Goal: Information Seeking & Learning: Learn about a topic

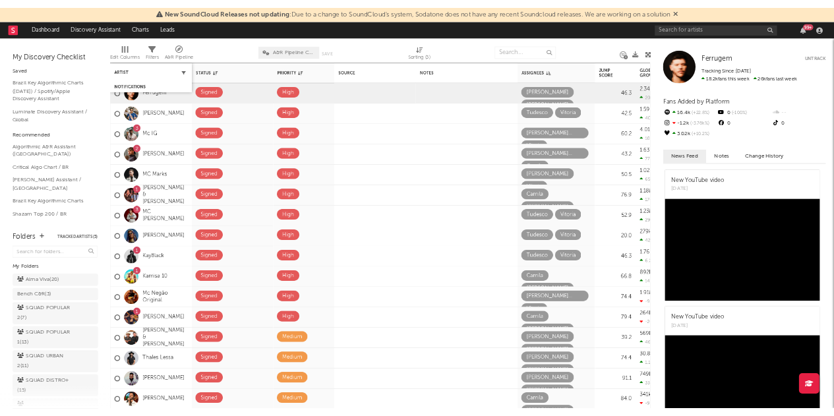
scroll to position [257, 0]
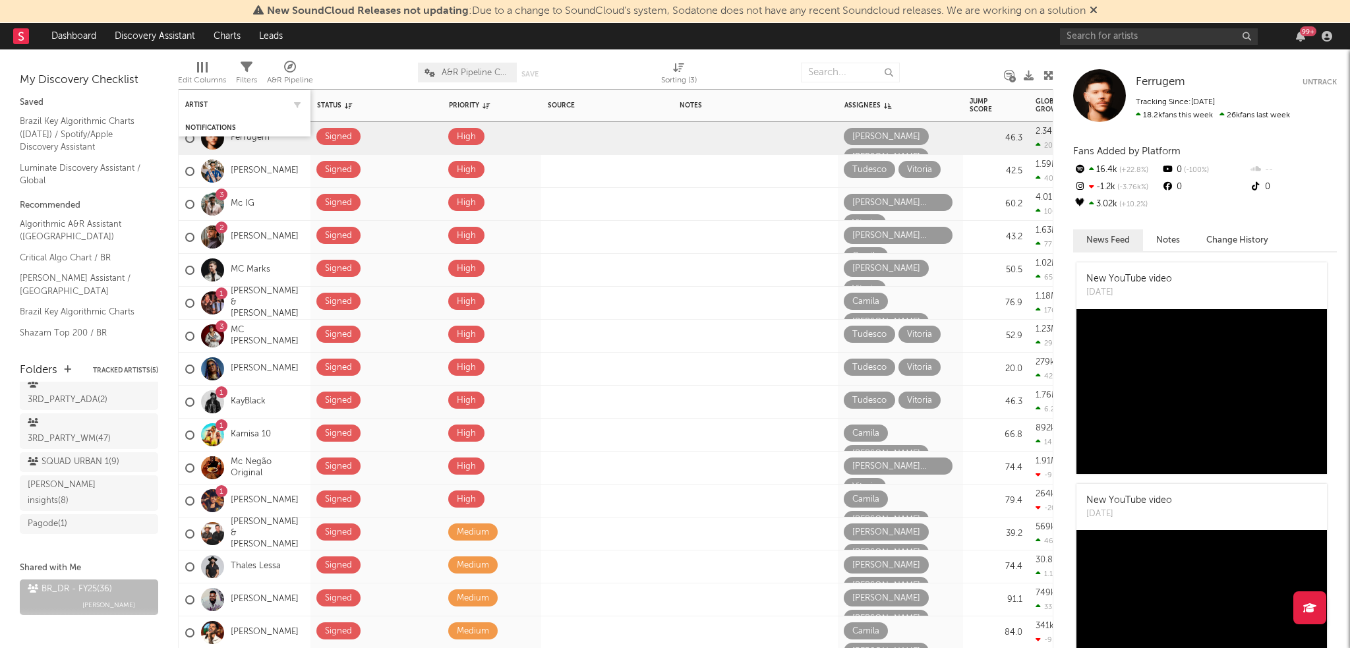
click at [187, 110] on div "Artist" at bounding box center [244, 105] width 119 height 26
click at [194, 107] on div "Artist" at bounding box center [234, 105] width 99 height 8
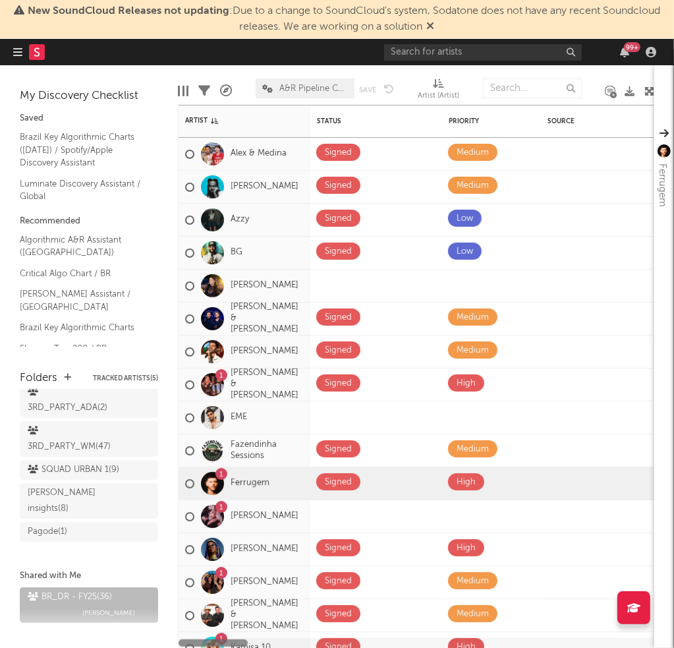
drag, startPoint x: 230, startPoint y: 645, endPoint x: 179, endPoint y: 606, distance: 64.9
click at [179, 606] on div "Artist Notifications Status Edit settings for Status Priority Edit settings for…" at bounding box center [416, 376] width 477 height 543
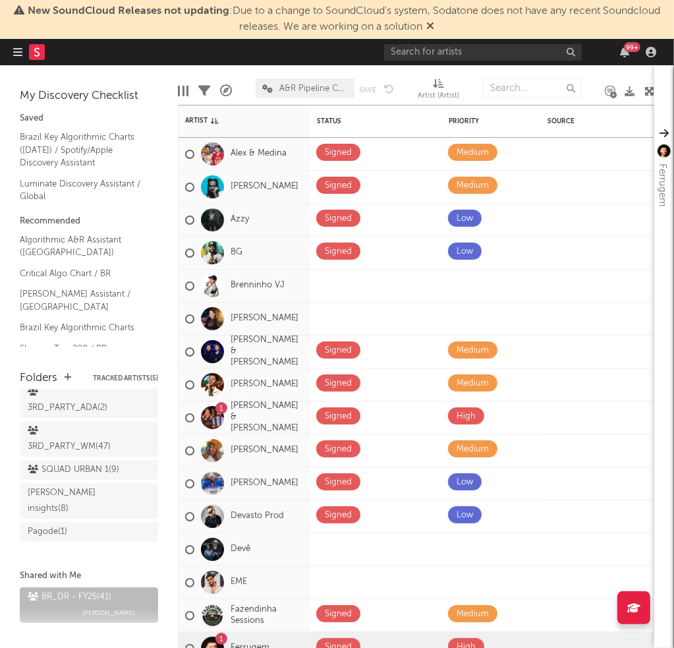
click at [648, 90] on icon at bounding box center [650, 91] width 10 height 10
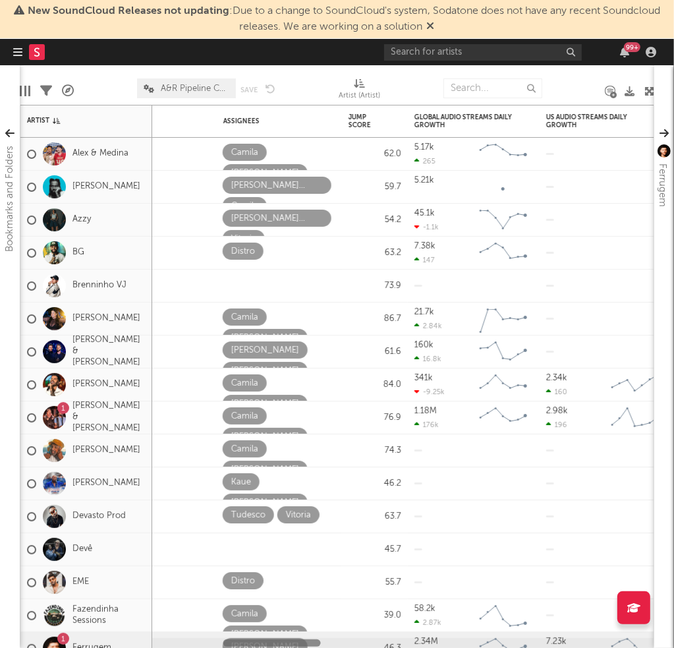
drag, startPoint x: 82, startPoint y: 646, endPoint x: 171, endPoint y: 644, distance: 89.7
click at [171, 644] on div at bounding box center [403, 643] width 502 height 10
click at [241, 279] on span at bounding box center [235, 284] width 24 height 17
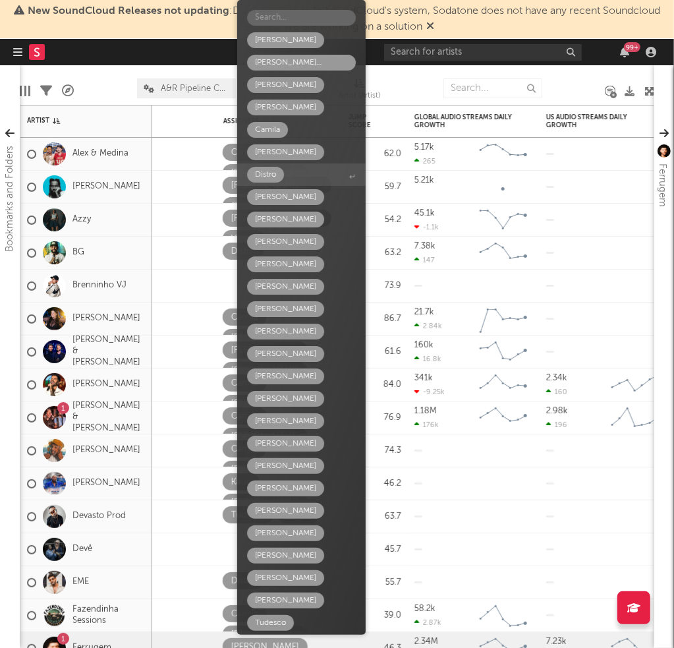
click at [272, 179] on div "Distro" at bounding box center [265, 175] width 21 height 16
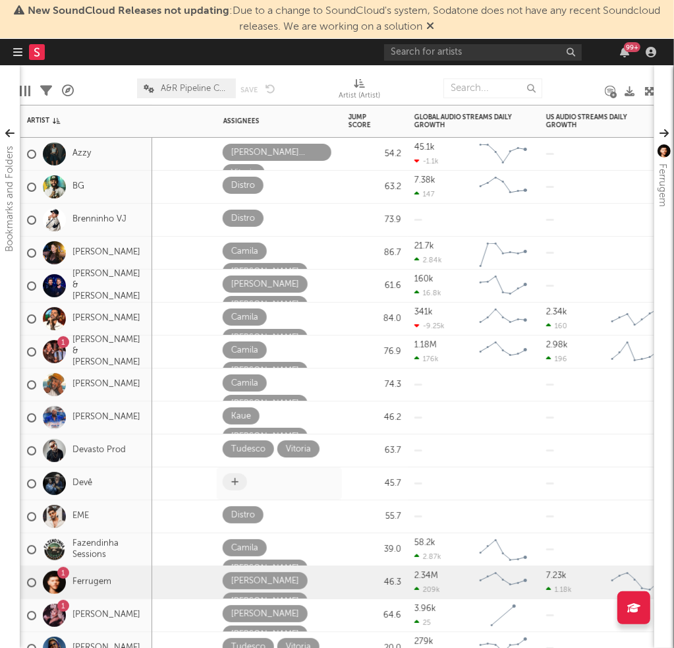
click at [235, 485] on icon at bounding box center [234, 482] width 7 height 9
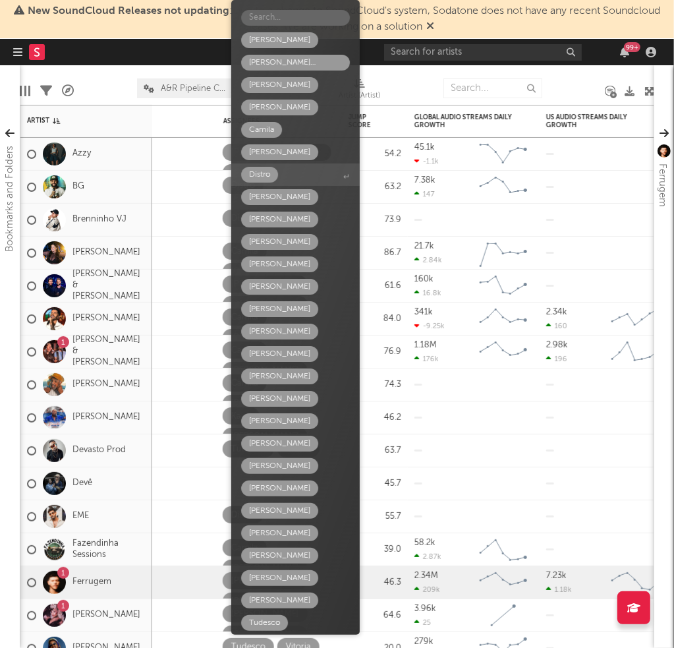
click at [287, 177] on span "Distro" at bounding box center [295, 174] width 129 height 22
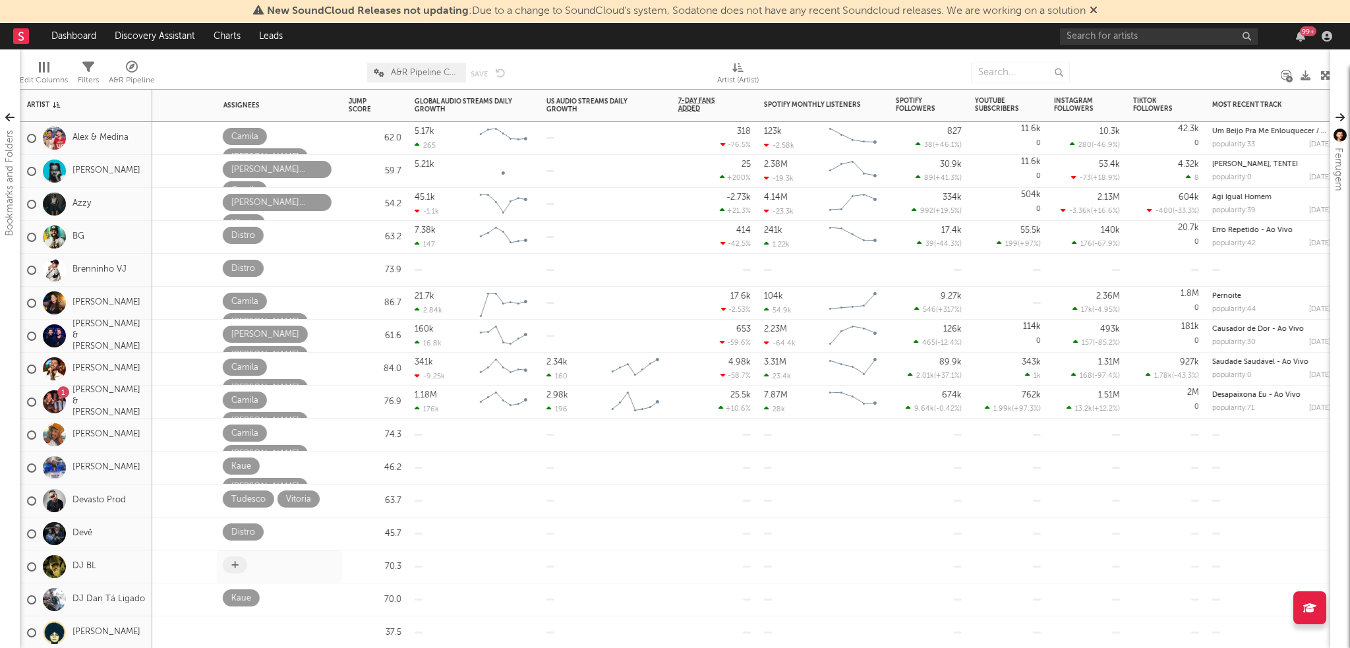
click at [236, 567] on icon at bounding box center [234, 565] width 7 height 9
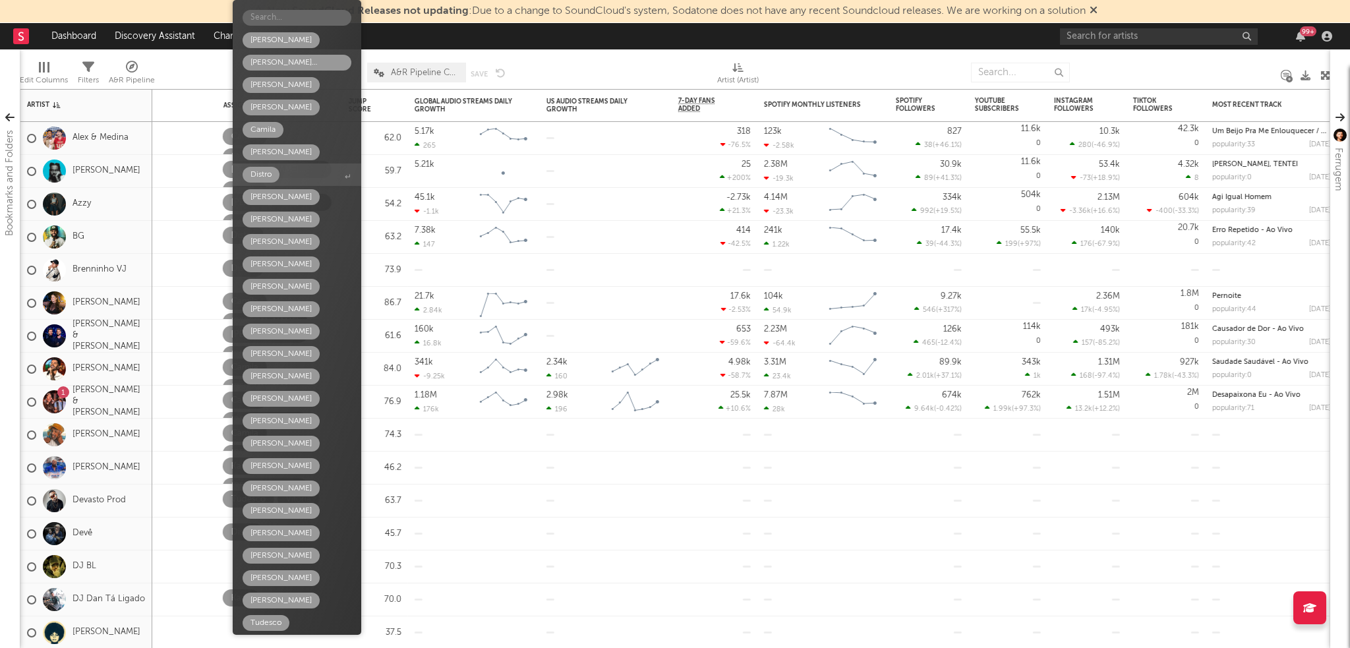
click at [280, 177] on span "Distro" at bounding box center [297, 174] width 129 height 22
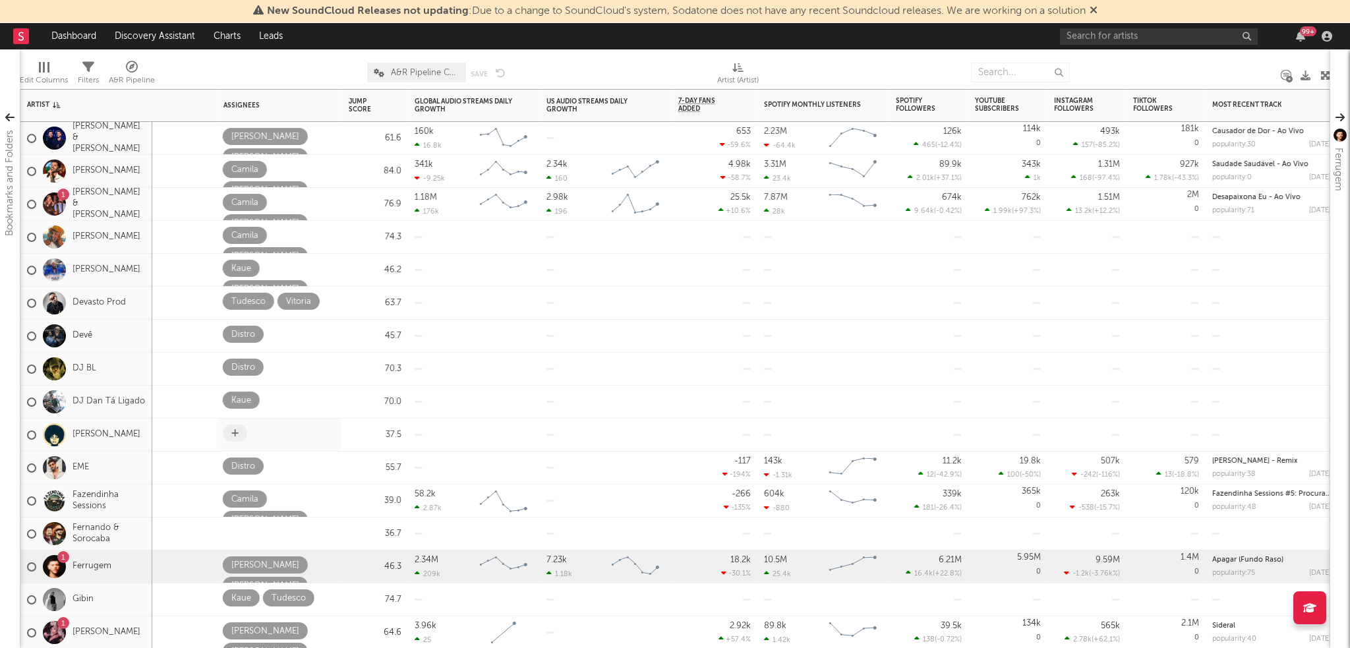
click at [235, 430] on icon at bounding box center [234, 433] width 7 height 9
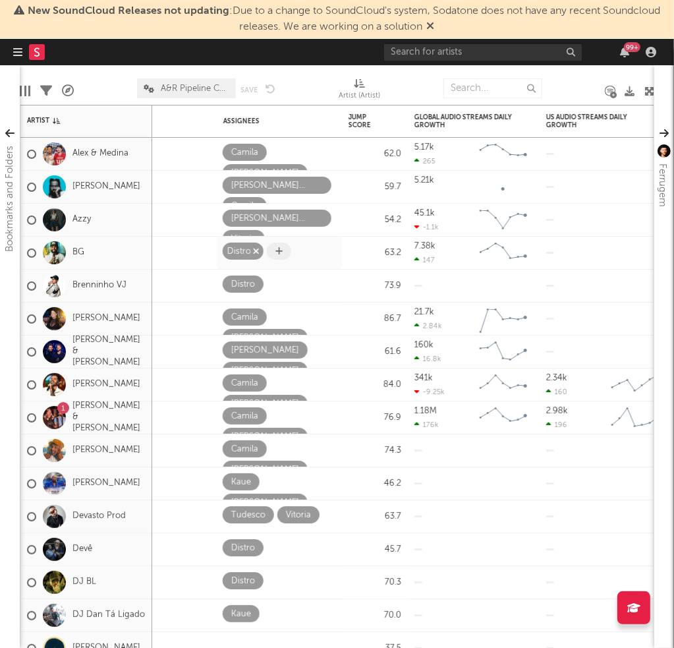
click at [256, 252] on icon "button" at bounding box center [255, 251] width 7 height 9
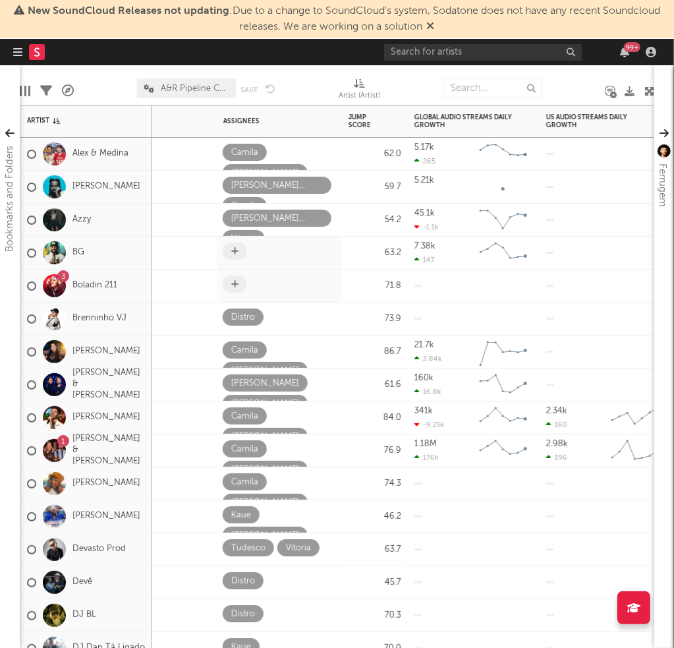
click at [241, 289] on span at bounding box center [235, 284] width 24 height 17
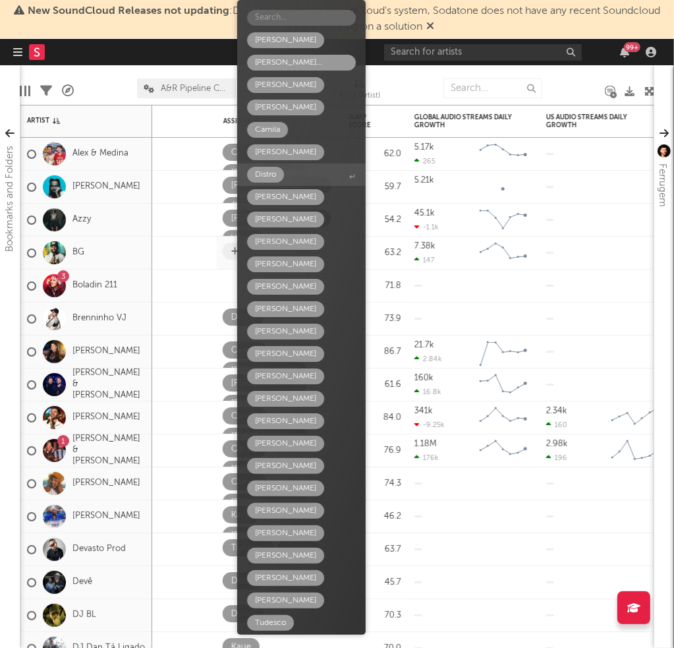
click at [276, 168] on div "Distro" at bounding box center [265, 175] width 21 height 16
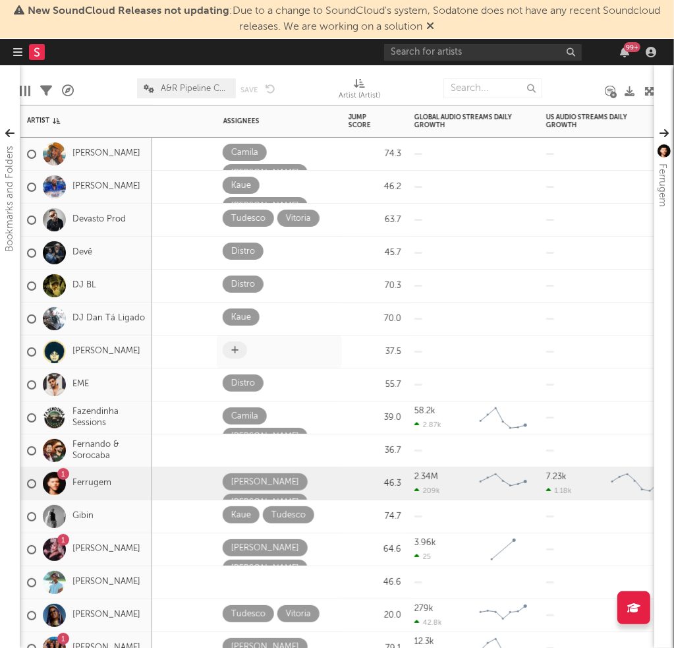
click at [243, 350] on span at bounding box center [235, 349] width 24 height 17
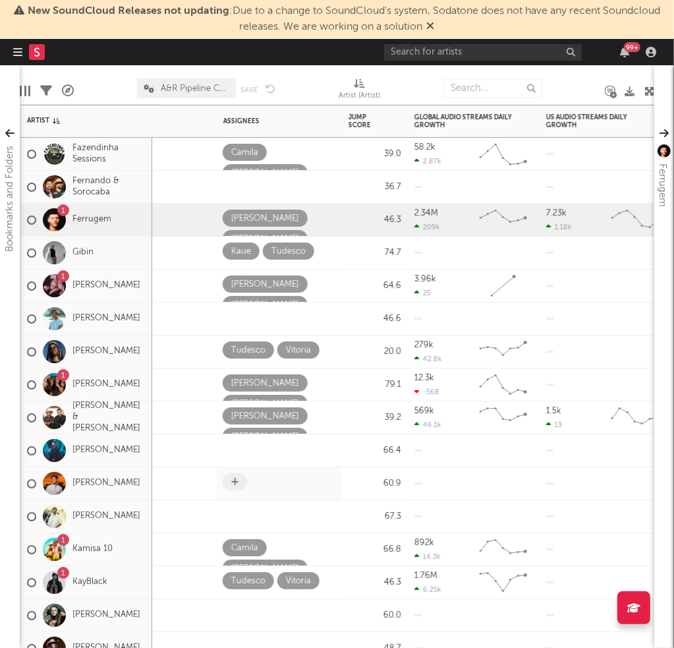
click at [235, 481] on icon at bounding box center [234, 482] width 7 height 9
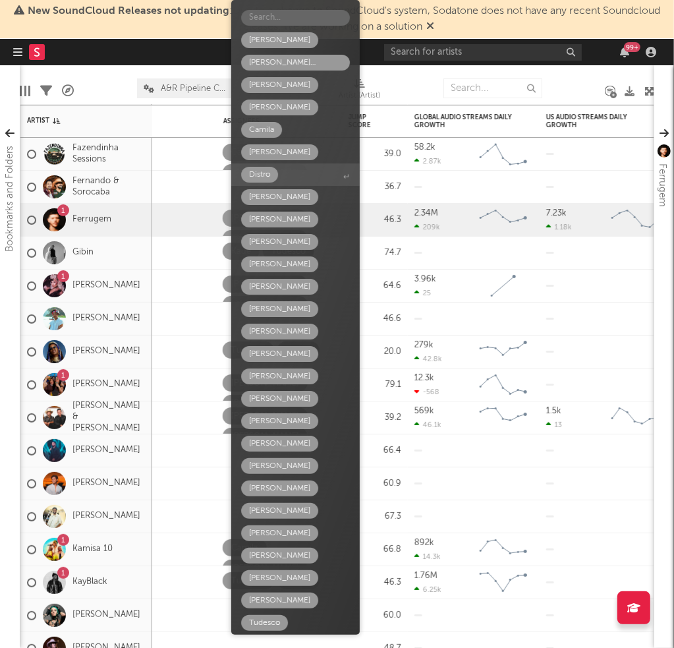
click at [266, 173] on div "Distro" at bounding box center [259, 175] width 21 height 16
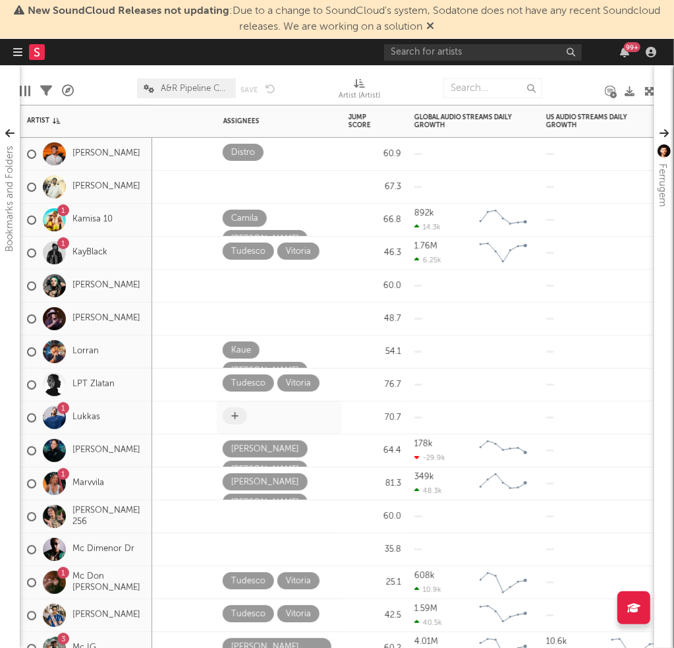
click at [235, 415] on icon at bounding box center [234, 416] width 7 height 9
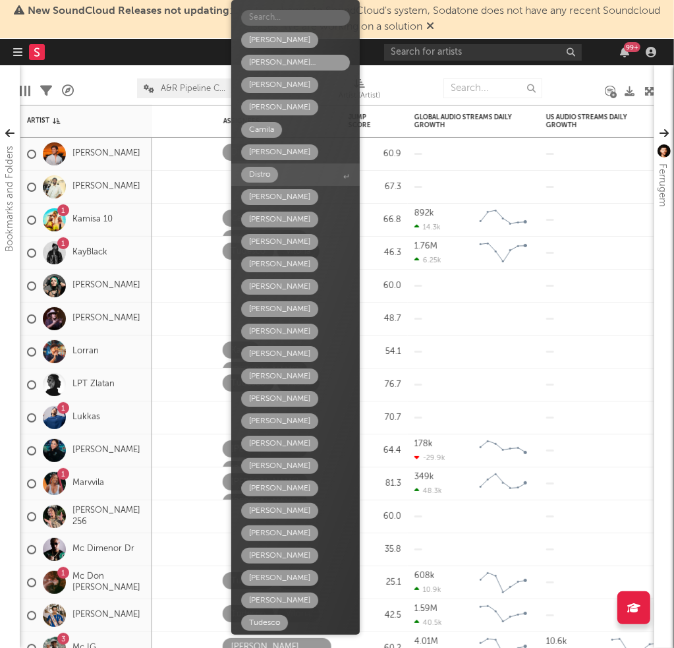
click at [278, 178] on span "Distro" at bounding box center [295, 174] width 129 height 22
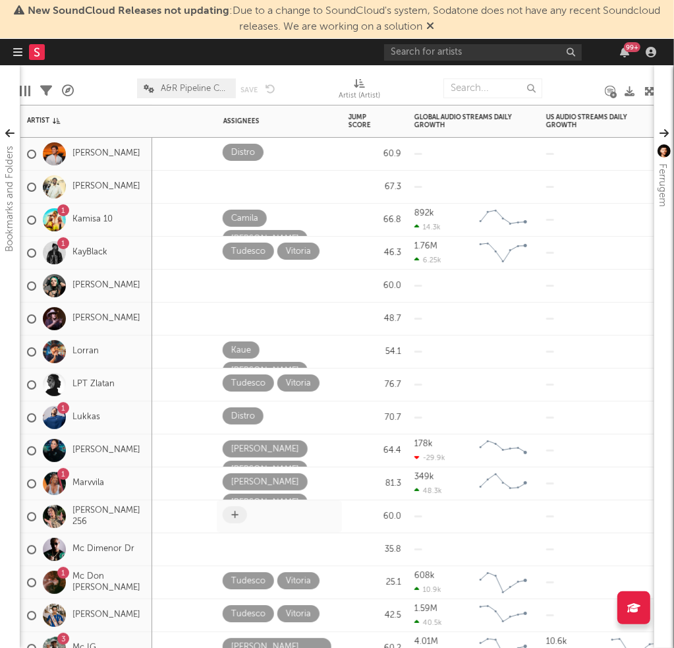
click at [227, 514] on span at bounding box center [235, 514] width 24 height 17
click at [230, 519] on span at bounding box center [235, 514] width 24 height 17
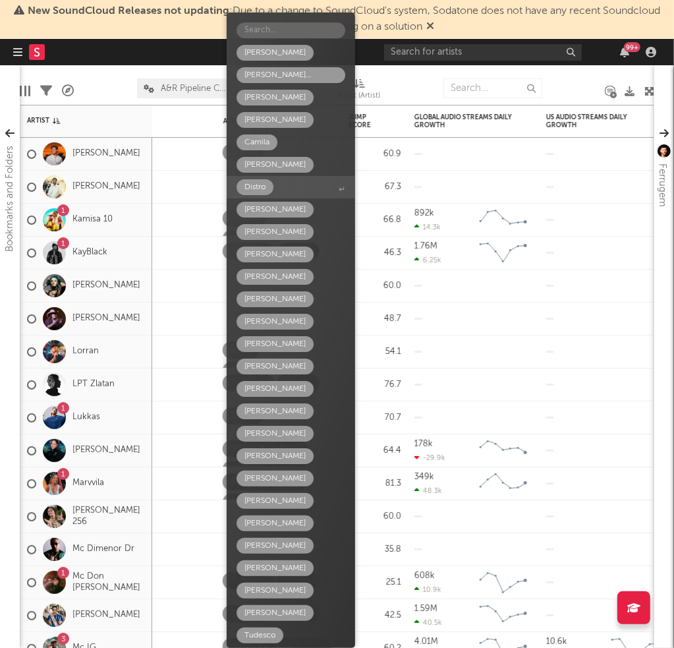
click at [289, 183] on span "Distro" at bounding box center [291, 187] width 129 height 22
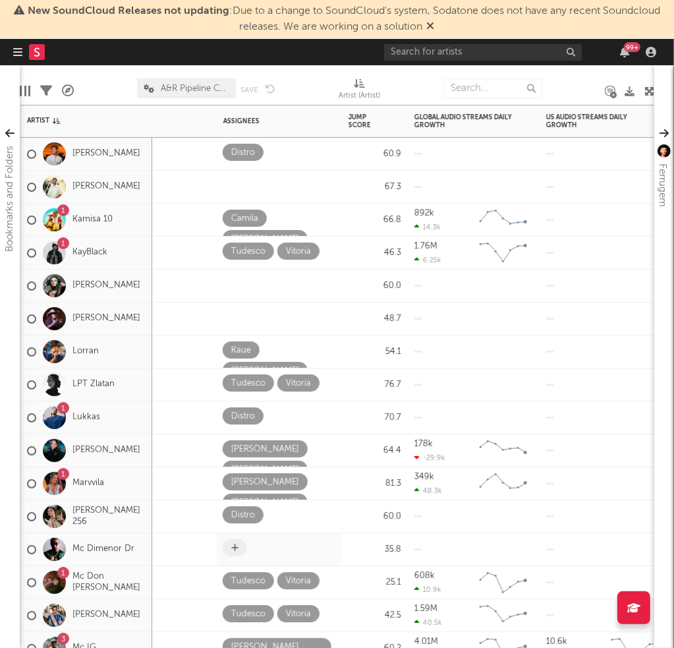
click at [235, 547] on icon at bounding box center [234, 548] width 7 height 9
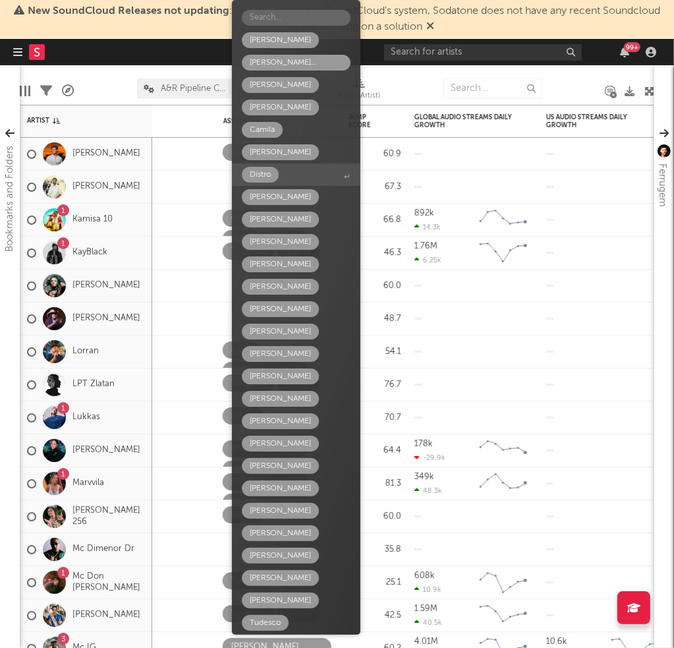
click at [295, 171] on span "Distro" at bounding box center [296, 174] width 129 height 22
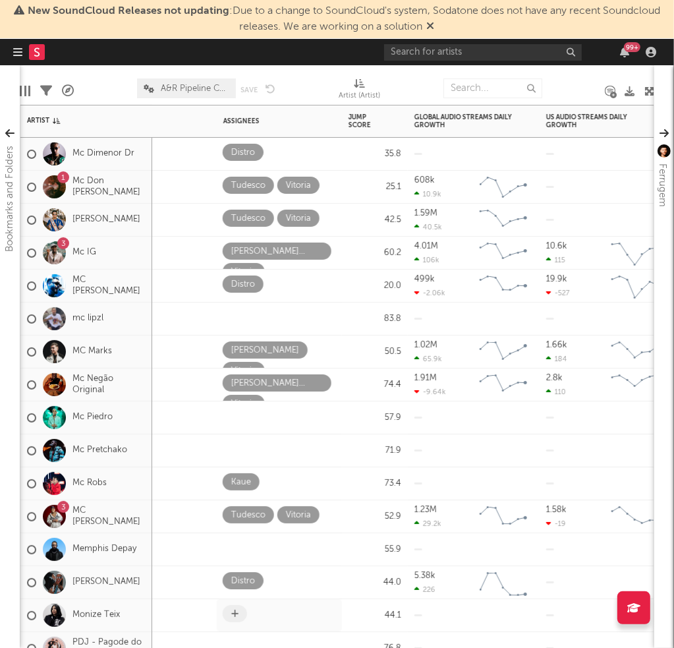
click at [235, 613] on icon at bounding box center [234, 614] width 7 height 9
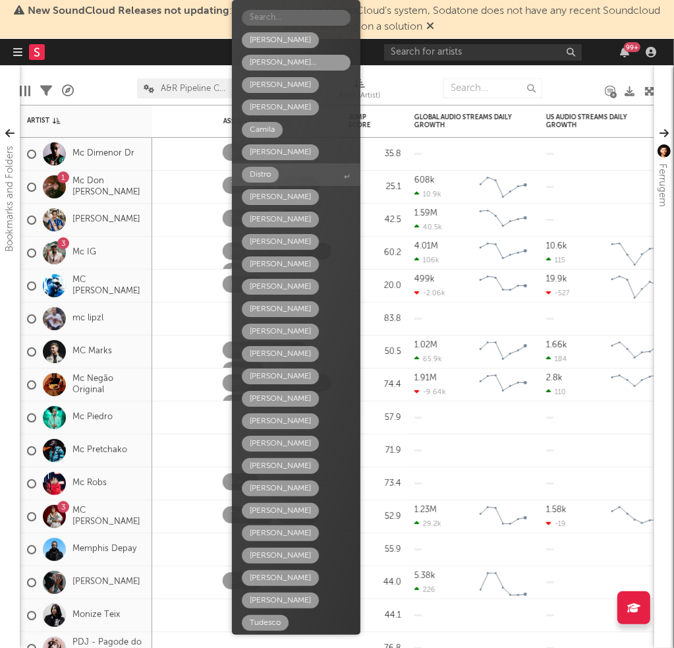
click at [289, 181] on span "Distro" at bounding box center [296, 174] width 129 height 22
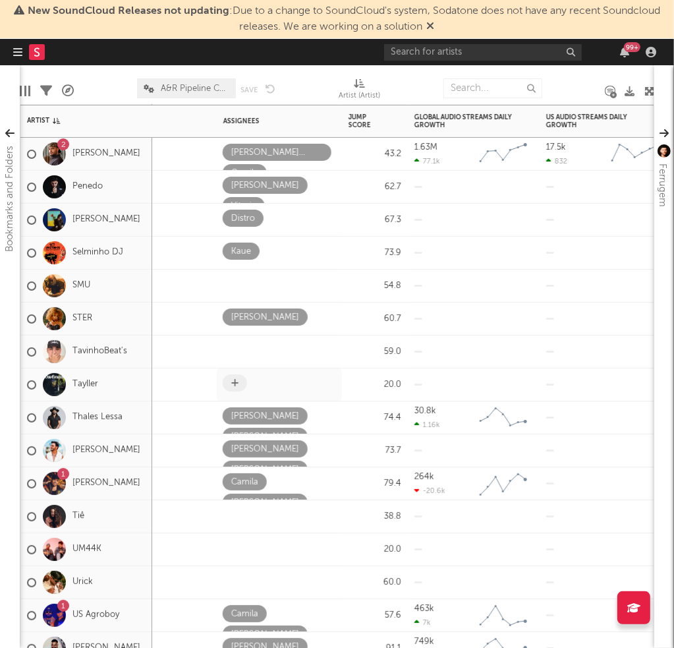
click at [234, 380] on icon at bounding box center [234, 383] width 7 height 9
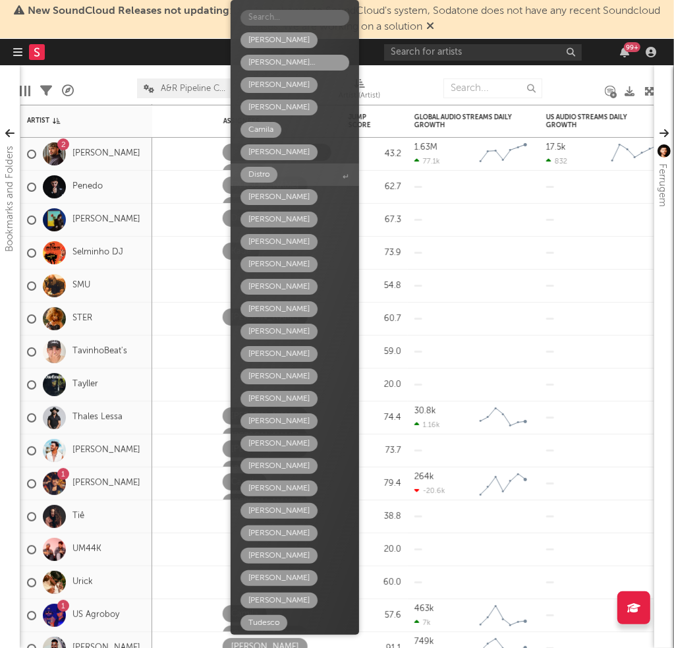
click at [260, 170] on div "Distro" at bounding box center [259, 175] width 21 height 16
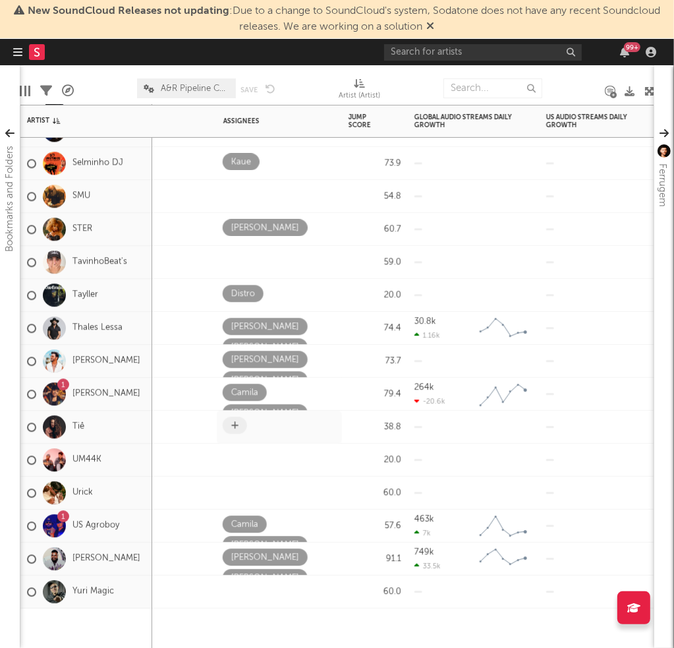
click at [233, 427] on icon at bounding box center [234, 425] width 7 height 9
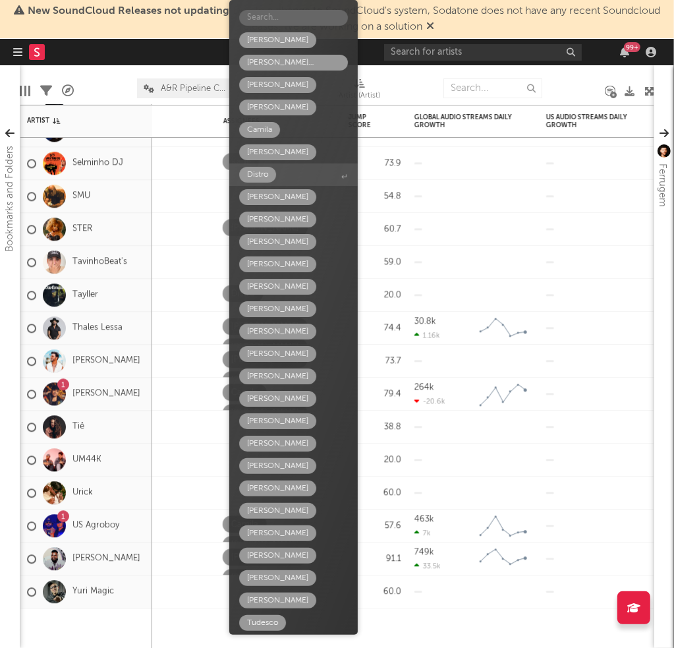
click at [247, 171] on div "Distro" at bounding box center [257, 175] width 21 height 16
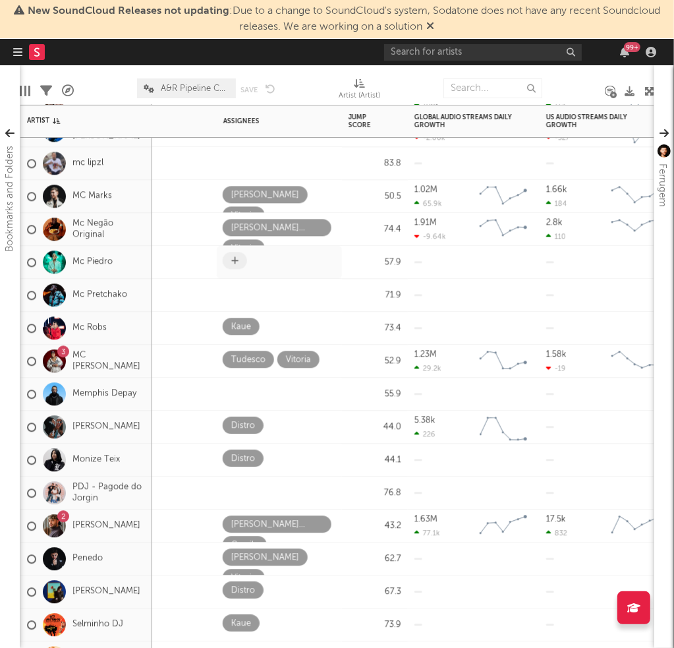
click at [236, 261] on icon at bounding box center [234, 260] width 7 height 9
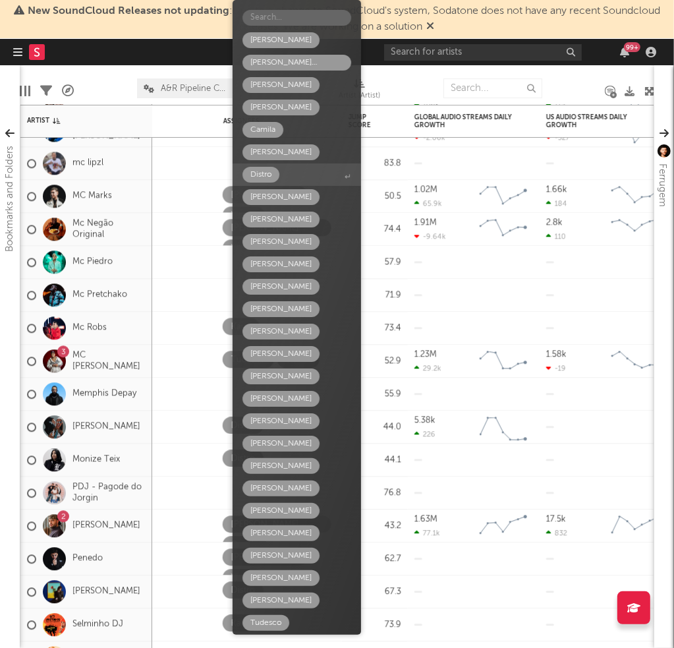
click at [283, 175] on span "Distro" at bounding box center [297, 174] width 129 height 22
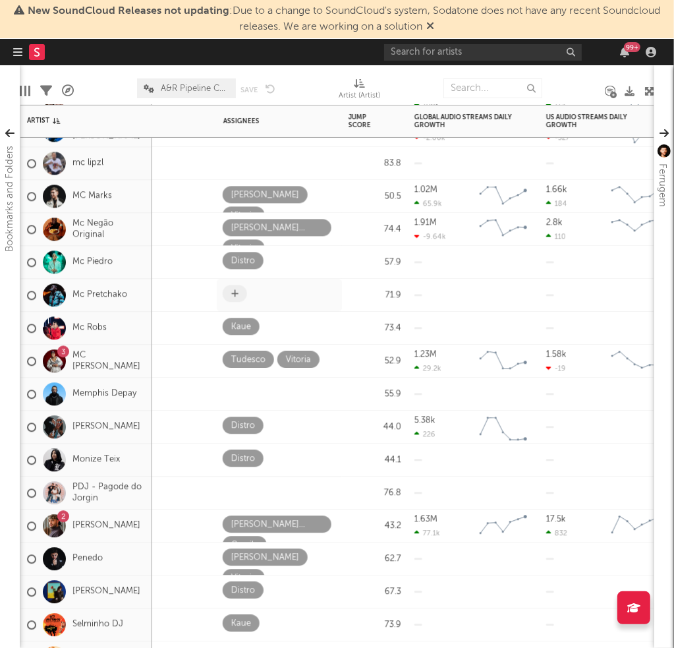
click at [239, 287] on span at bounding box center [235, 293] width 24 height 17
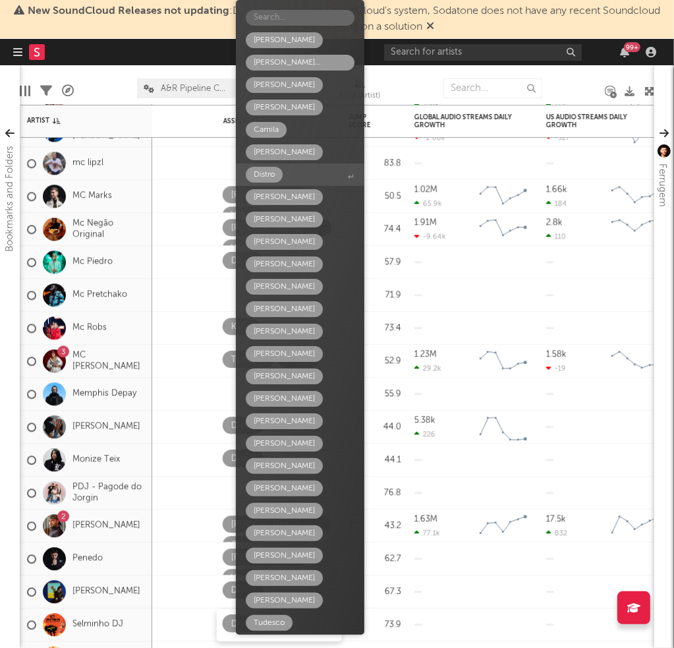
click at [311, 180] on span "Distro" at bounding box center [300, 174] width 129 height 22
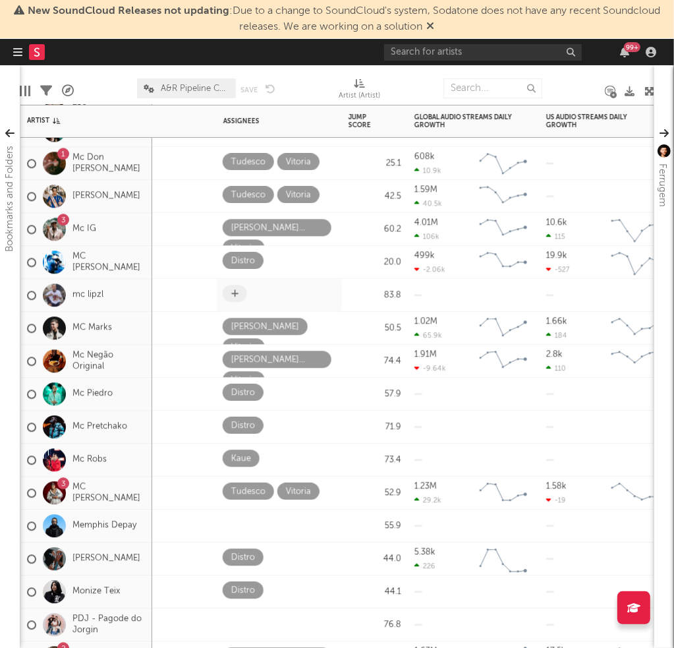
click at [245, 293] on span at bounding box center [235, 293] width 24 height 17
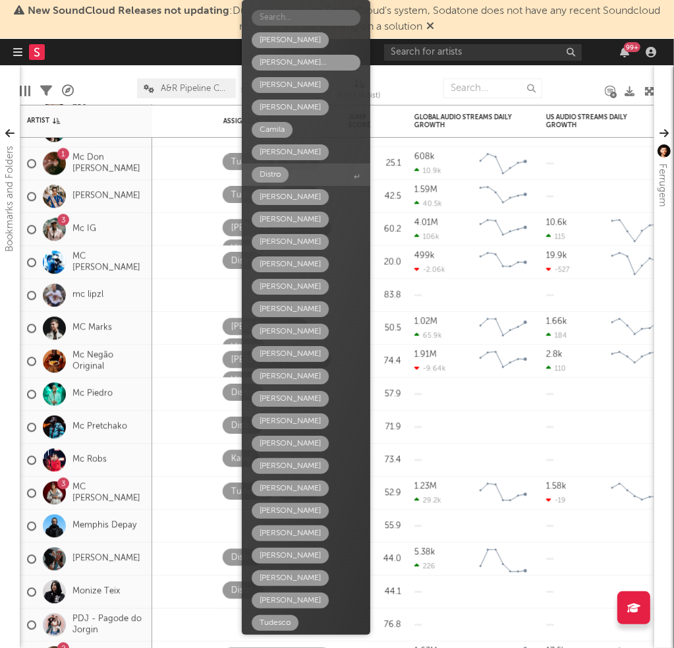
click at [295, 173] on span "Distro" at bounding box center [306, 174] width 129 height 22
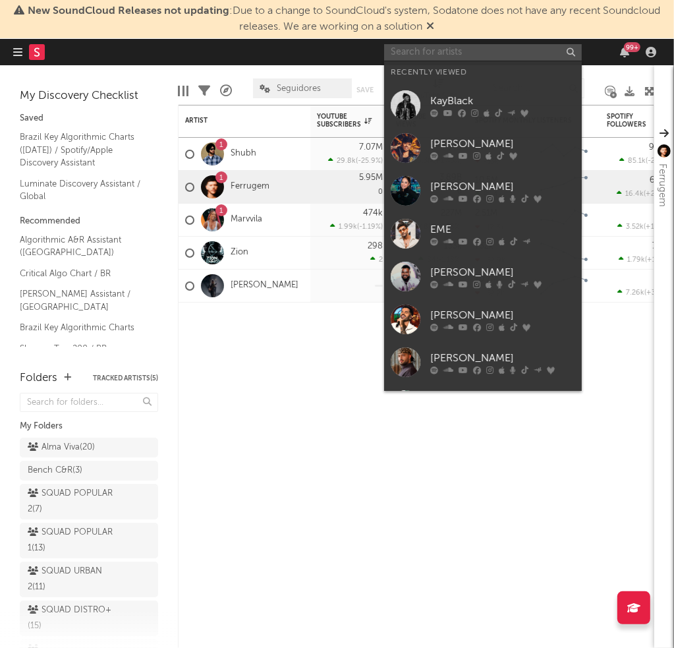
drag, startPoint x: 0, startPoint y: 0, endPoint x: 531, endPoint y: 55, distance: 533.5
click at [531, 55] on input "text" at bounding box center [483, 52] width 198 height 16
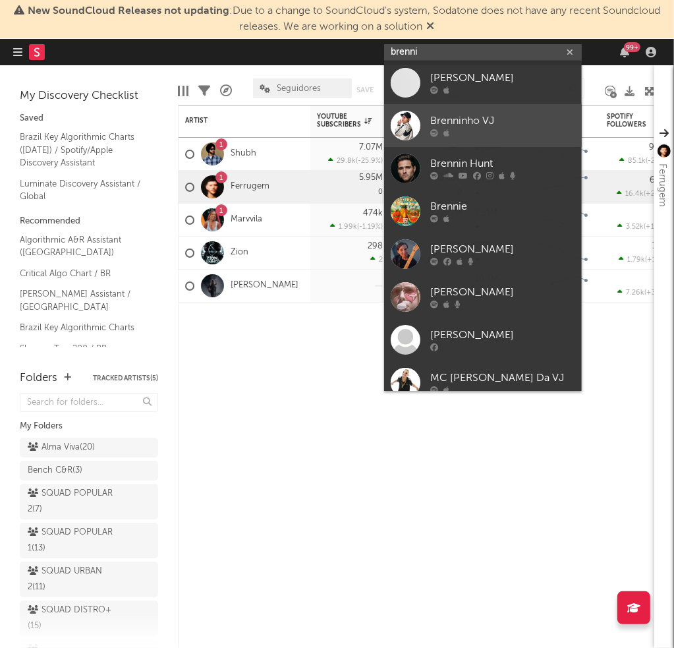
type input "brenni"
click at [514, 120] on div "Brenninho VJ" at bounding box center [502, 121] width 145 height 16
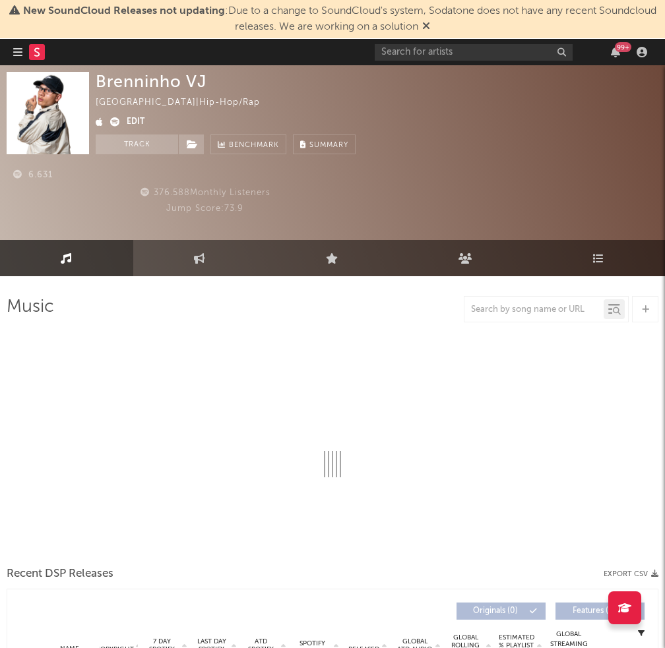
select select "6m"
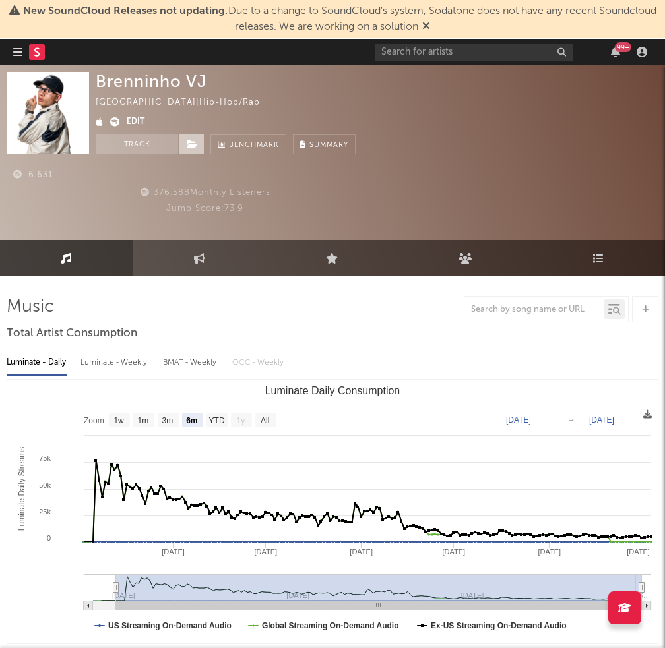
click at [187, 151] on span at bounding box center [191, 144] width 26 height 20
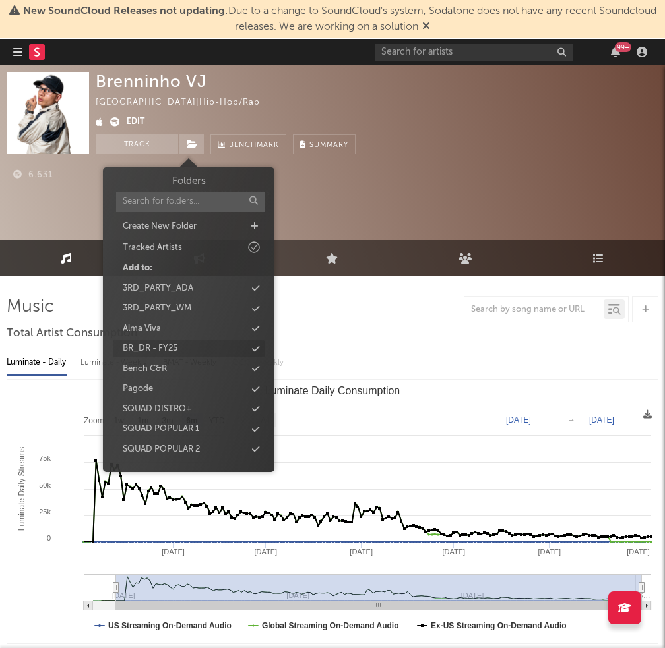
click at [167, 348] on div "BR_DR - FY25" at bounding box center [150, 348] width 55 height 13
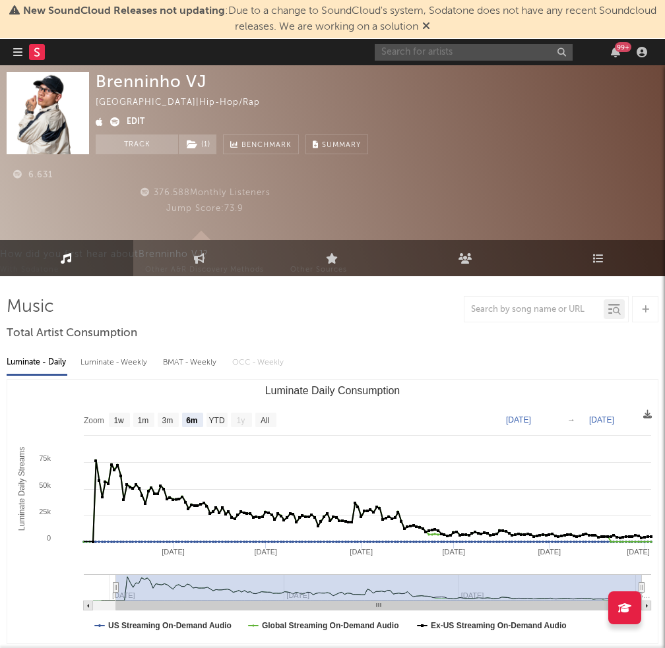
click at [432, 53] on input "text" at bounding box center [473, 52] width 198 height 16
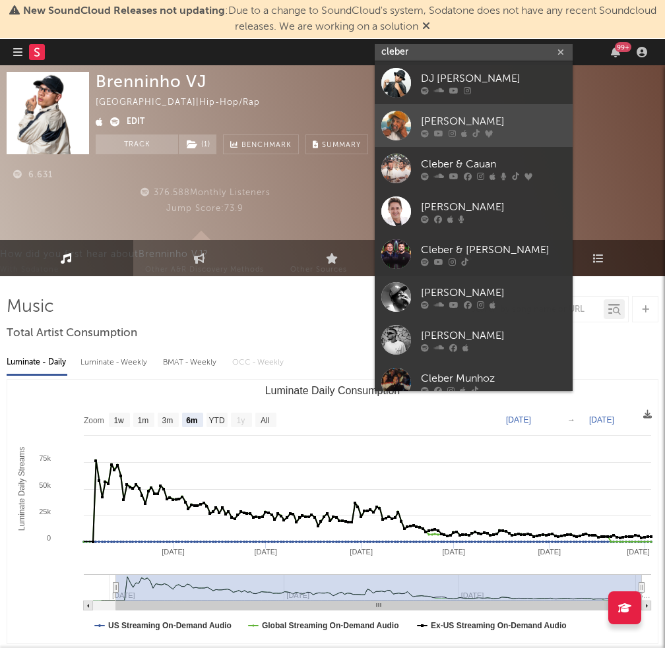
type input "cleber"
click at [472, 125] on div "[PERSON_NAME]" at bounding box center [493, 121] width 145 height 16
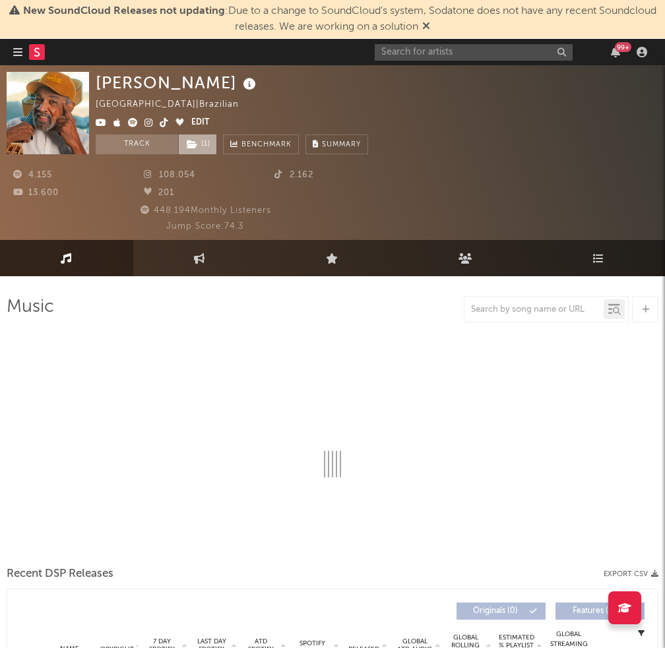
click at [198, 150] on span "( 1 )" at bounding box center [197, 144] width 39 height 20
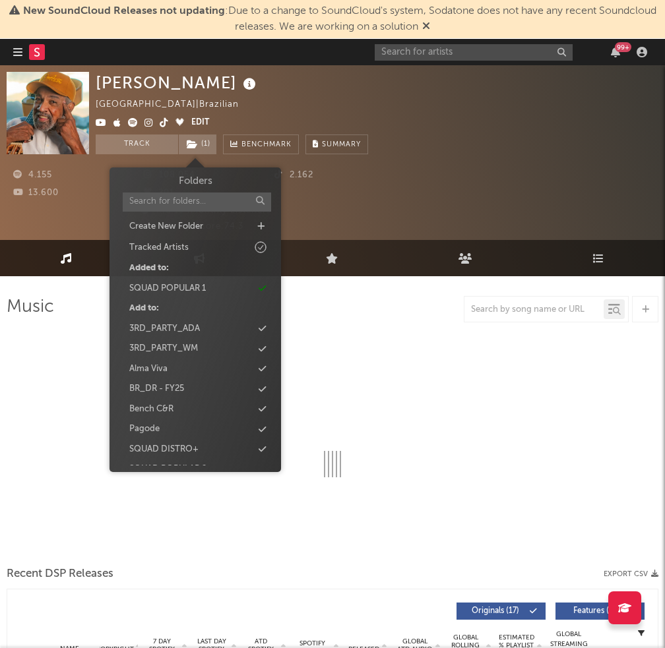
select select "1w"
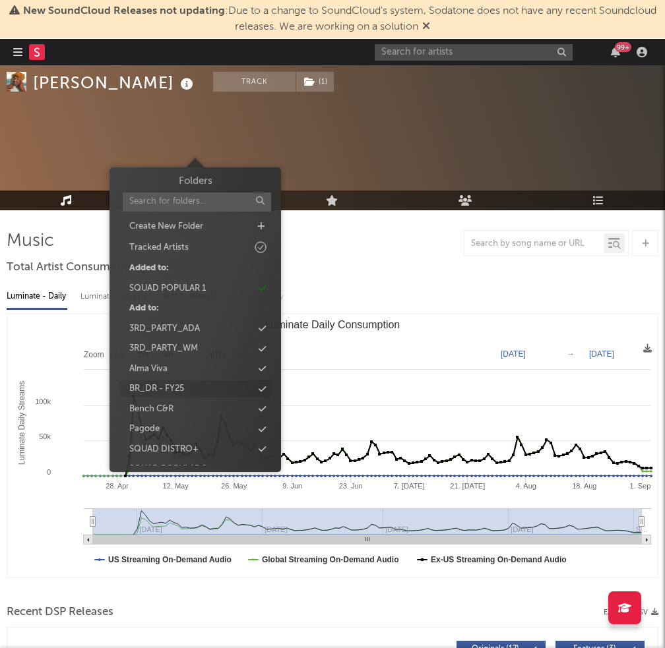
click at [256, 387] on div "BR_DR - FY25" at bounding box center [195, 388] width 152 height 17
click at [424, 55] on input "text" at bounding box center [473, 52] width 198 height 16
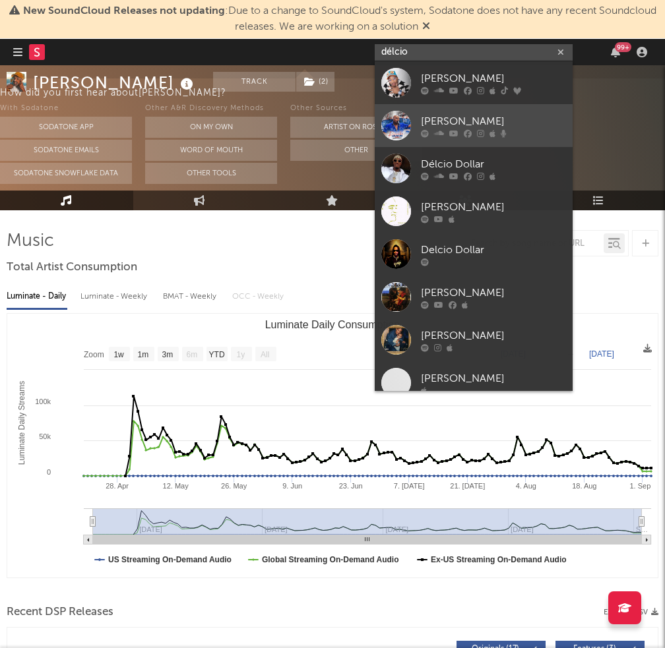
type input "délcio"
click at [399, 125] on div at bounding box center [396, 126] width 30 height 30
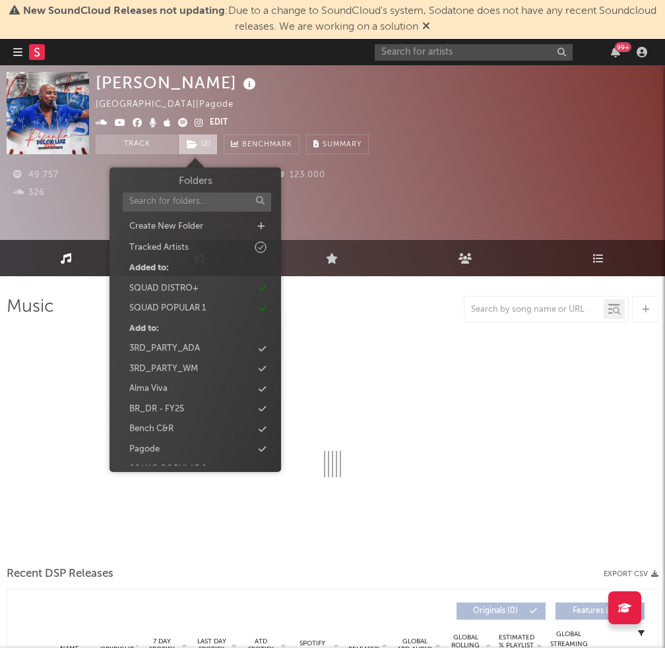
click at [198, 144] on span "( 2 )" at bounding box center [198, 144] width 40 height 20
select select "6m"
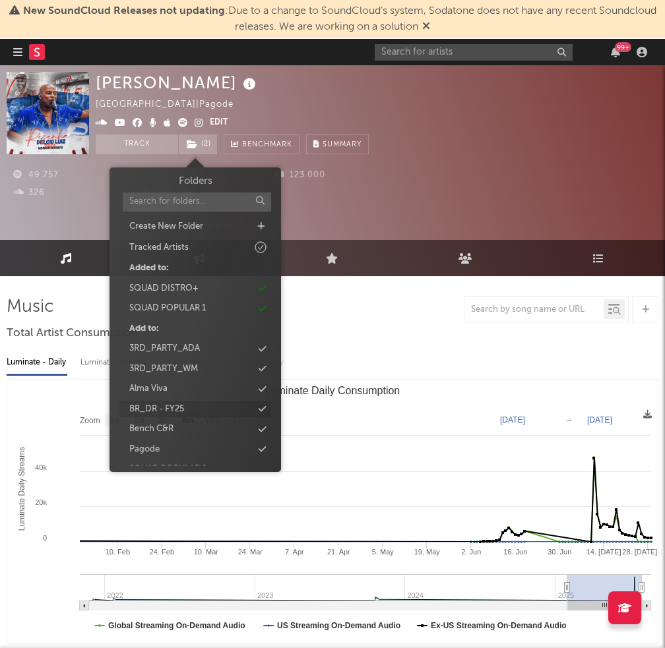
click at [264, 416] on div "BR_DR - FY25" at bounding box center [195, 409] width 152 height 17
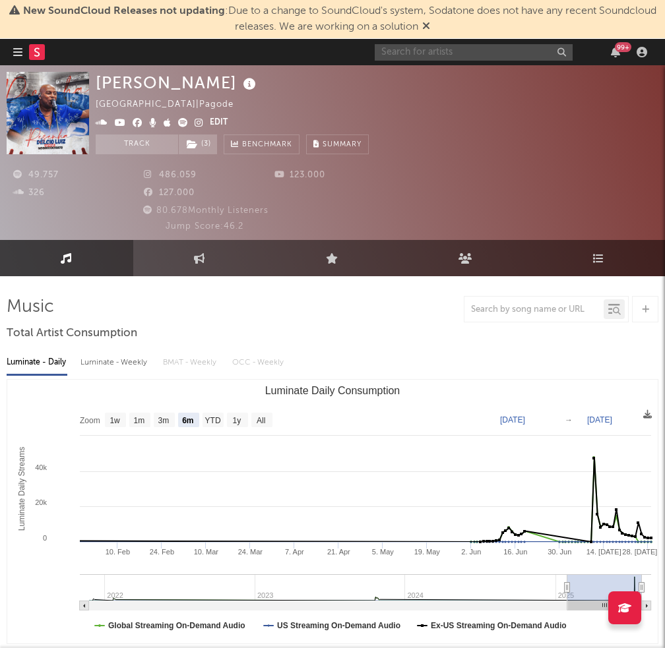
click at [432, 52] on input "text" at bounding box center [473, 52] width 198 height 16
click at [438, 57] on input "devasto" at bounding box center [473, 52] width 198 height 16
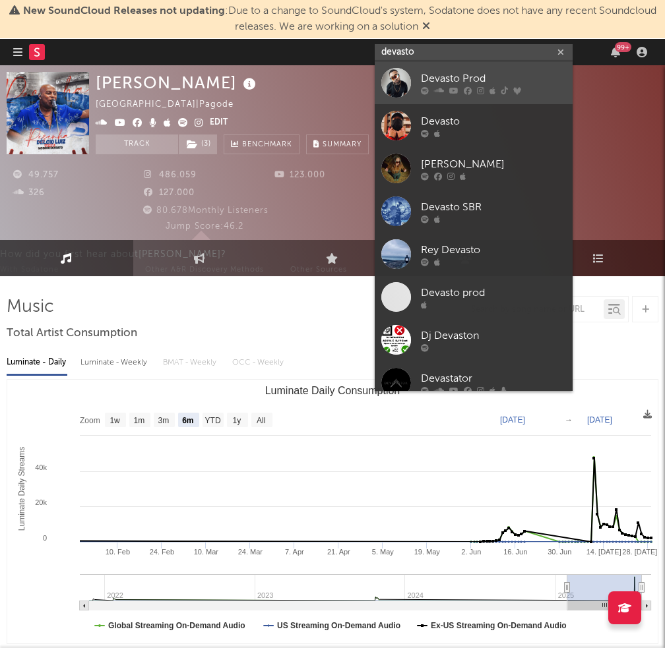
type input "devasto"
click at [436, 78] on div "Devasto Prod" at bounding box center [493, 79] width 145 height 16
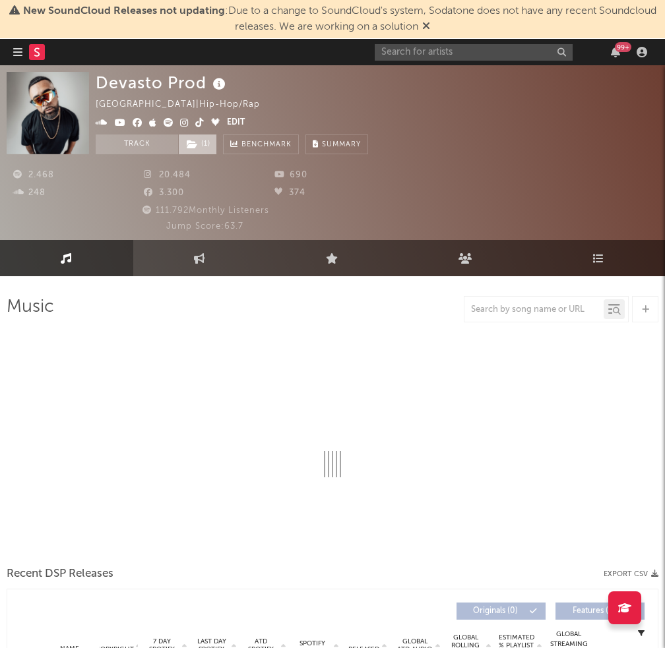
click at [199, 138] on span "( 1 )" at bounding box center [197, 144] width 39 height 20
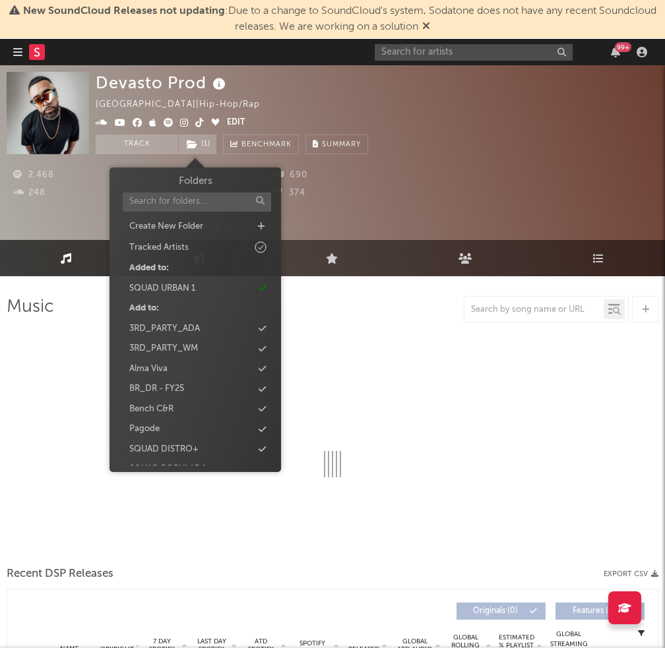
select select "6m"
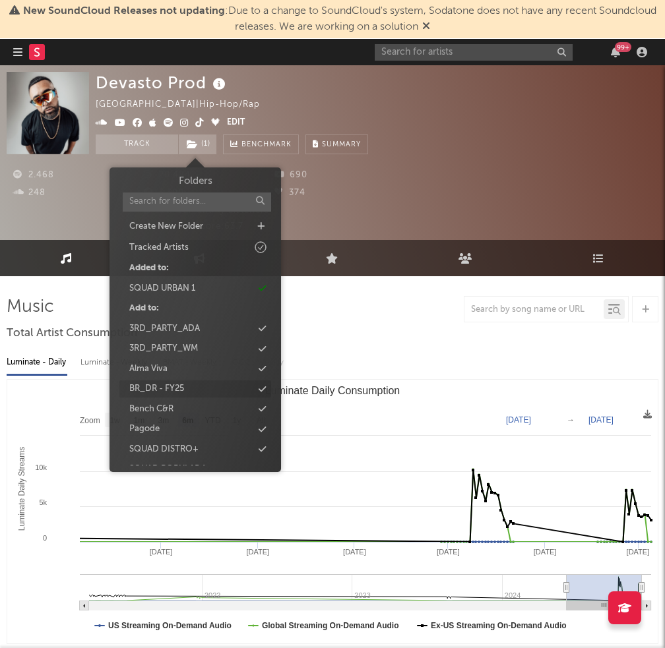
click at [257, 388] on div "BR_DR - FY25" at bounding box center [195, 388] width 152 height 17
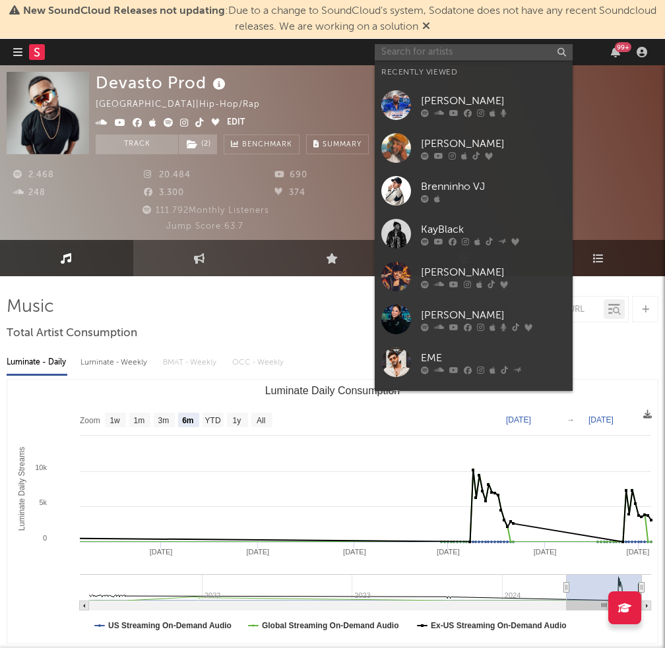
click at [422, 56] on input "text" at bounding box center [473, 52] width 198 height 16
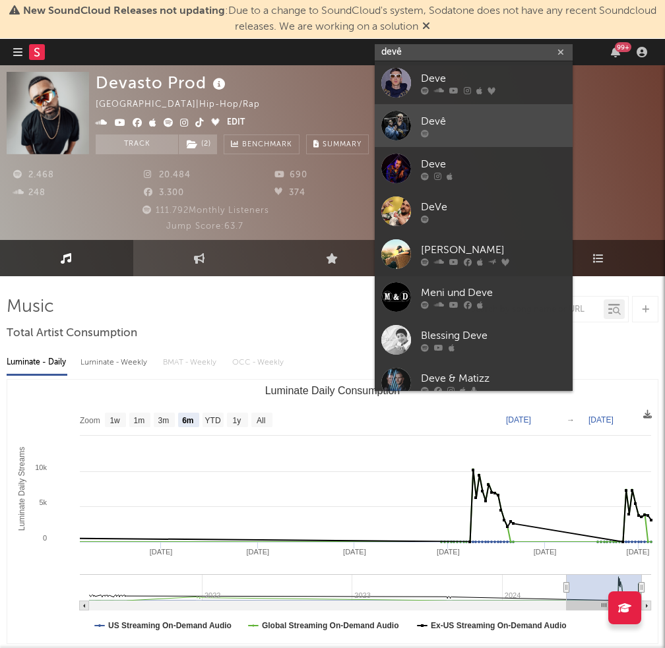
type input "devê"
click at [423, 113] on div "Devê" at bounding box center [493, 121] width 145 height 16
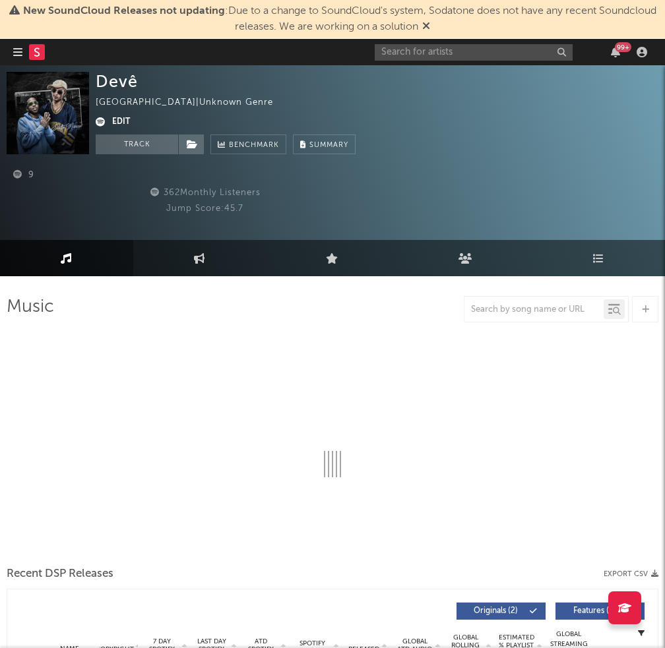
select select "1w"
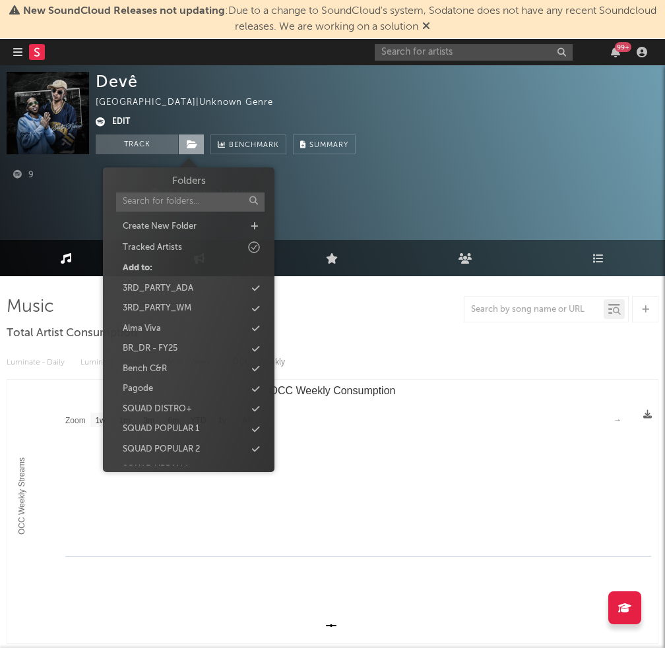
click at [198, 150] on span at bounding box center [191, 144] width 26 height 20
click at [253, 347] on icon at bounding box center [255, 349] width 7 height 9
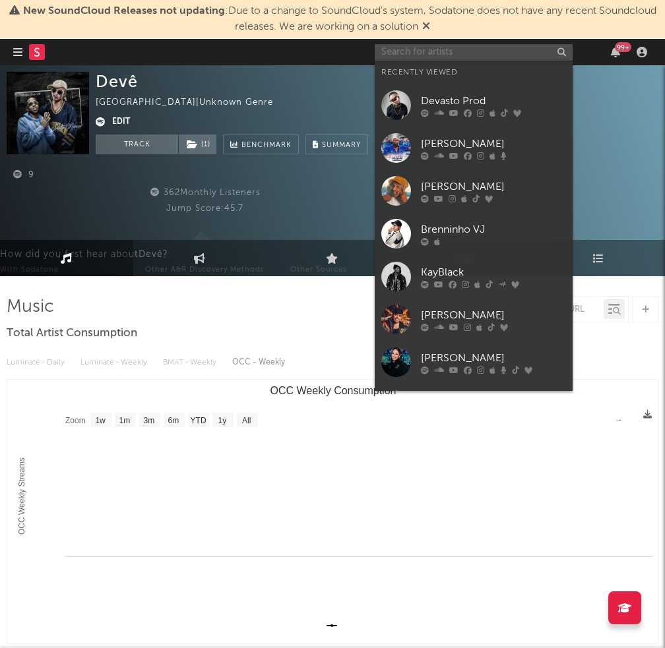
click at [442, 55] on input "text" at bounding box center [473, 52] width 198 height 16
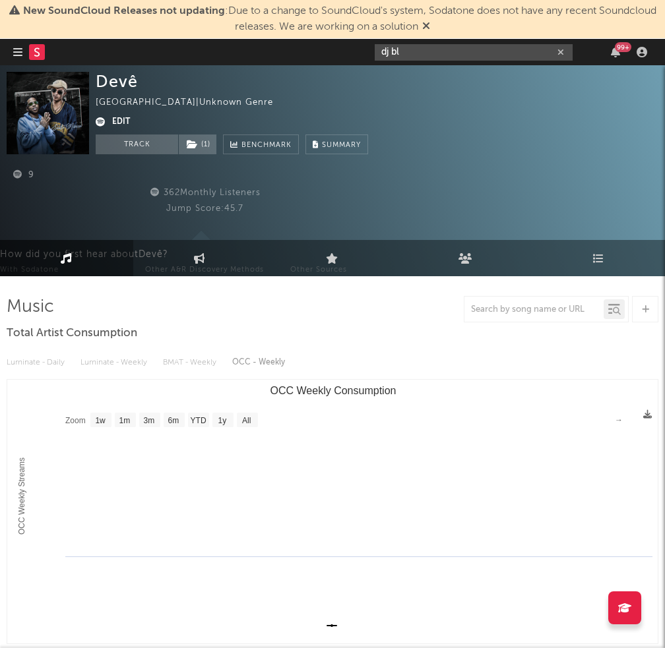
click at [485, 52] on input "dj bl" at bounding box center [473, 52] width 198 height 16
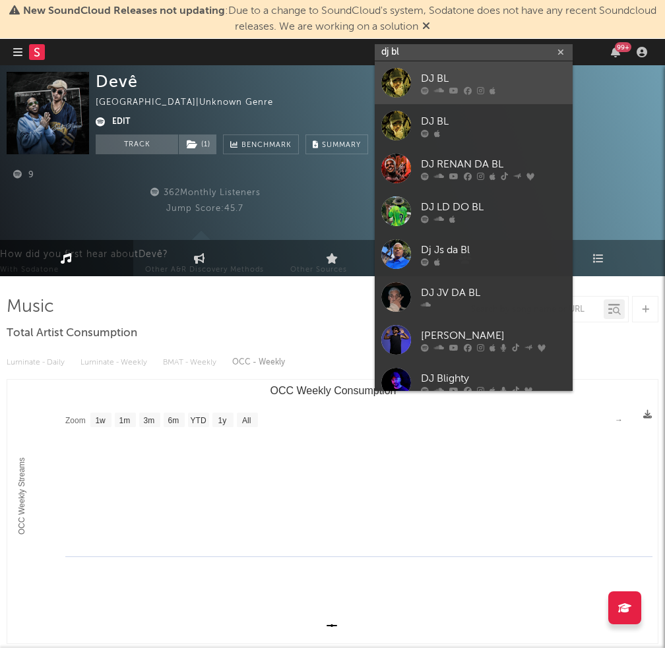
type input "dj bl"
click at [472, 71] on div "DJ BL" at bounding box center [493, 79] width 145 height 16
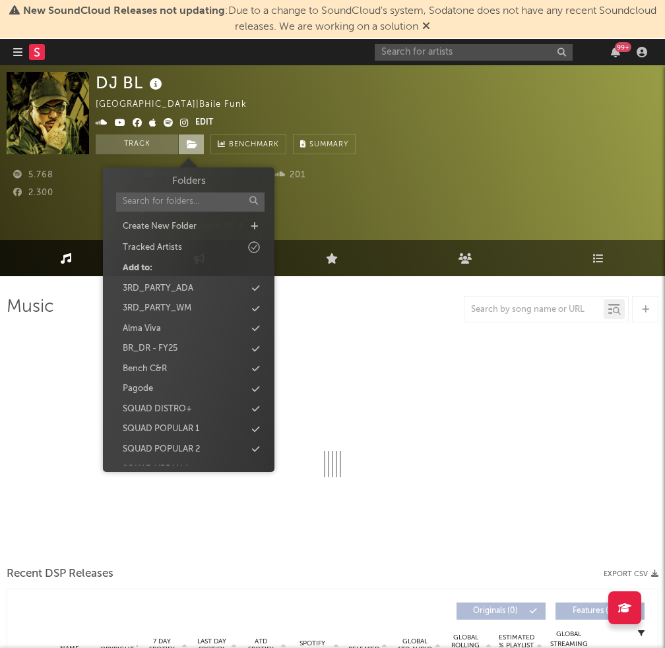
click at [185, 146] on span at bounding box center [191, 144] width 26 height 20
select select "6m"
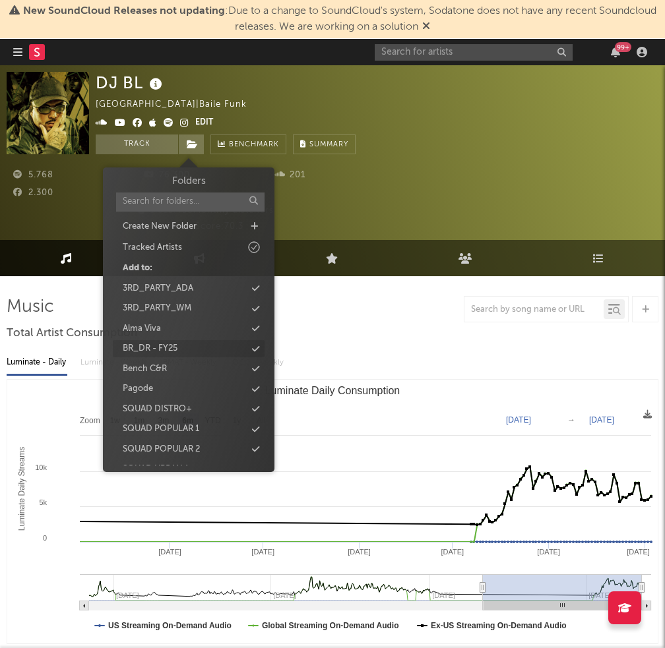
click at [256, 347] on icon at bounding box center [255, 349] width 7 height 9
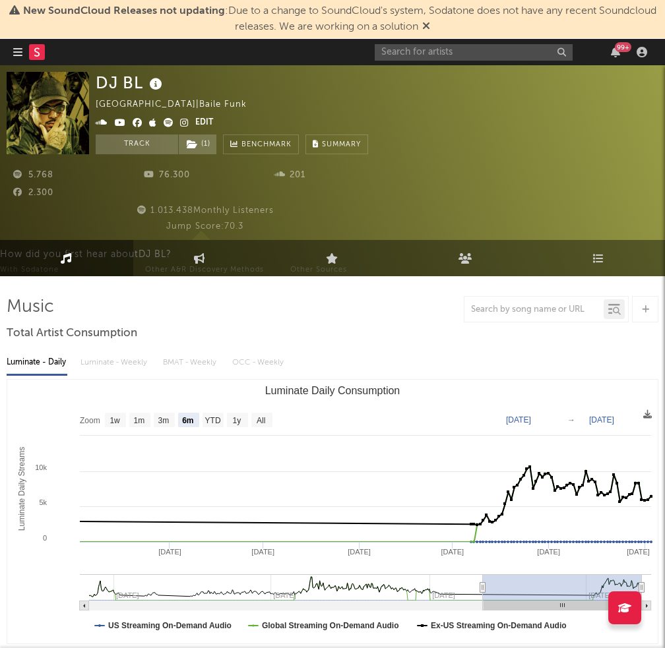
click at [448, 63] on div "99 +" at bounding box center [512, 52] width 277 height 26
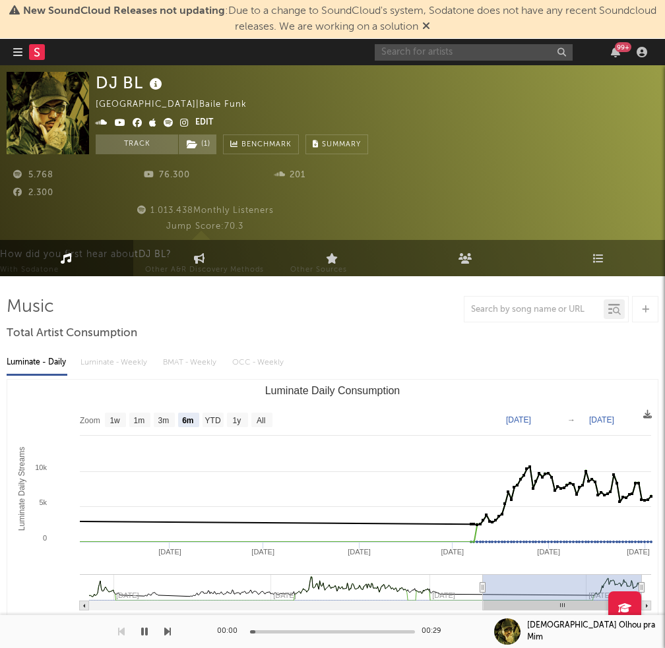
click at [448, 50] on input "text" at bounding box center [473, 52] width 198 height 16
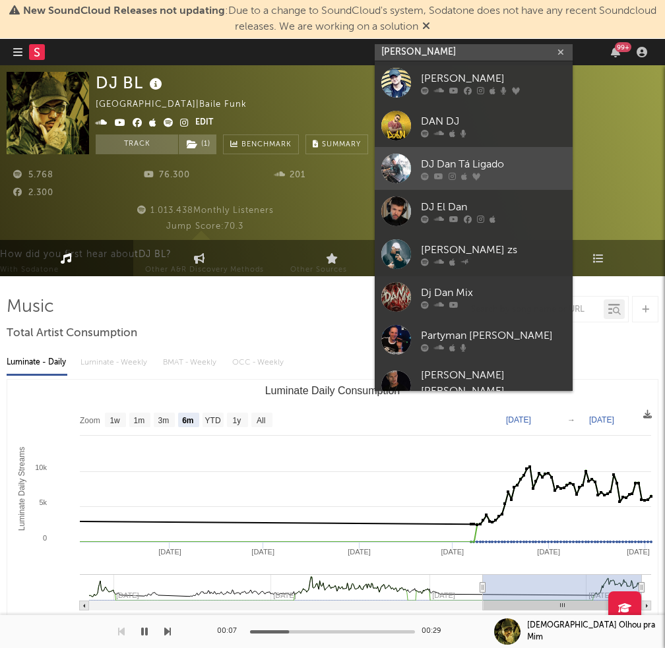
type input "[PERSON_NAME]"
click at [443, 154] on link "DJ Dan Tá Ligado" at bounding box center [473, 168] width 198 height 43
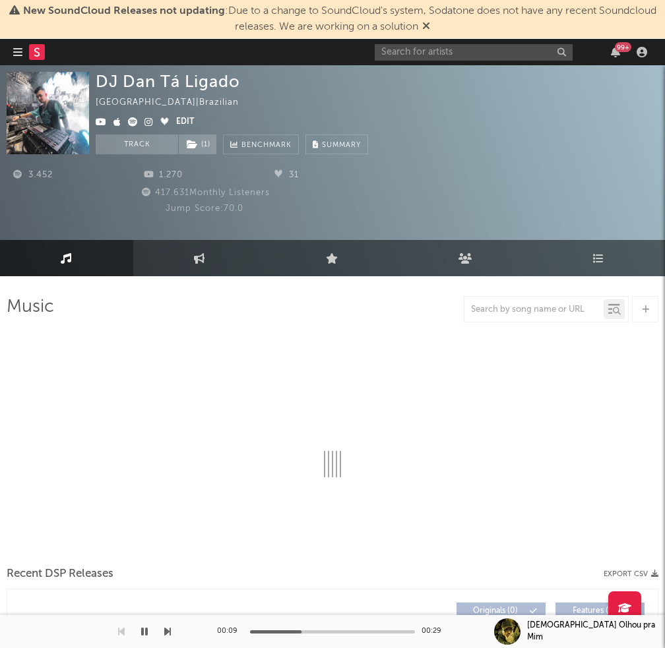
click at [148, 637] on button "button" at bounding box center [144, 631] width 13 height 33
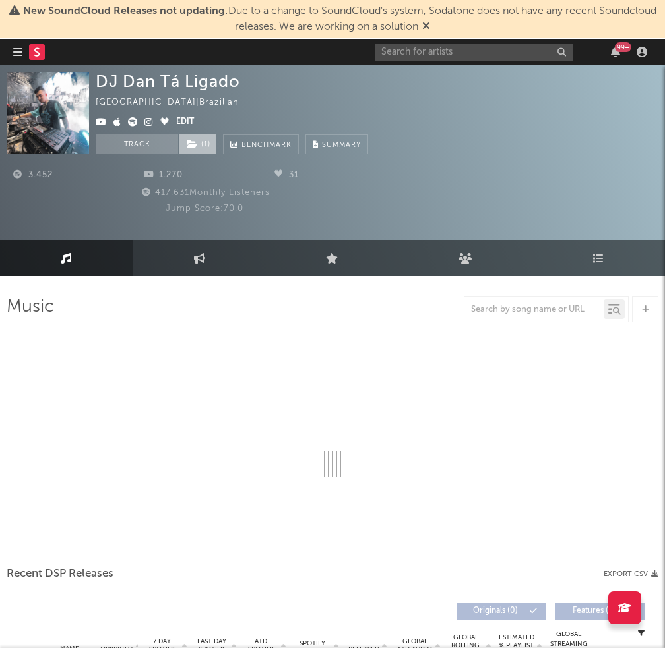
select select "1w"
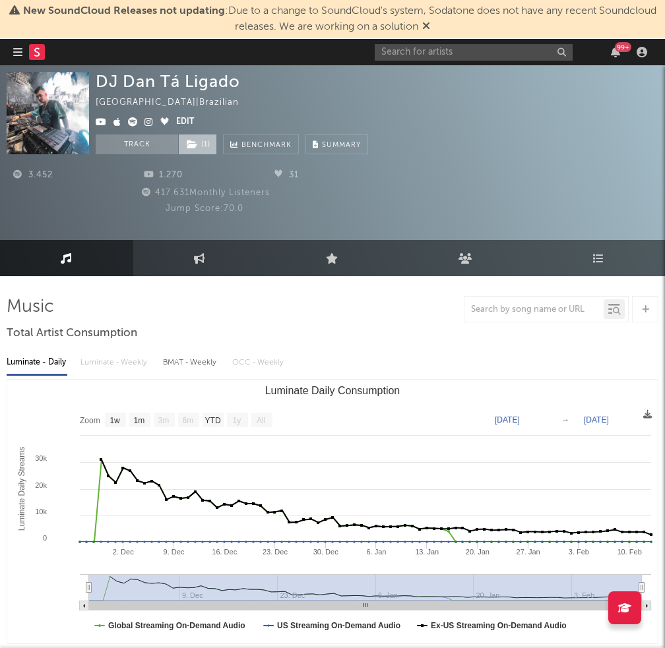
click at [189, 151] on span "( 1 )" at bounding box center [197, 144] width 39 height 20
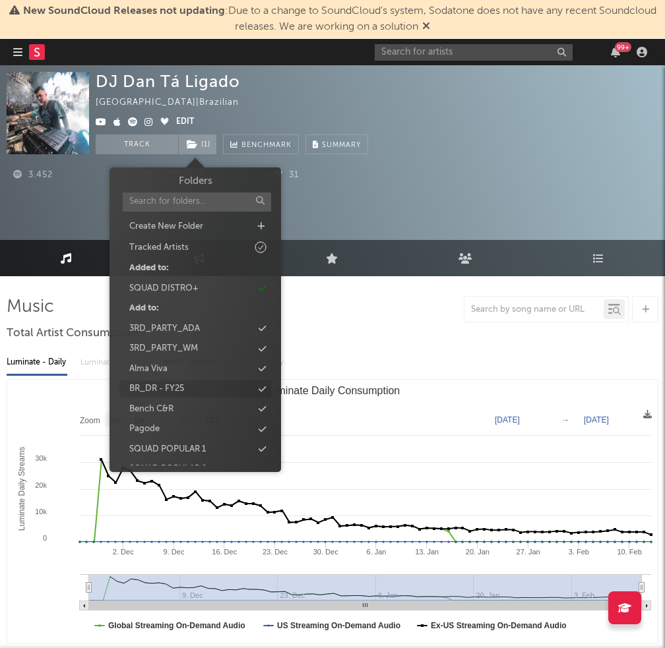
click at [258, 386] on icon at bounding box center [261, 389] width 7 height 9
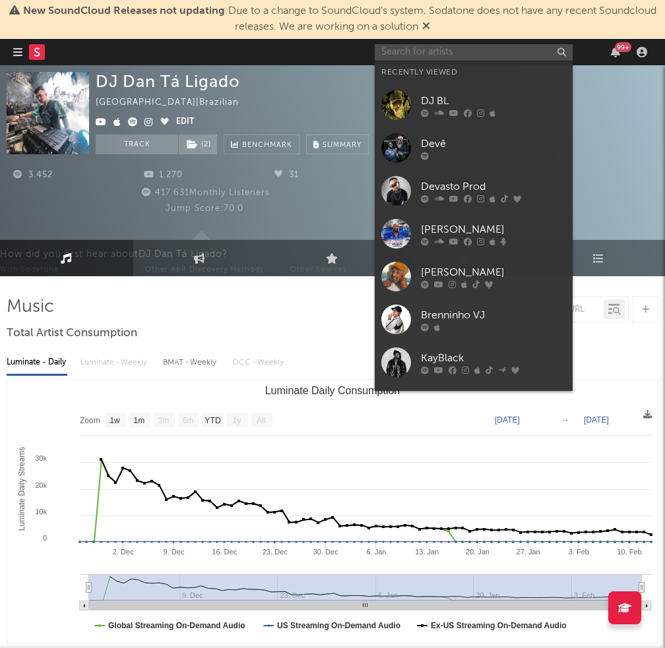
click at [456, 47] on input "text" at bounding box center [473, 52] width 198 height 16
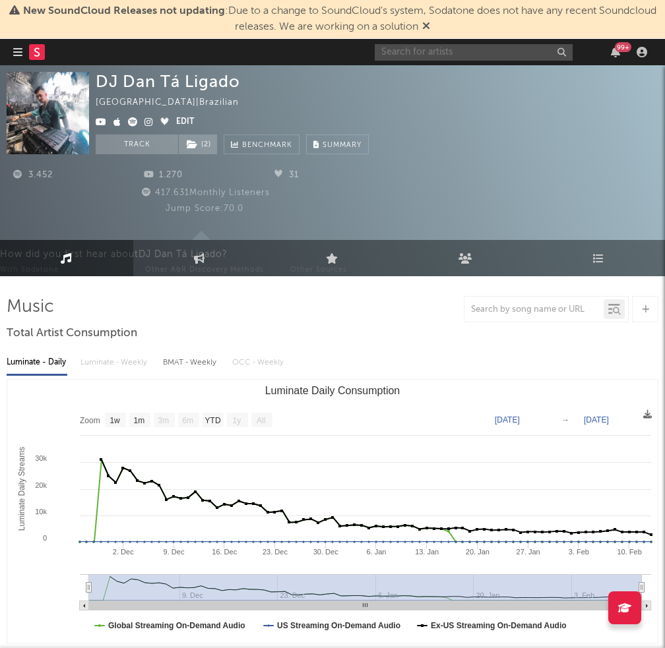
click at [522, 55] on input "text" at bounding box center [473, 52] width 198 height 16
click at [476, 45] on input "elza s" at bounding box center [473, 52] width 198 height 16
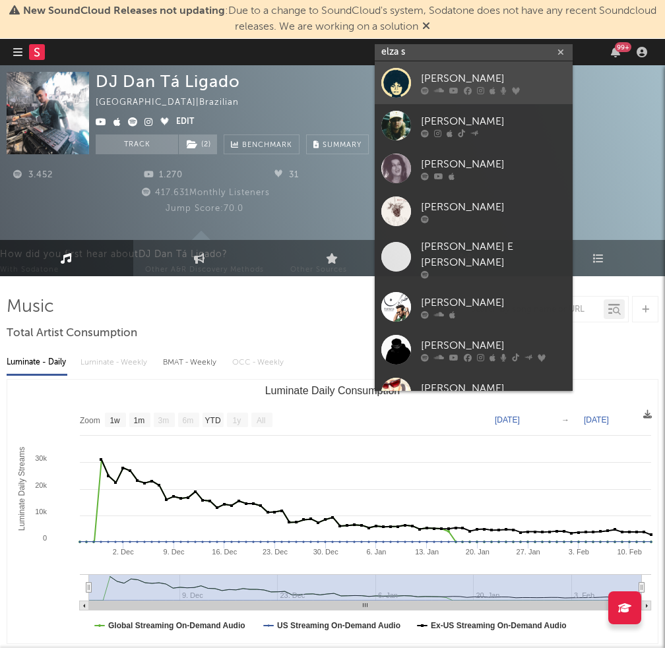
type input "elza s"
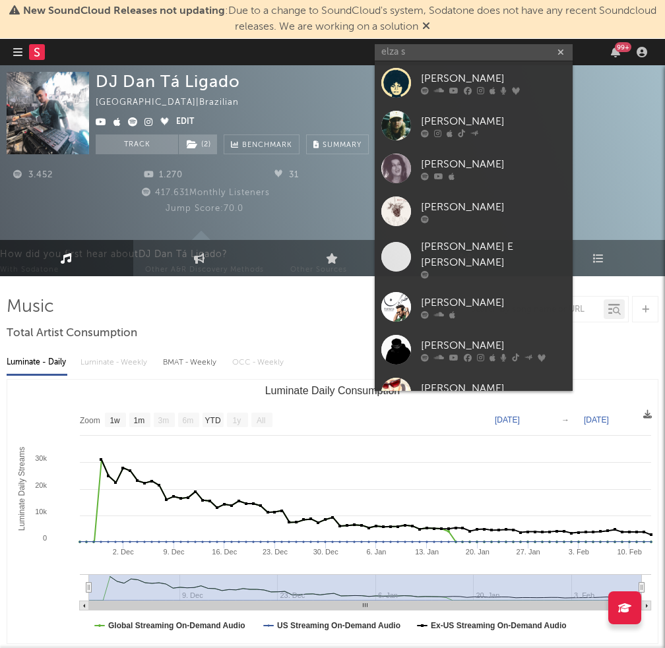
drag, startPoint x: 471, startPoint y: 82, endPoint x: 182, endPoint y: 223, distance: 321.7
click at [471, 82] on div "[PERSON_NAME]" at bounding box center [493, 79] width 145 height 16
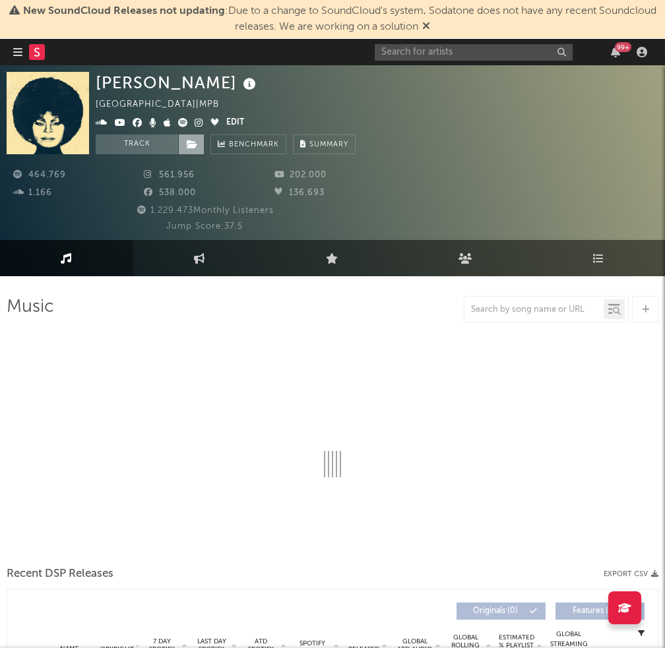
click at [187, 145] on icon at bounding box center [192, 144] width 11 height 9
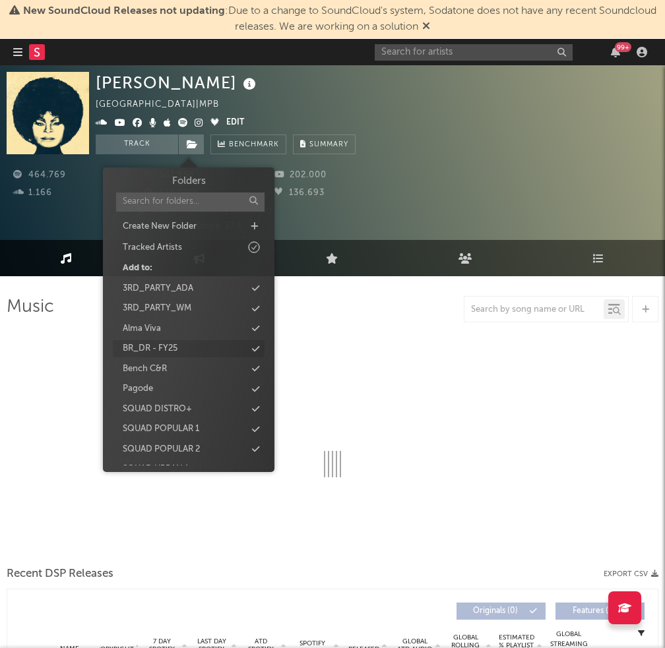
click at [252, 349] on icon at bounding box center [255, 349] width 7 height 9
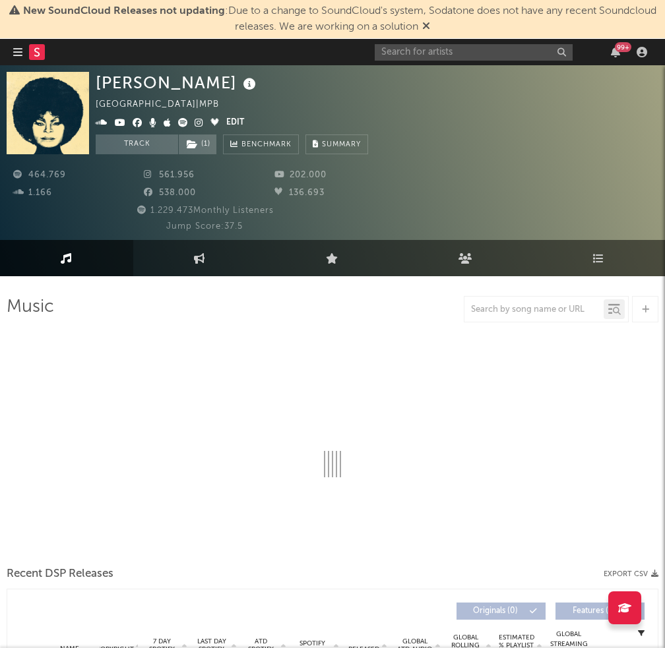
select select "6m"
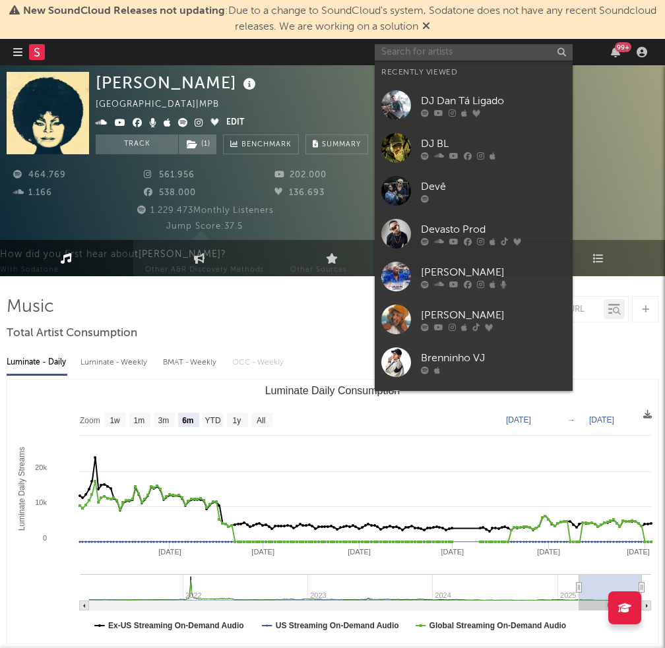
click at [418, 52] on input "text" at bounding box center [473, 52] width 198 height 16
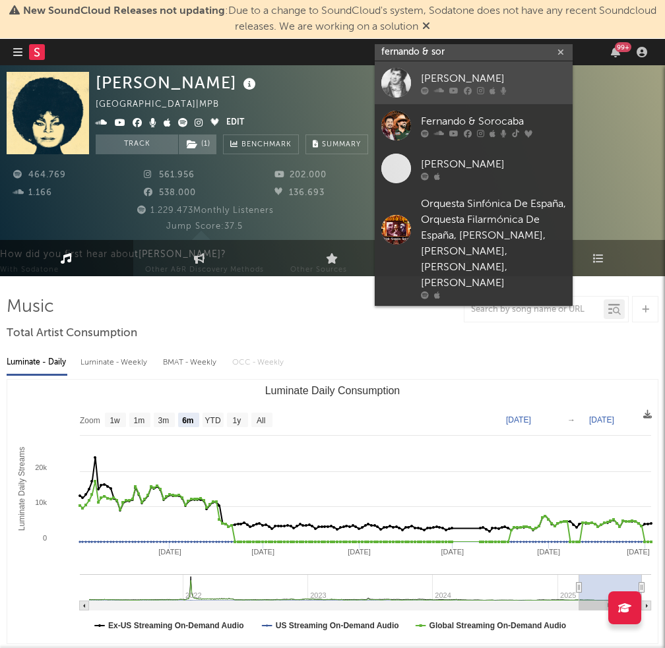
type input "fernando & sor"
click at [403, 81] on div at bounding box center [396, 83] width 30 height 30
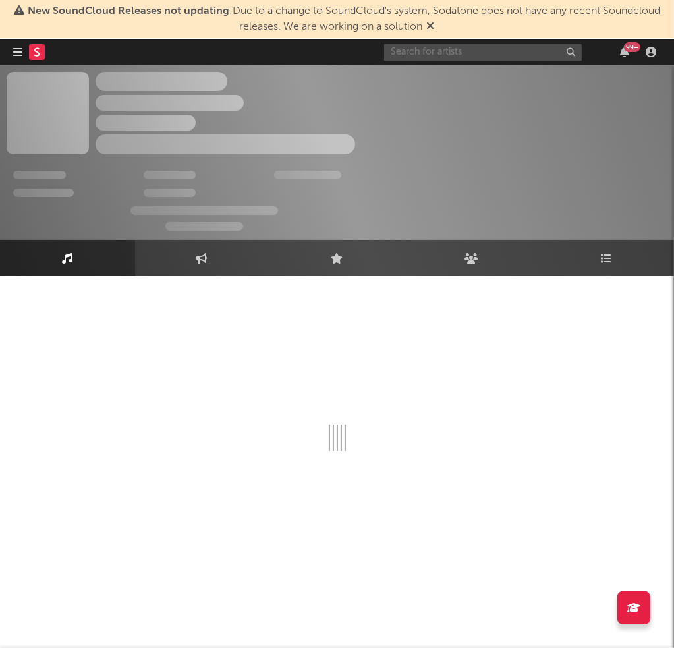
click at [446, 48] on input "text" at bounding box center [483, 52] width 198 height 16
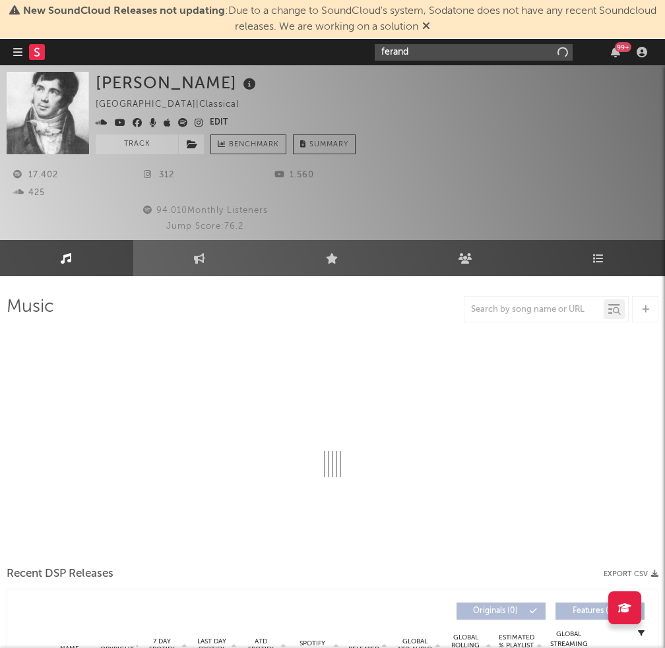
type input "ferandn"
select select "6m"
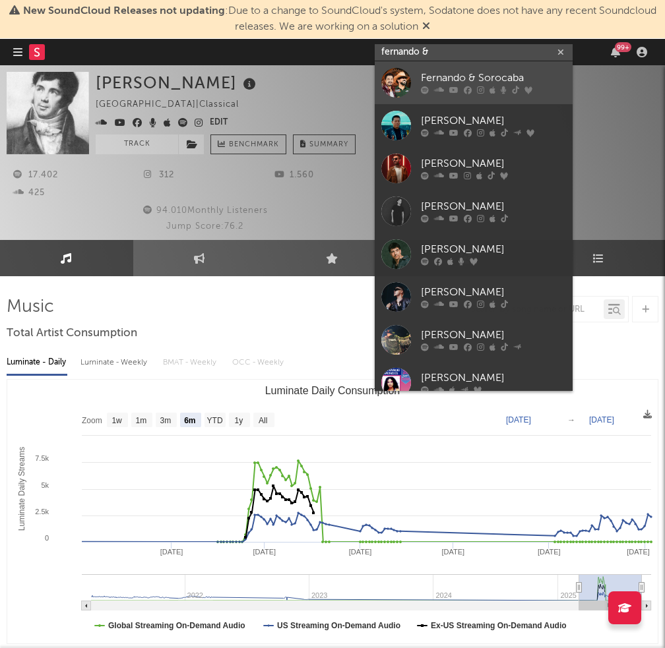
type input "fernando &"
click at [410, 86] on div at bounding box center [396, 83] width 30 height 30
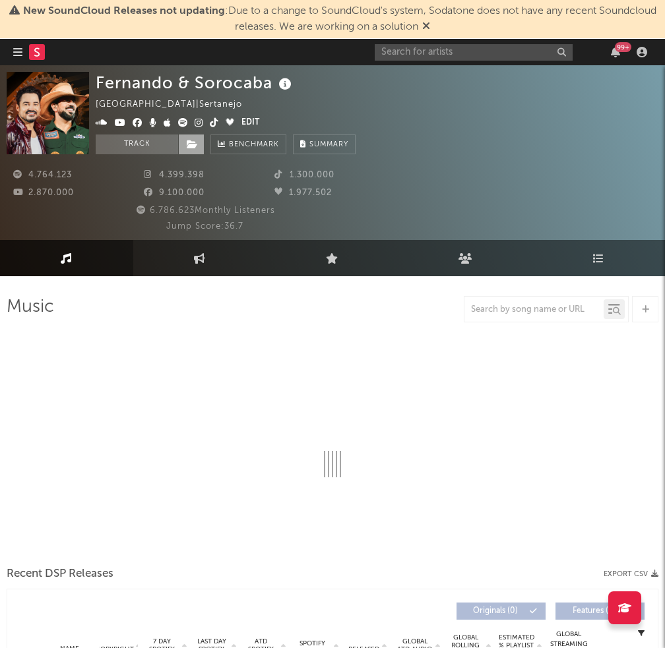
click at [196, 144] on icon at bounding box center [192, 144] width 11 height 9
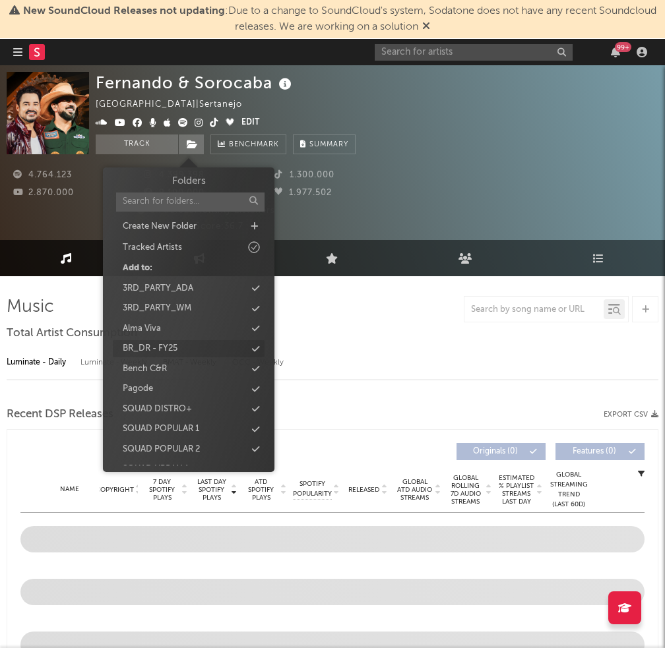
select select "6m"
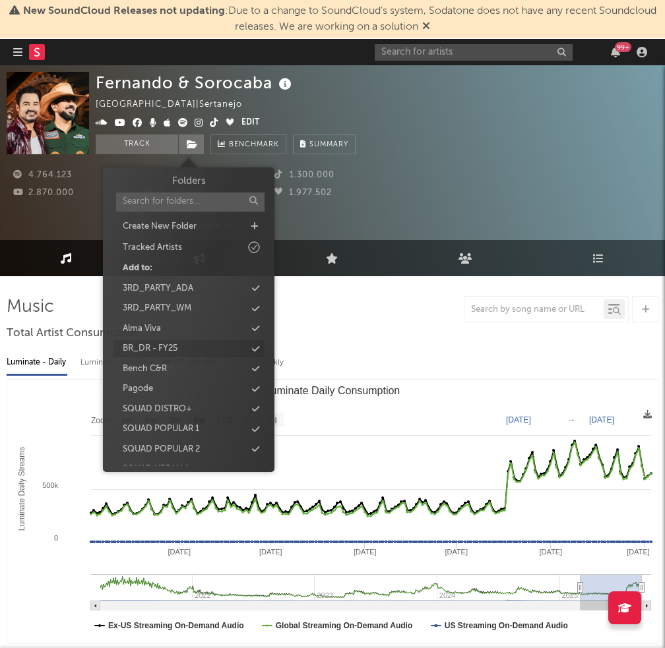
click at [259, 347] on div "BR_DR - FY25" at bounding box center [189, 348] width 152 height 17
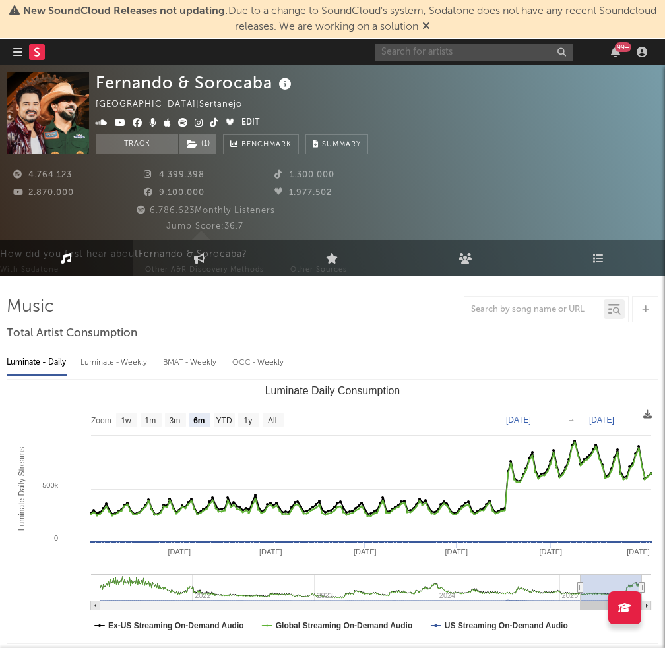
click at [480, 48] on input "text" at bounding box center [473, 52] width 198 height 16
click at [461, 53] on input "gibin" at bounding box center [473, 52] width 198 height 16
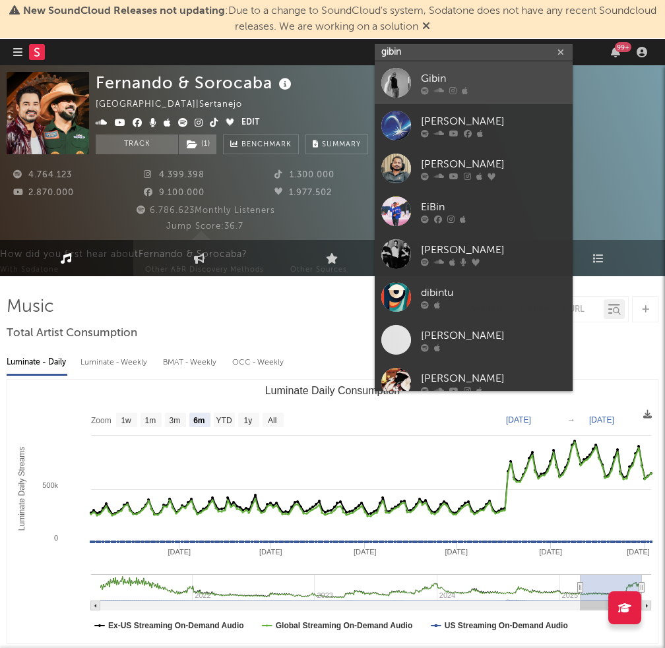
type input "gibin"
click at [462, 73] on div "Gibin" at bounding box center [493, 79] width 145 height 16
click at [462, 73] on div "[PERSON_NAME] & Sorocaba [GEOGRAPHIC_DATA] | Sertanejo Edit Track ( 1 ) Benchma…" at bounding box center [377, 113] width 562 height 82
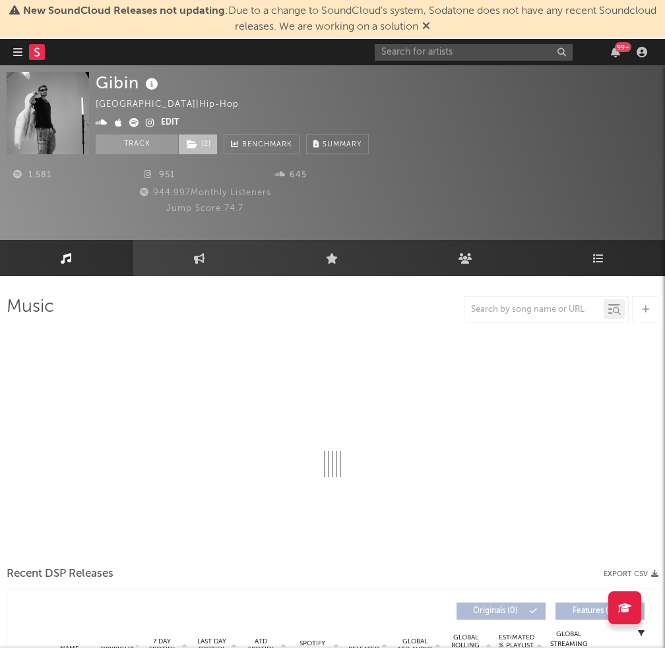
click at [196, 141] on icon at bounding box center [192, 144] width 11 height 9
select select "6m"
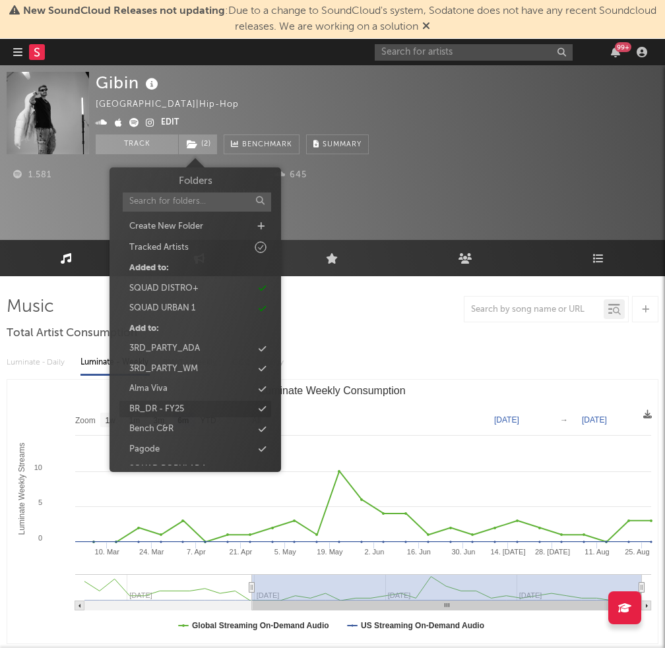
click at [252, 408] on div "BR_DR - FY25" at bounding box center [195, 409] width 152 height 17
click at [435, 53] on input "text" at bounding box center [473, 52] width 198 height 16
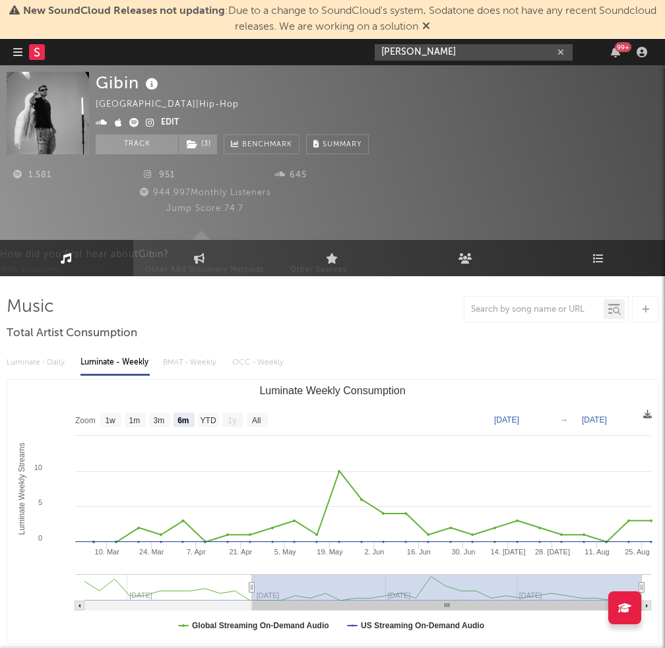
click at [436, 48] on input "[PERSON_NAME]" at bounding box center [473, 52] width 198 height 16
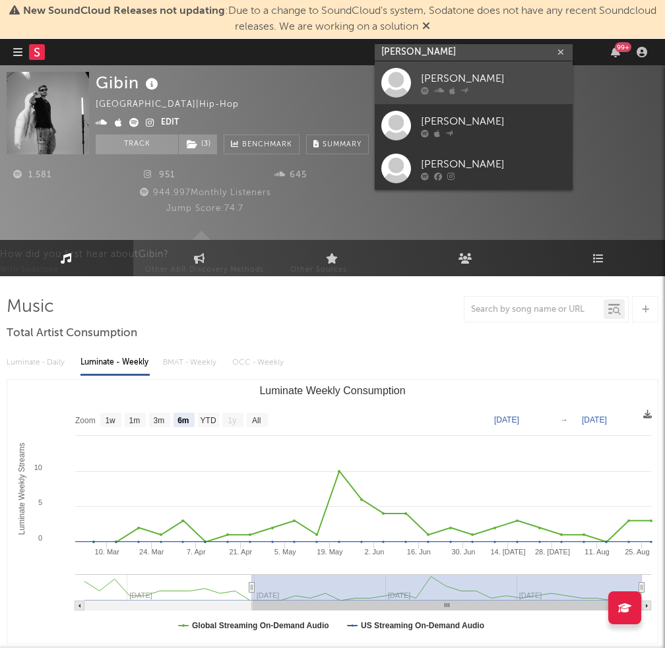
type input "[PERSON_NAME]"
click at [414, 81] on link "[PERSON_NAME]" at bounding box center [473, 82] width 198 height 43
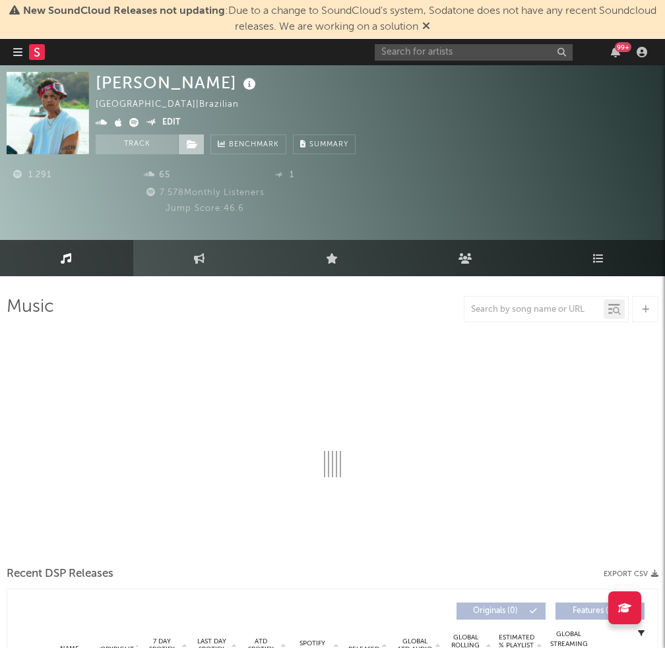
click at [187, 144] on icon at bounding box center [192, 144] width 11 height 9
select select "1w"
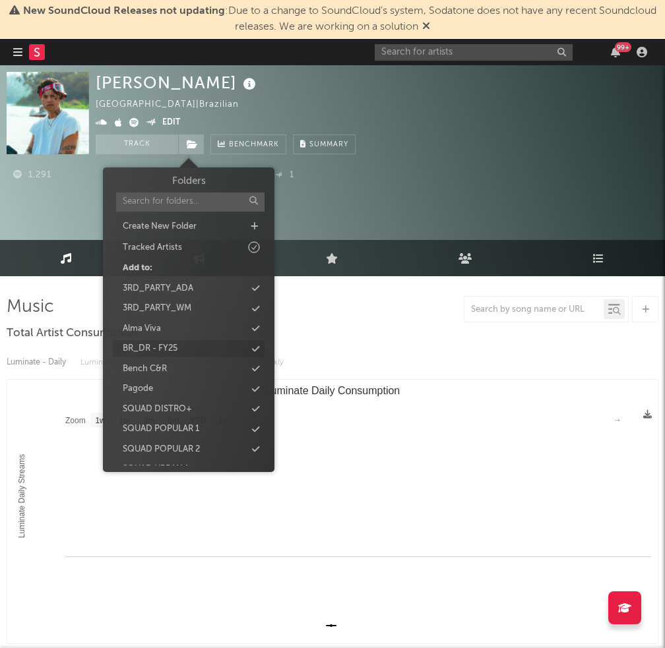
click at [250, 349] on div "BR_DR - FY25" at bounding box center [189, 348] width 152 height 17
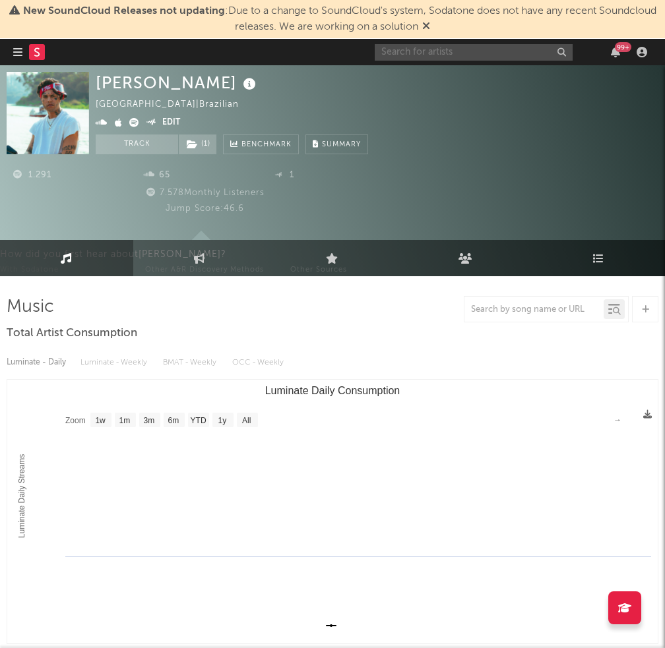
click at [455, 55] on input "text" at bounding box center [473, 52] width 198 height 16
click at [485, 52] on input "text" at bounding box center [473, 52] width 198 height 16
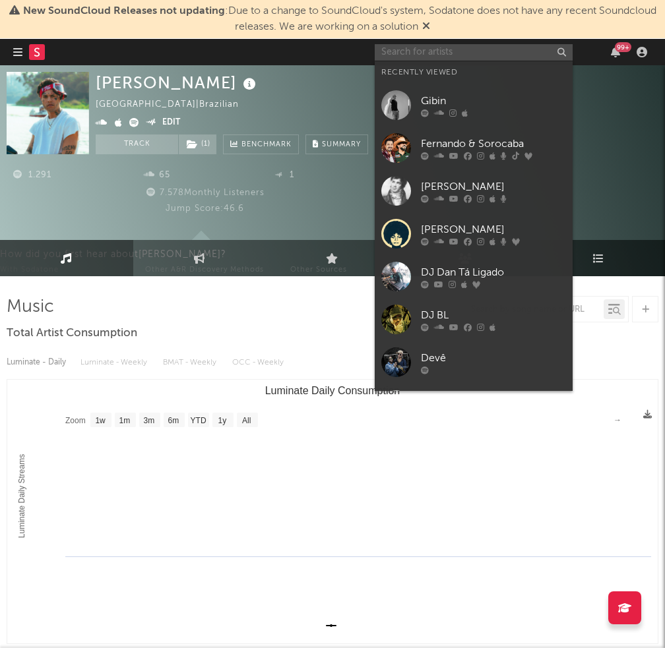
type input "h"
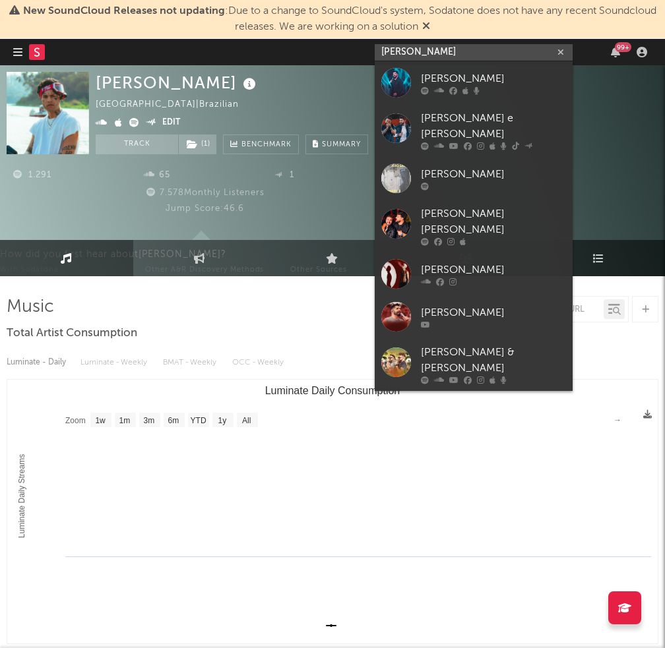
click at [485, 52] on input "[PERSON_NAME]" at bounding box center [473, 52] width 198 height 16
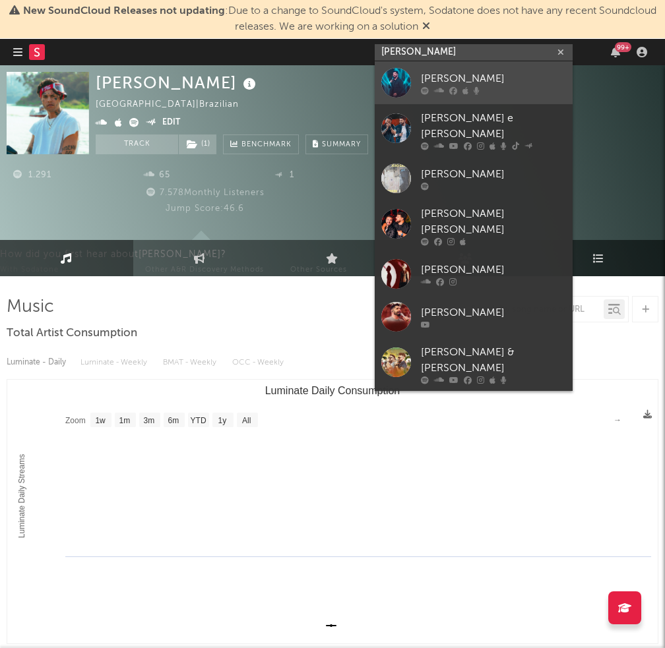
type input "[PERSON_NAME]"
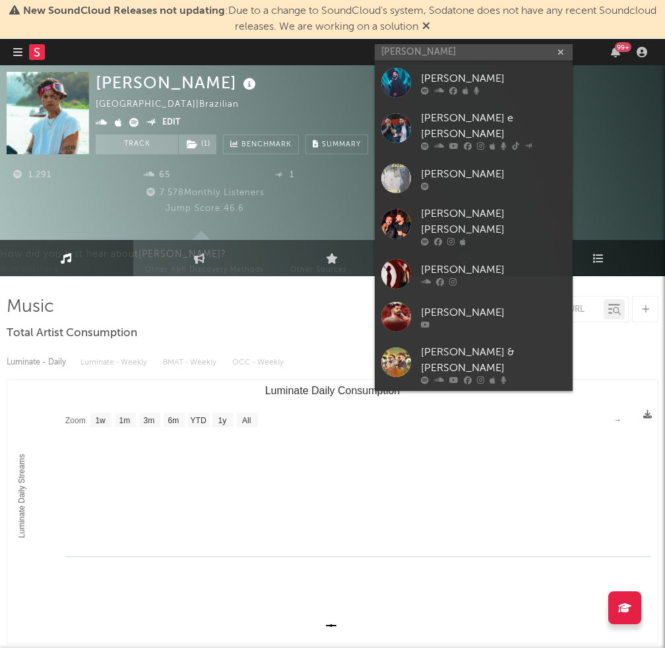
drag, startPoint x: 494, startPoint y: 74, endPoint x: 458, endPoint y: 5, distance: 78.7
click at [494, 74] on div "[PERSON_NAME]" at bounding box center [493, 79] width 145 height 16
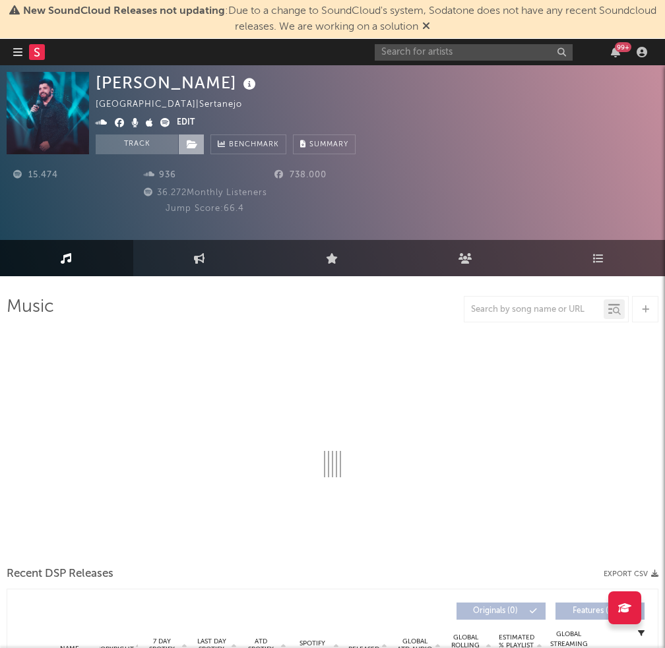
click at [193, 145] on icon at bounding box center [192, 144] width 11 height 9
select select "6m"
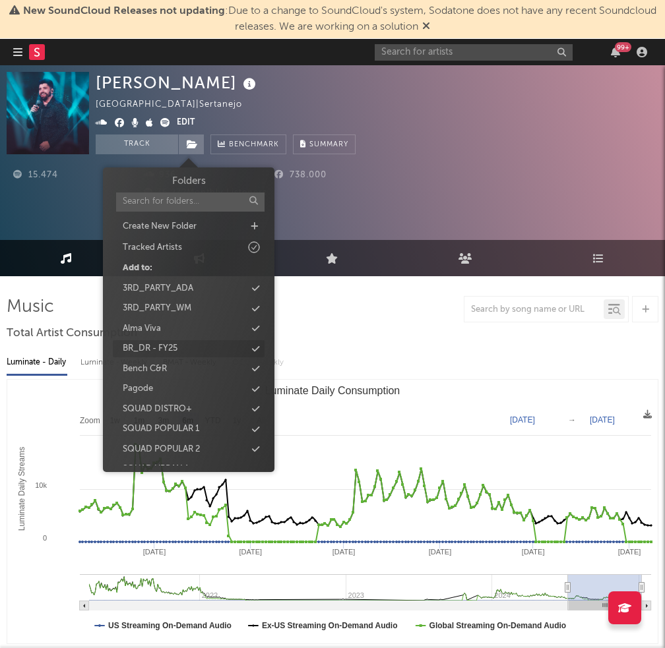
click at [255, 348] on icon at bounding box center [255, 349] width 7 height 9
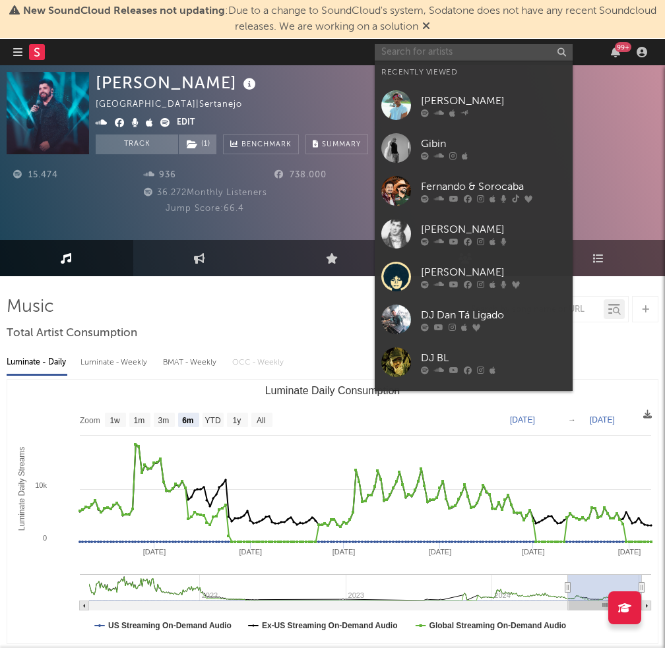
click at [402, 55] on input "text" at bounding box center [473, 52] width 198 height 16
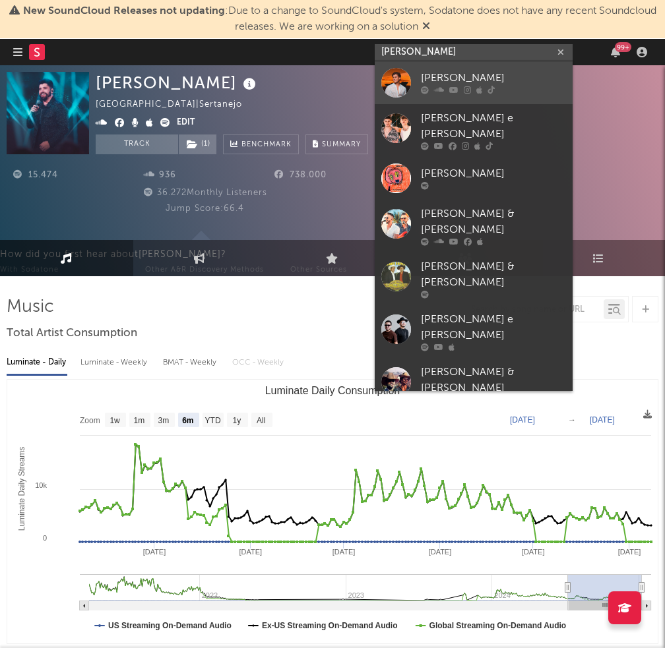
type input "[PERSON_NAME]"
click at [411, 73] on link "[PERSON_NAME]" at bounding box center [473, 82] width 198 height 43
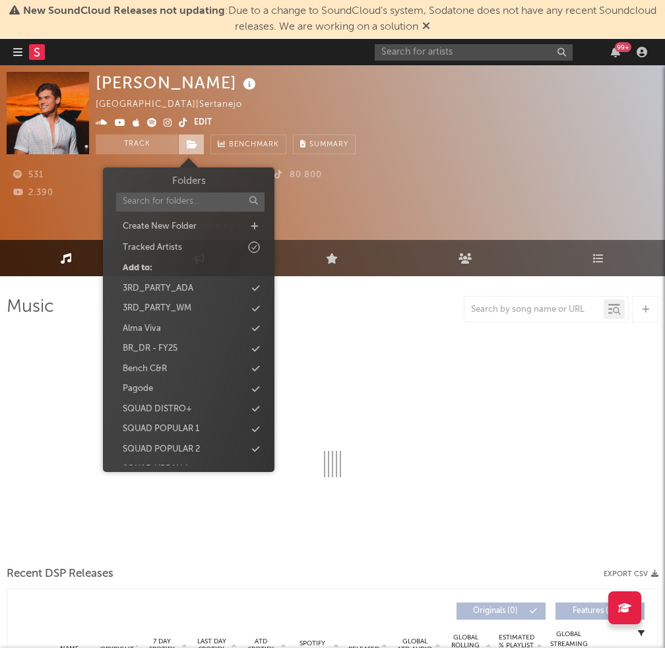
click at [196, 149] on icon at bounding box center [192, 144] width 11 height 9
select select "1w"
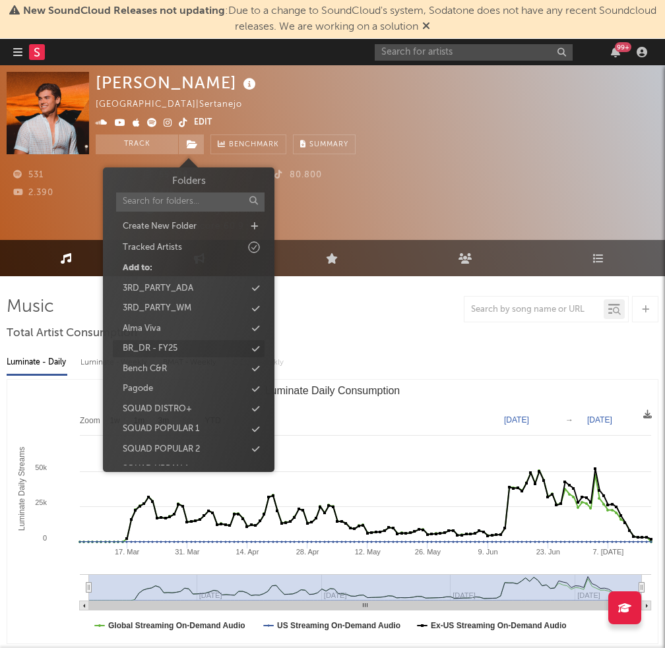
click at [251, 353] on div "BR_DR - FY25" at bounding box center [189, 348] width 152 height 17
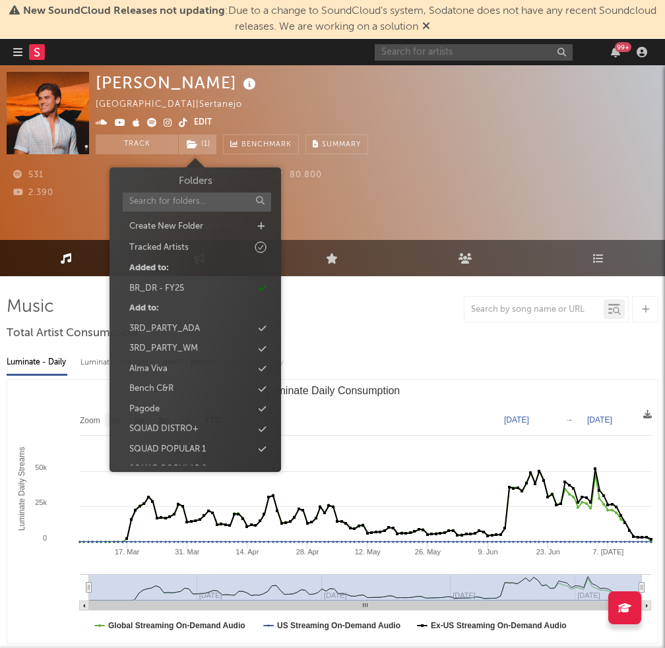
click at [417, 47] on input "text" at bounding box center [473, 52] width 198 height 16
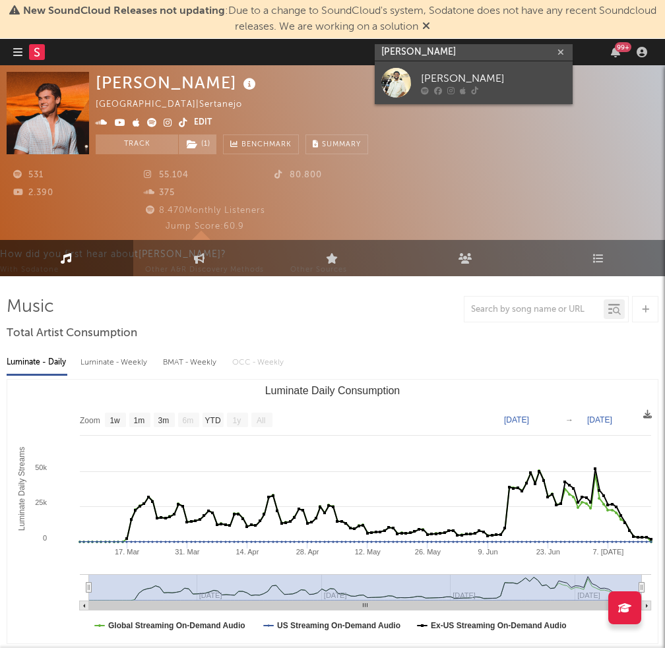
type input "[PERSON_NAME]"
click at [390, 78] on div at bounding box center [396, 83] width 30 height 30
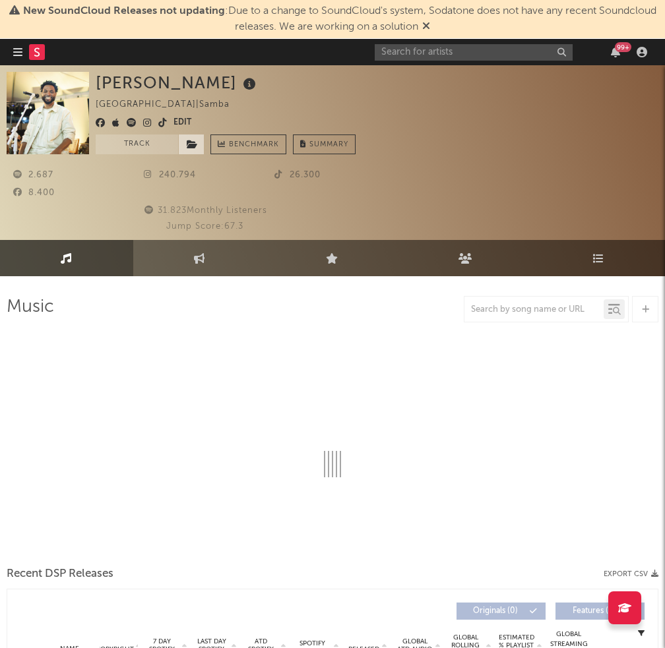
click at [185, 140] on span at bounding box center [191, 144] width 26 height 20
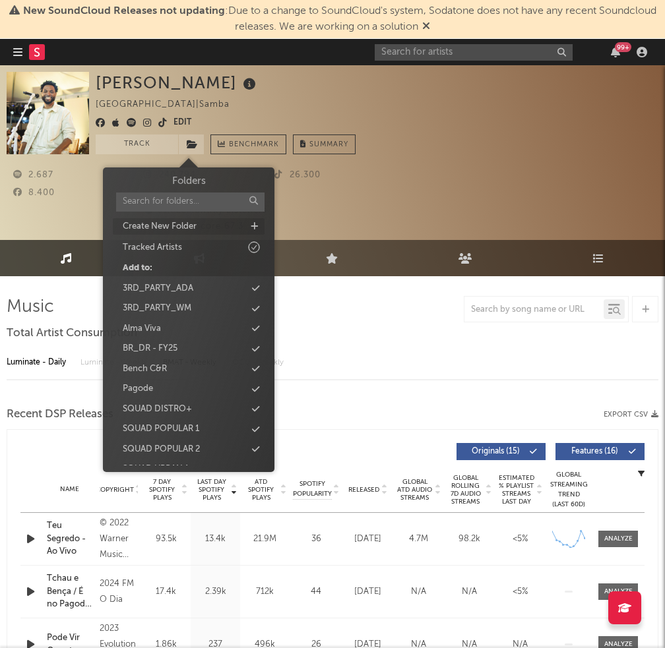
select select "1w"
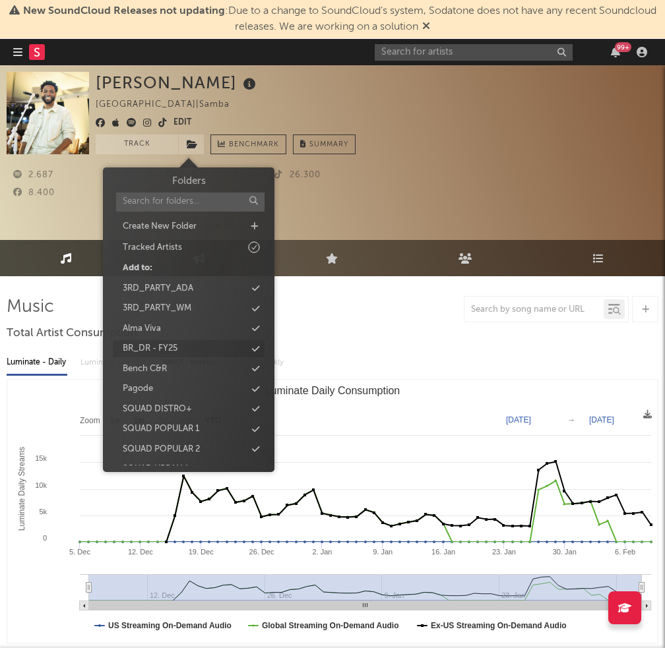
click at [256, 345] on icon at bounding box center [255, 349] width 7 height 9
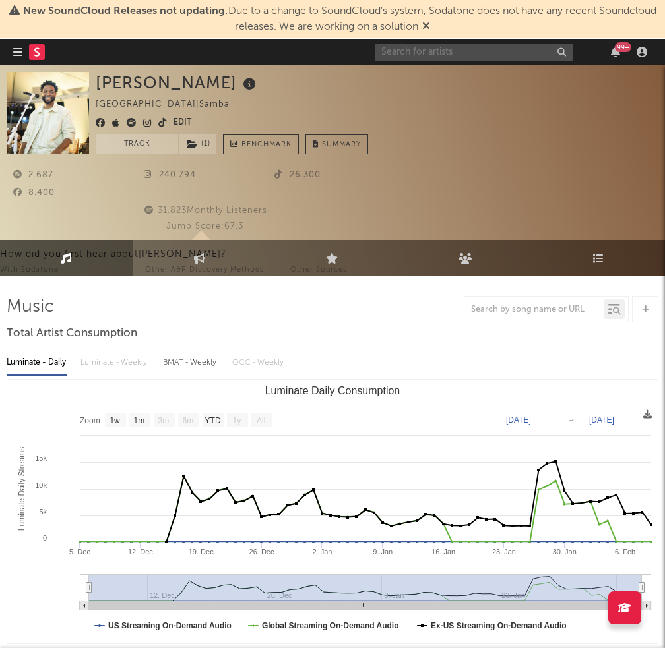
click at [448, 55] on input "text" at bounding box center [473, 52] width 198 height 16
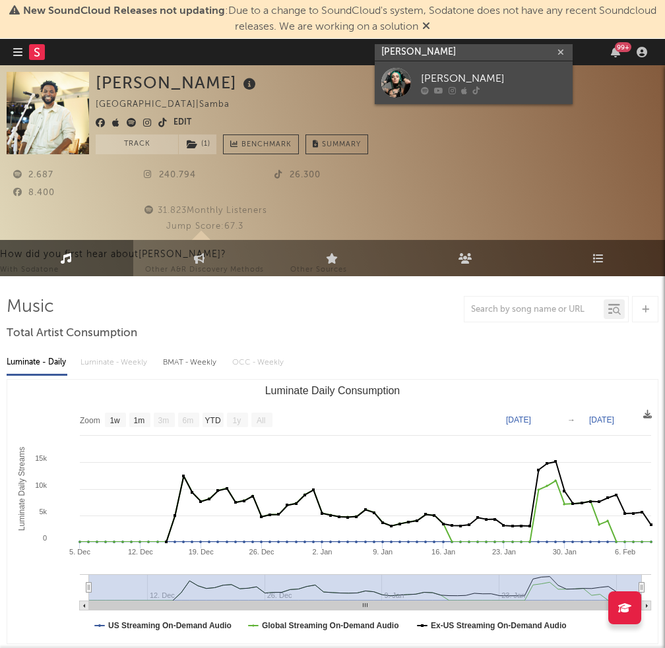
type input "[PERSON_NAME]"
click at [454, 74] on div "[PERSON_NAME]" at bounding box center [493, 79] width 145 height 16
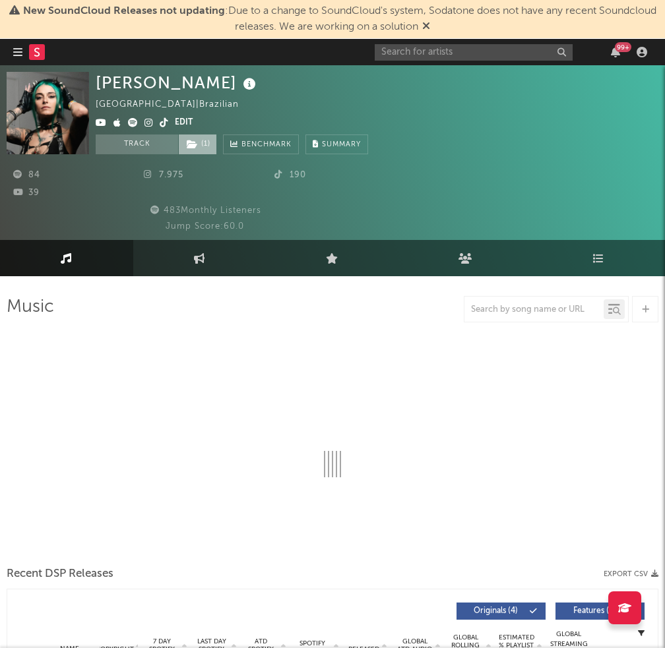
select select "1w"
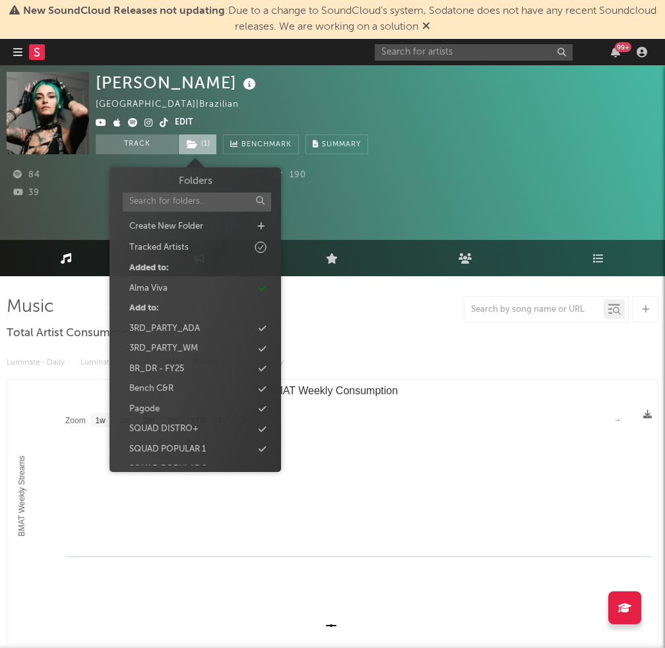
click at [200, 142] on span "( 1 )" at bounding box center [197, 144] width 39 height 20
click at [258, 367] on icon at bounding box center [261, 369] width 7 height 9
click at [411, 54] on input "text" at bounding box center [473, 52] width 198 height 16
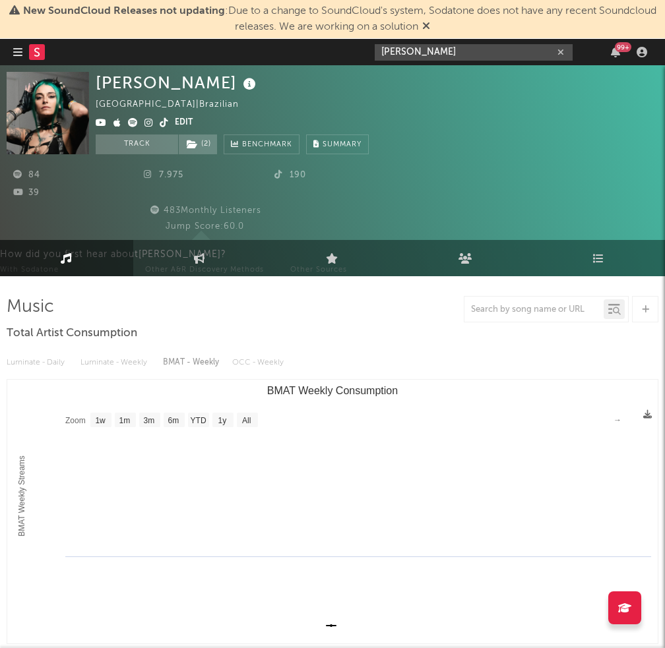
click at [432, 56] on input "[PERSON_NAME]" at bounding box center [473, 52] width 198 height 16
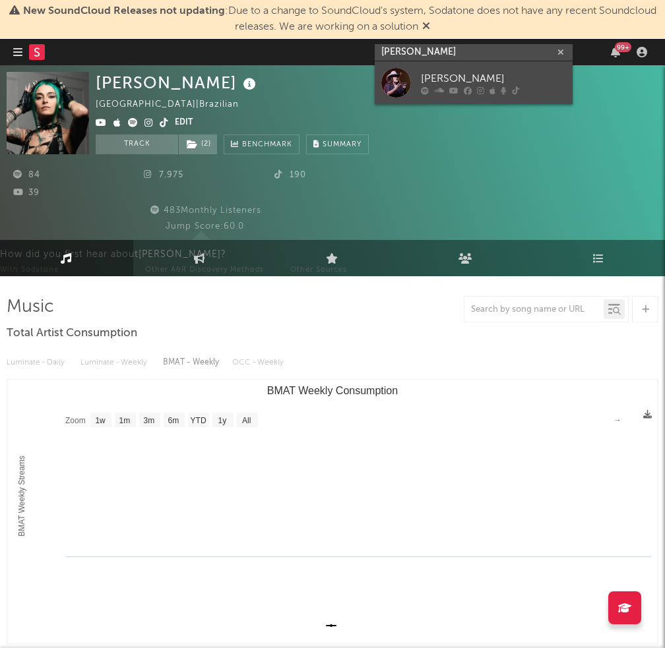
type input "[PERSON_NAME]"
click at [417, 80] on link "[PERSON_NAME]" at bounding box center [473, 82] width 198 height 43
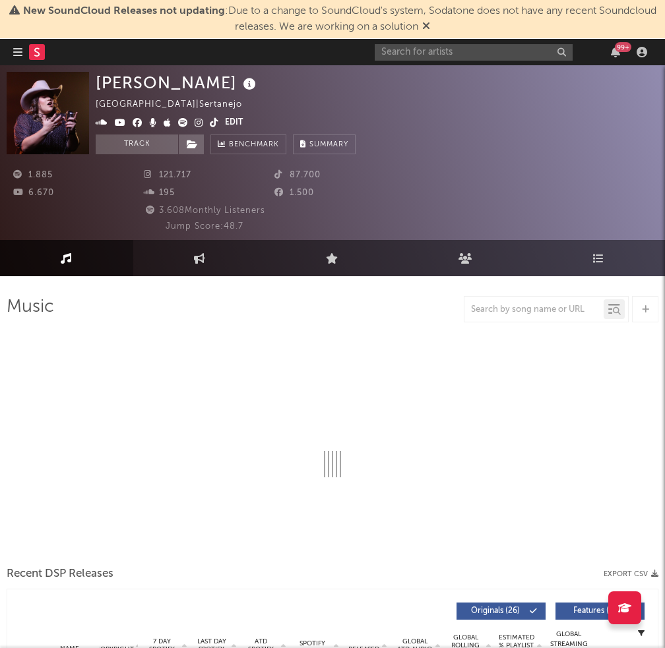
select select "6m"
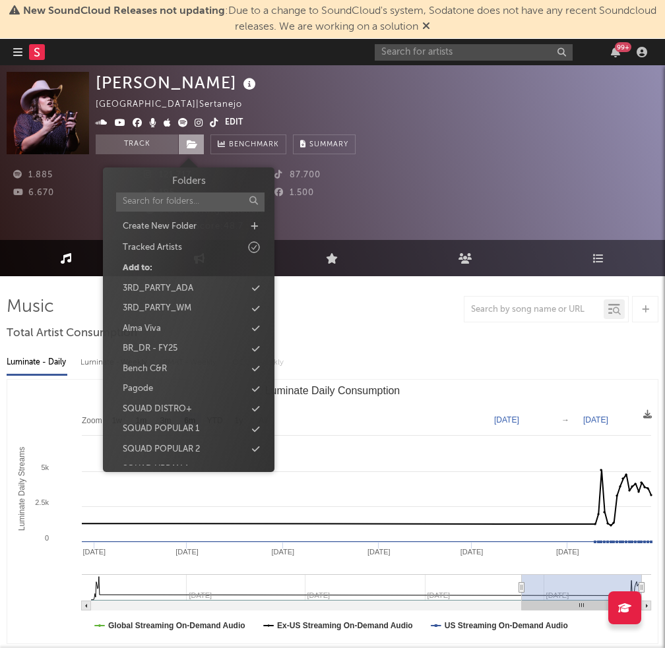
click at [192, 136] on span at bounding box center [191, 144] width 26 height 20
click at [258, 347] on icon at bounding box center [255, 349] width 7 height 9
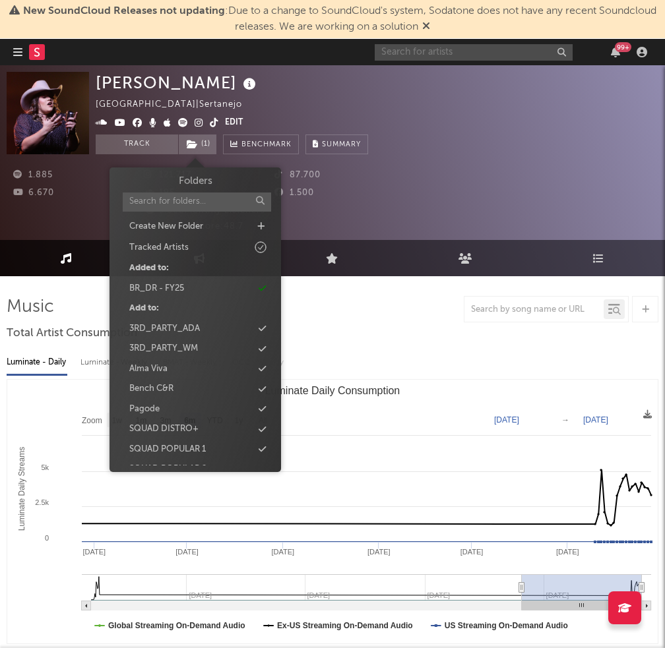
click at [417, 55] on input "text" at bounding box center [473, 52] width 198 height 16
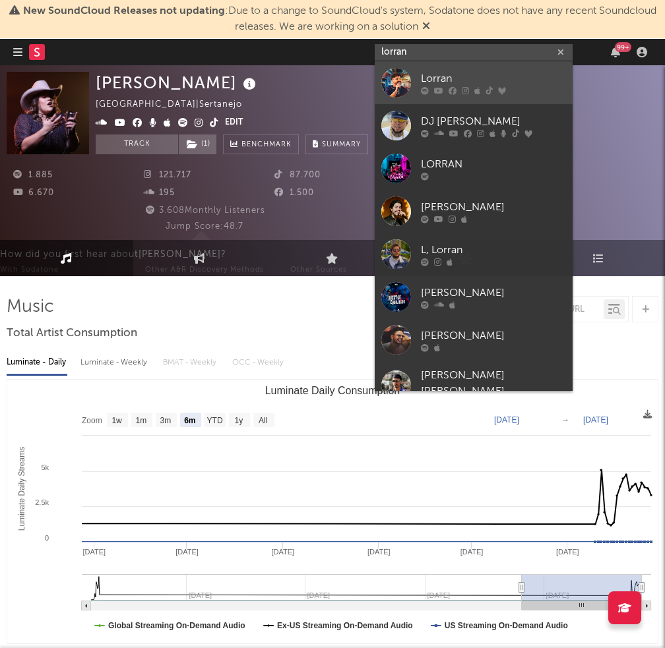
type input "lorran"
click at [386, 84] on div at bounding box center [396, 83] width 30 height 30
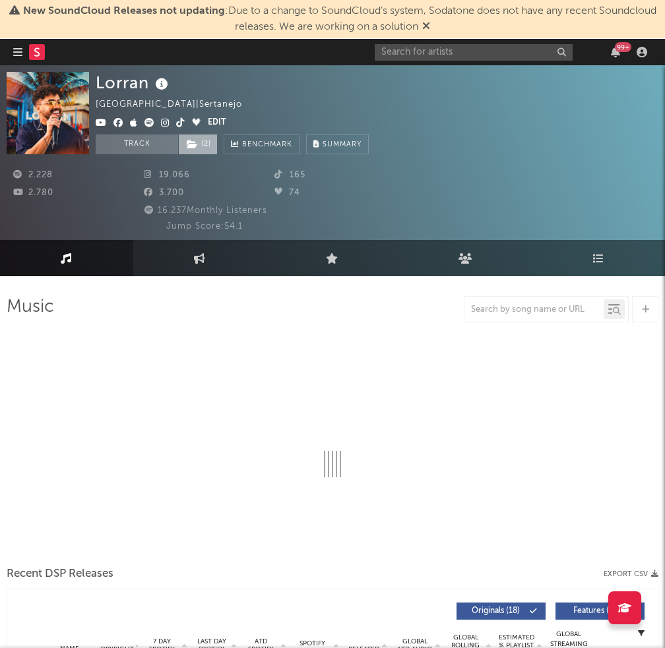
select select "6m"
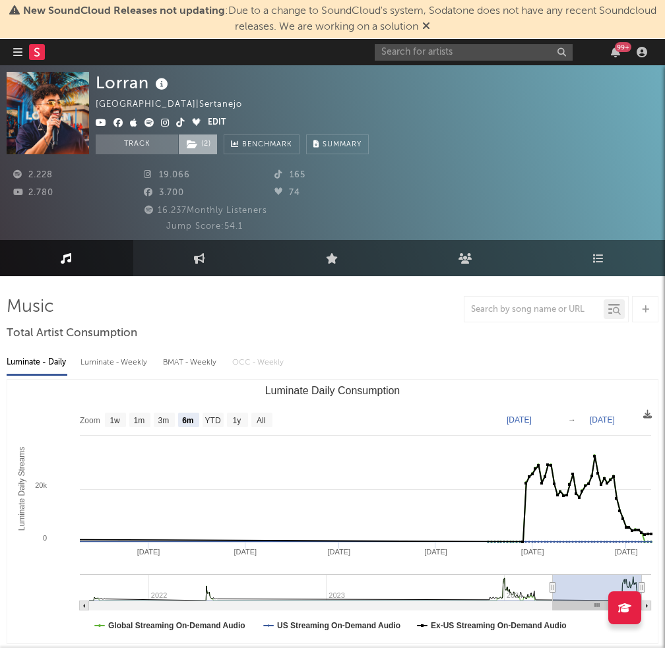
click at [210, 141] on span "( 2 )" at bounding box center [198, 144] width 40 height 20
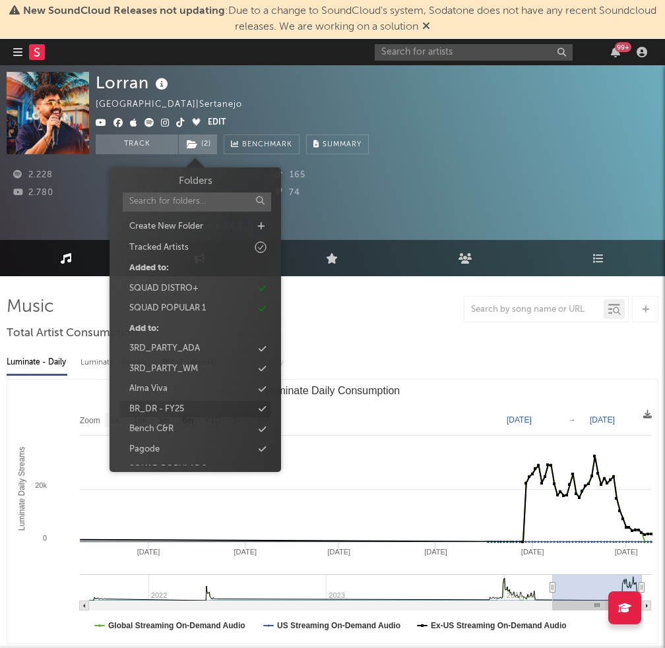
click at [263, 411] on icon at bounding box center [261, 409] width 7 height 9
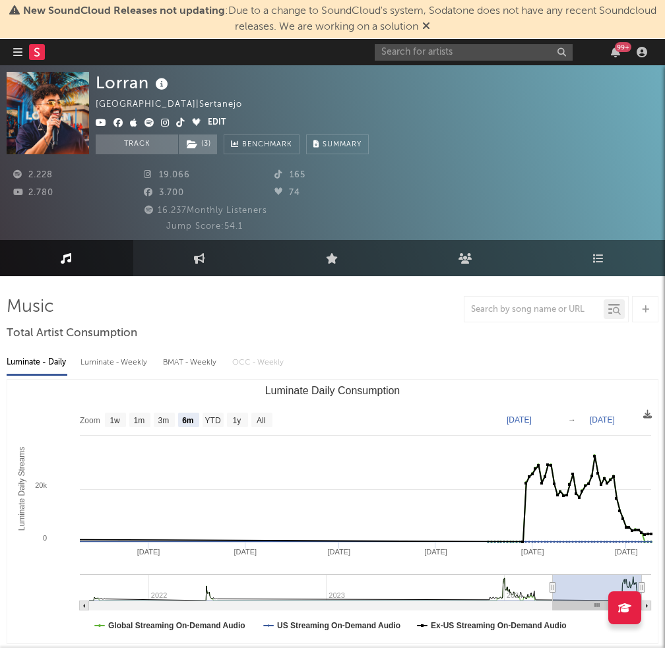
click at [410, 179] on div "2.228 19.066 165 2.780 3.700 74 16.237 Monthly Listeners Jump Score: 54.1" at bounding box center [332, 193] width 651 height 79
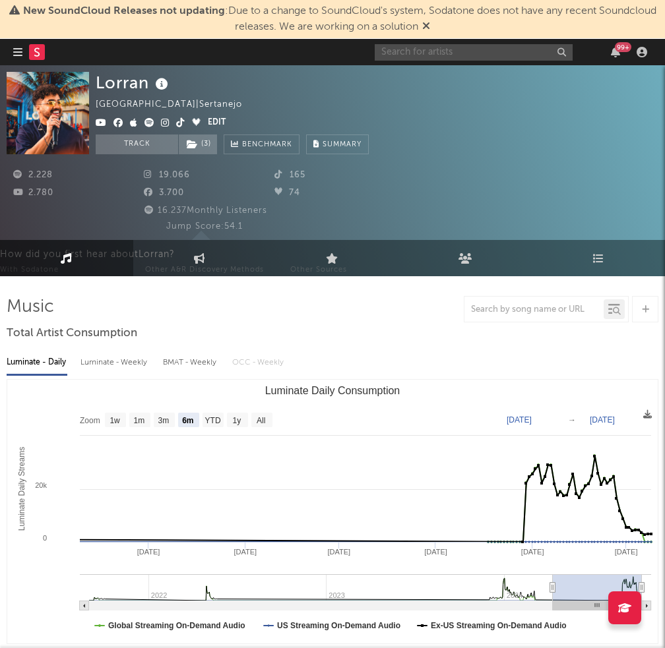
click at [520, 49] on input "text" at bounding box center [473, 52] width 198 height 16
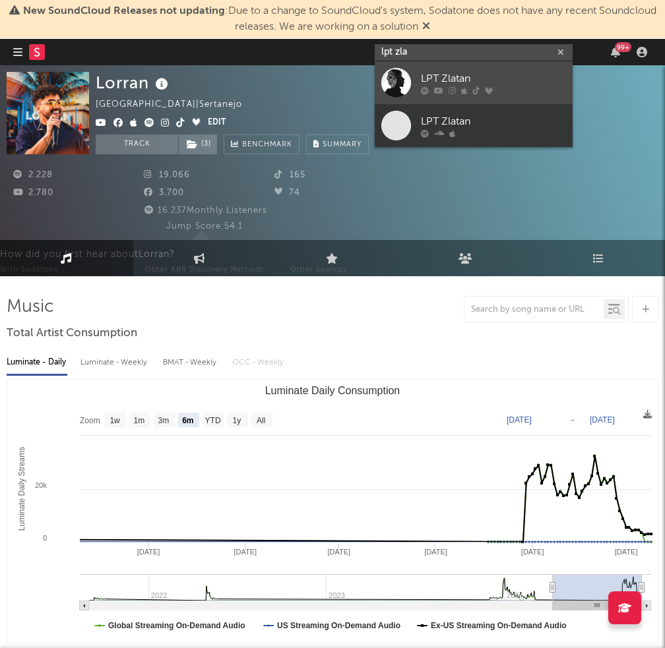
type input "lpt zla"
click at [509, 78] on div "LPT Zlatan" at bounding box center [493, 79] width 145 height 16
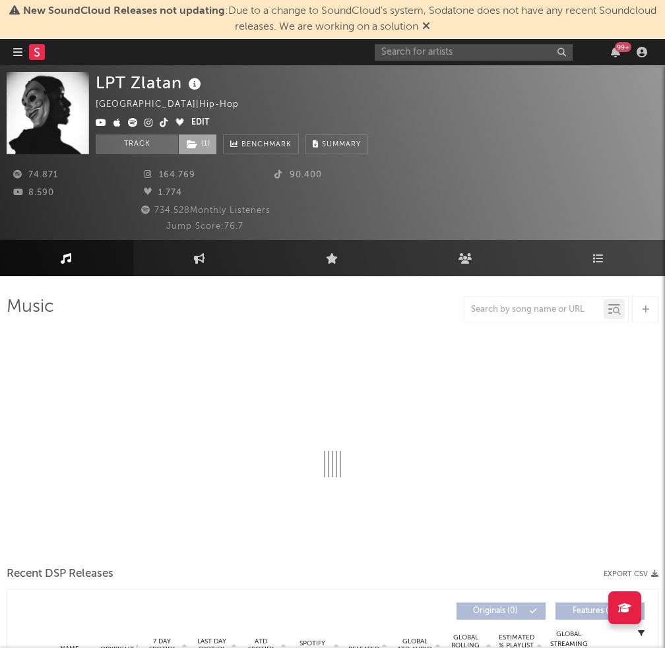
click at [197, 144] on icon at bounding box center [192, 144] width 11 height 9
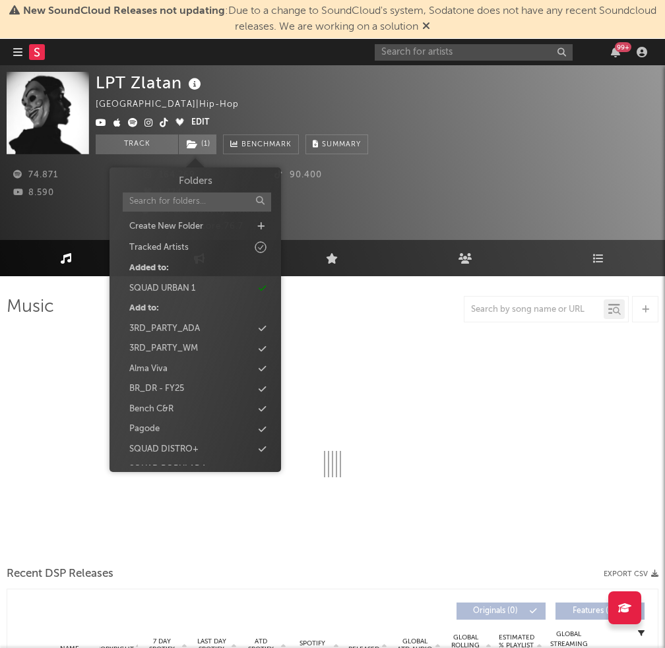
select select "6m"
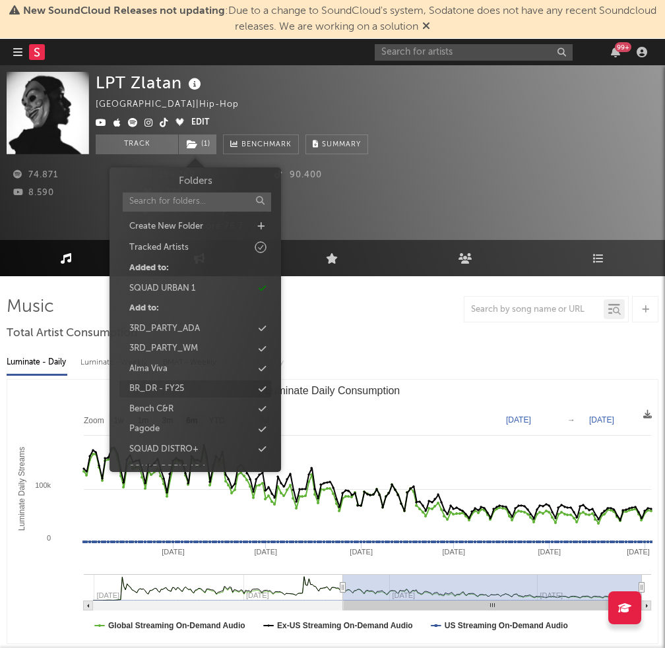
click at [256, 392] on div "BR_DR - FY25" at bounding box center [195, 388] width 152 height 17
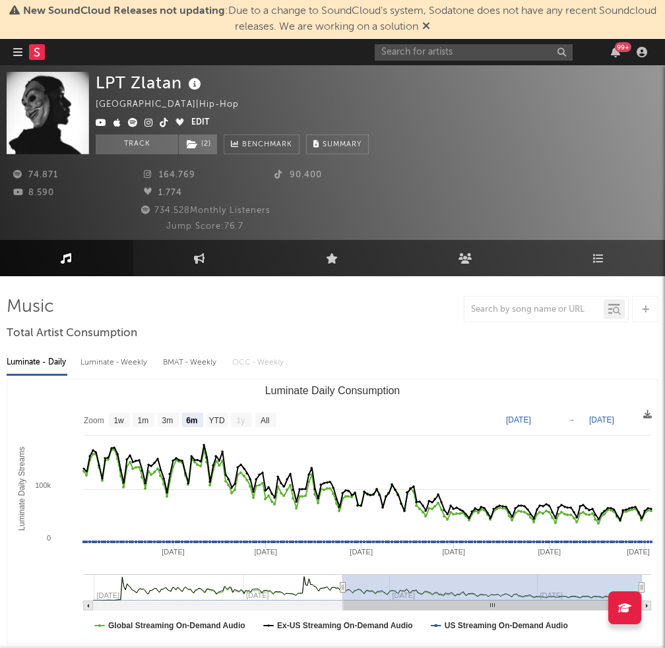
click at [406, 204] on div "74.871 164.769 90.400 8.590 1.774 734.528 Monthly Listeners Jump Score: 76.7" at bounding box center [332, 193] width 651 height 79
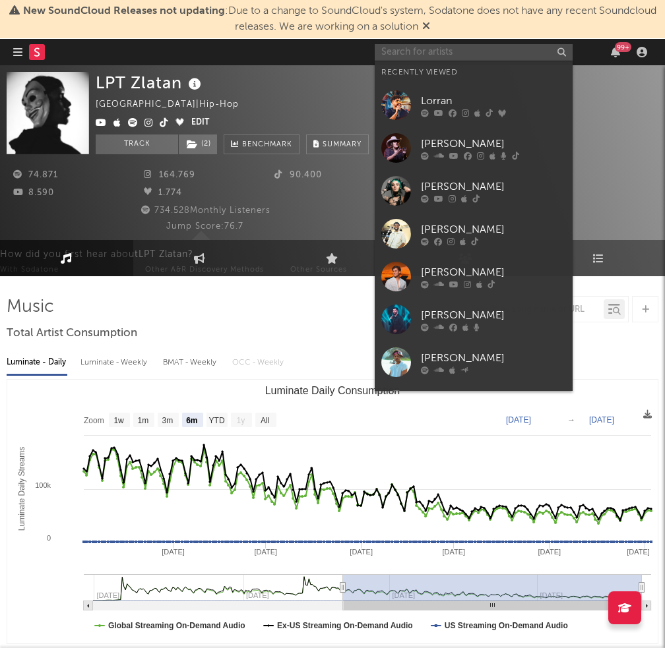
click at [430, 55] on input "text" at bounding box center [473, 52] width 198 height 16
type input "u"
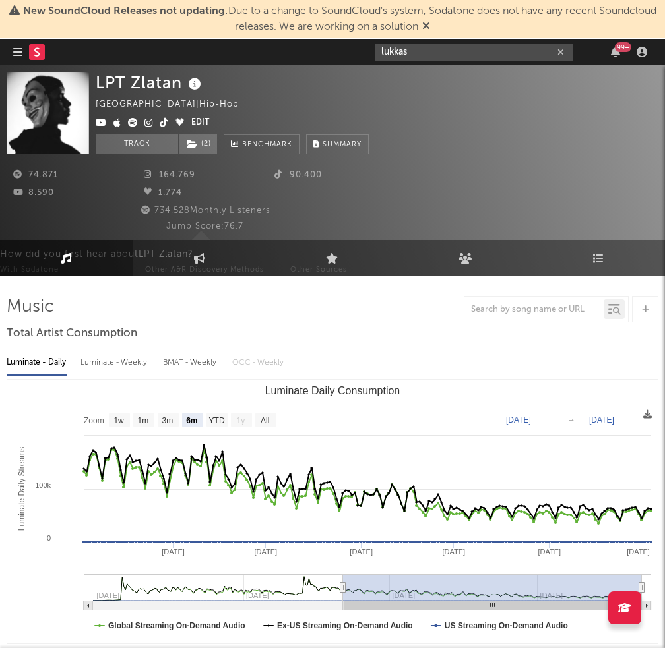
click at [404, 50] on input "lukkas" at bounding box center [473, 52] width 198 height 16
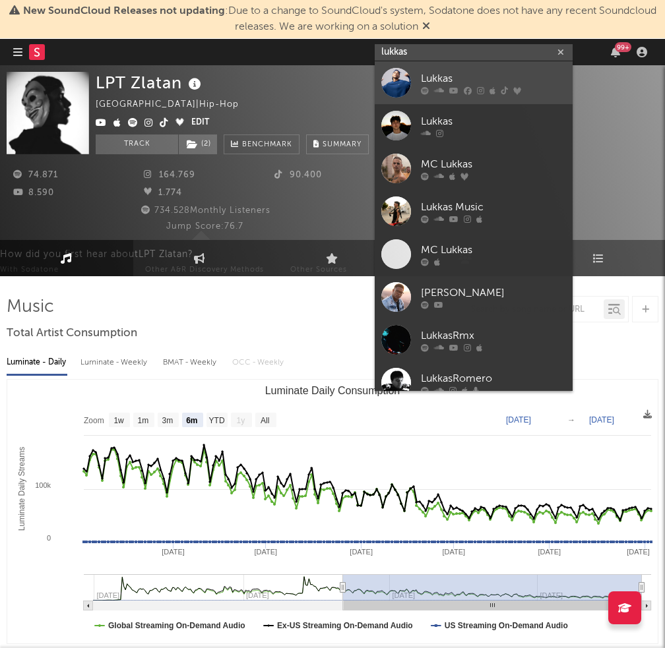
type input "lukkas"
click at [406, 75] on div at bounding box center [396, 83] width 30 height 30
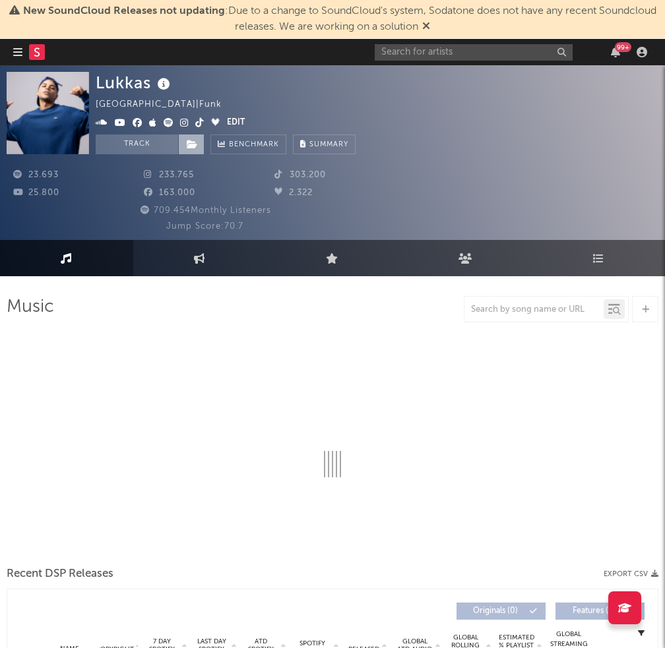
click at [194, 143] on icon at bounding box center [192, 144] width 11 height 9
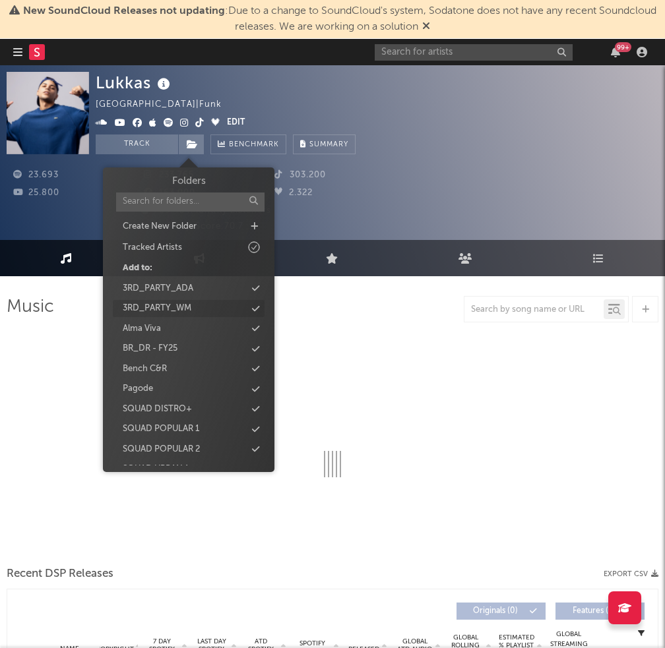
select select "6m"
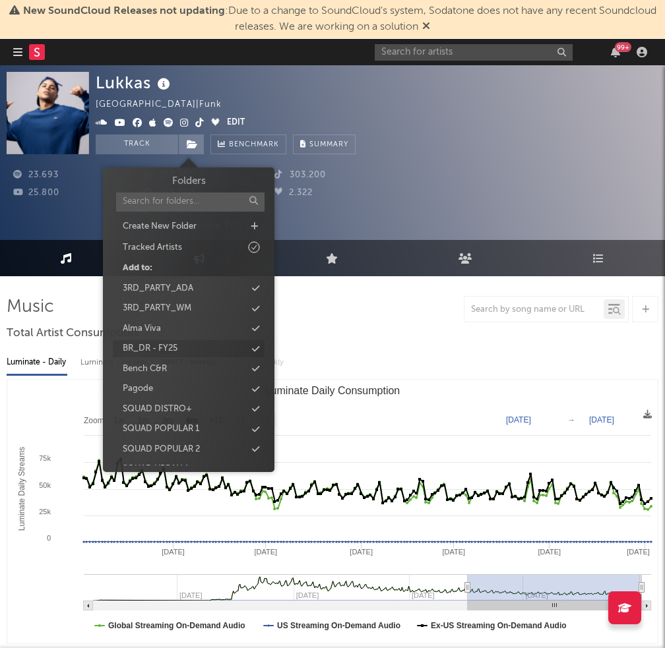
click at [260, 348] on div "BR_DR - FY25" at bounding box center [189, 348] width 152 height 17
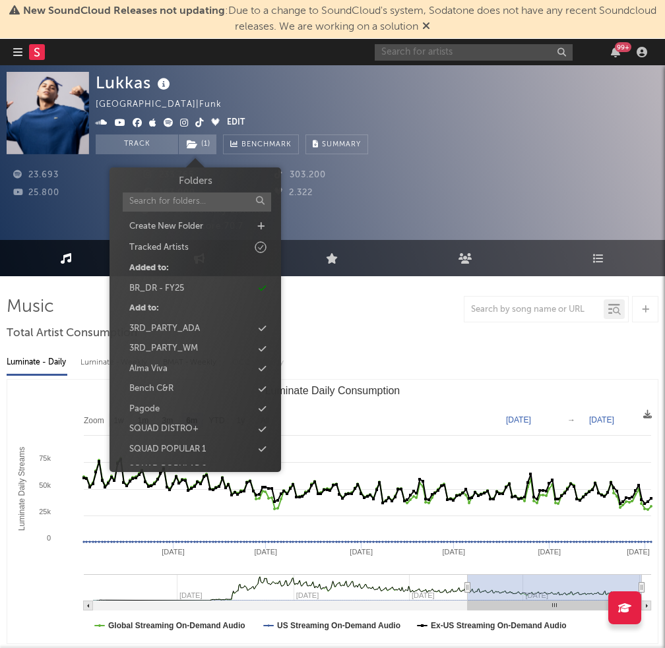
click at [413, 52] on input "text" at bounding box center [473, 52] width 198 height 16
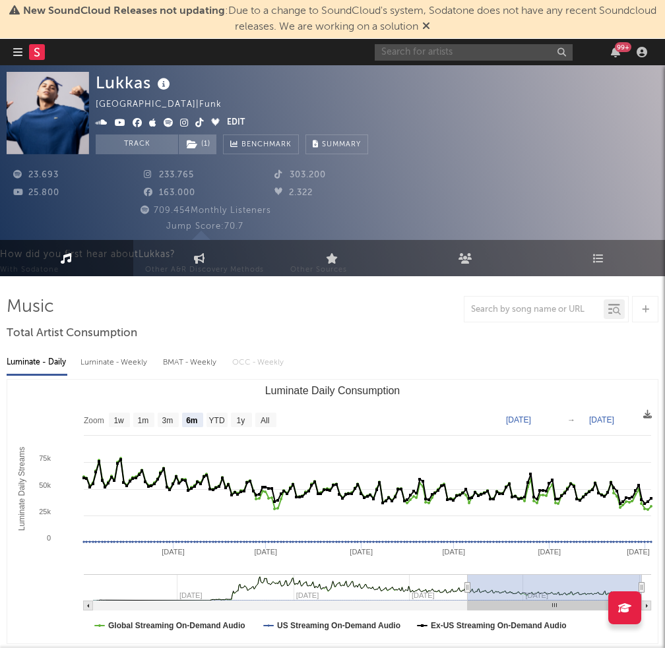
click at [438, 57] on input "text" at bounding box center [473, 52] width 198 height 16
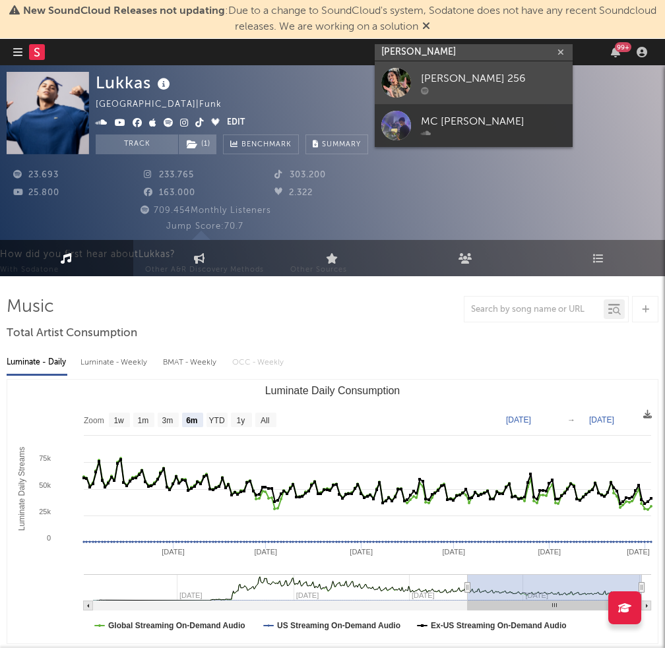
type input "[PERSON_NAME]"
click at [461, 73] on div "[PERSON_NAME] 256" at bounding box center [493, 79] width 145 height 16
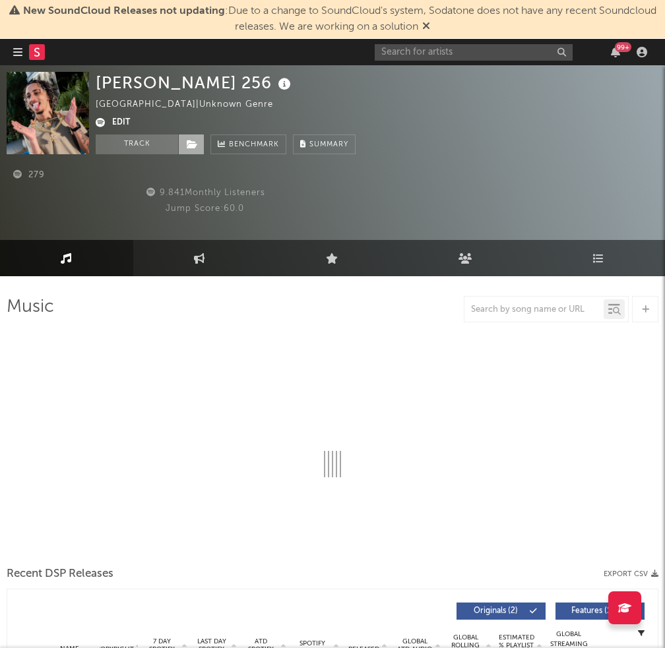
select select "1w"
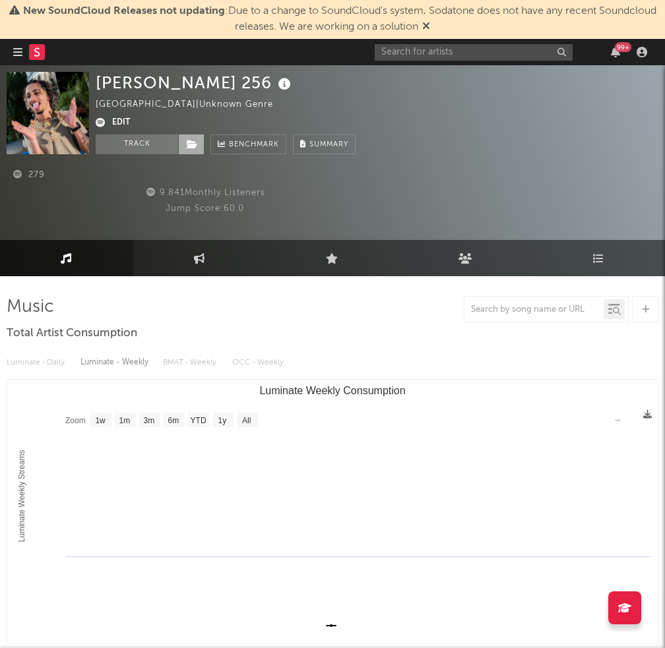
click at [185, 144] on span at bounding box center [191, 144] width 26 height 20
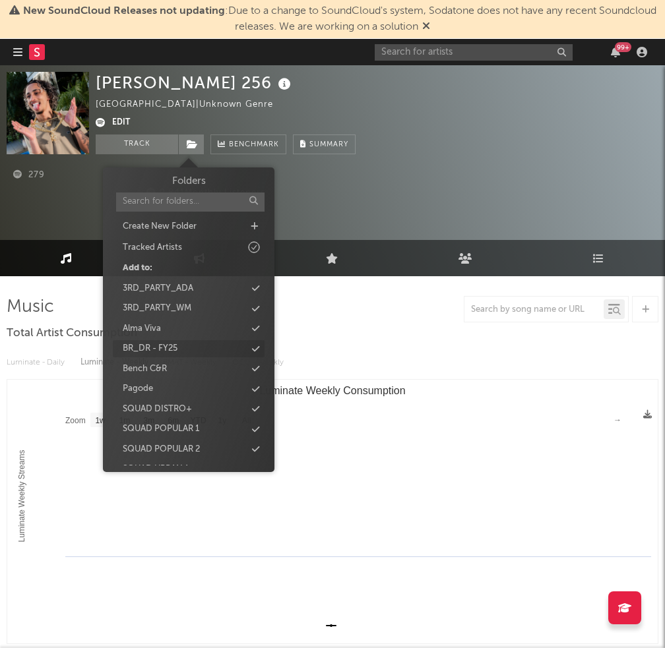
click at [254, 347] on icon at bounding box center [255, 349] width 7 height 9
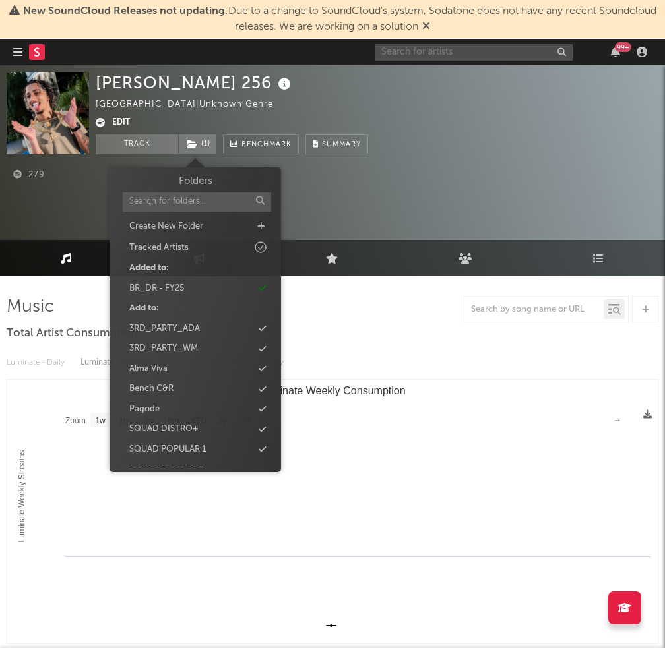
click at [434, 59] on input "text" at bounding box center [473, 52] width 198 height 16
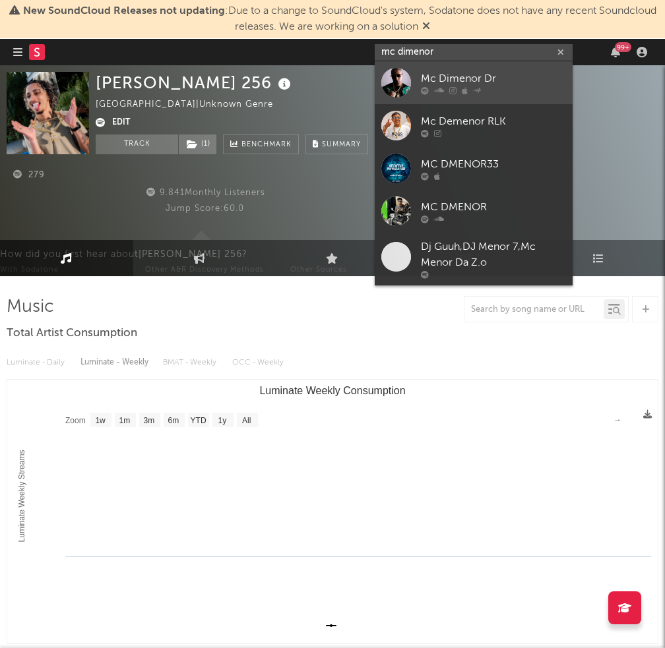
type input "mc dimenor"
click at [407, 73] on div at bounding box center [396, 83] width 30 height 30
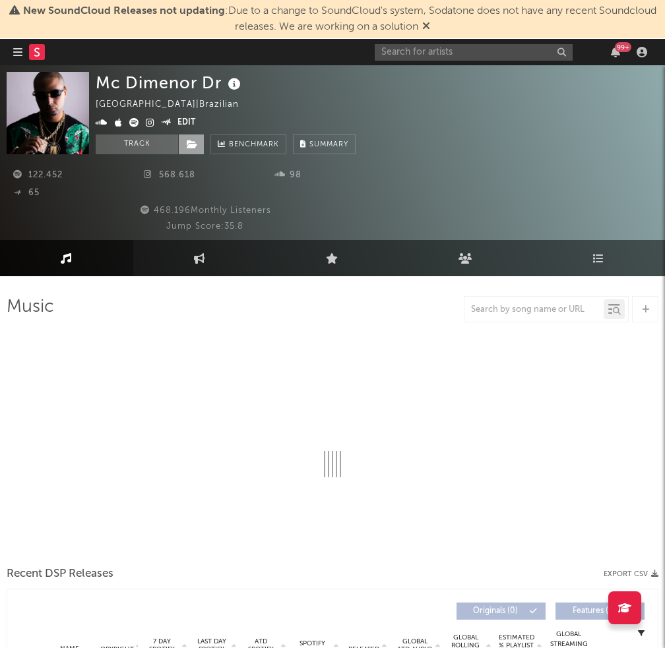
click at [196, 138] on span at bounding box center [191, 144] width 26 height 20
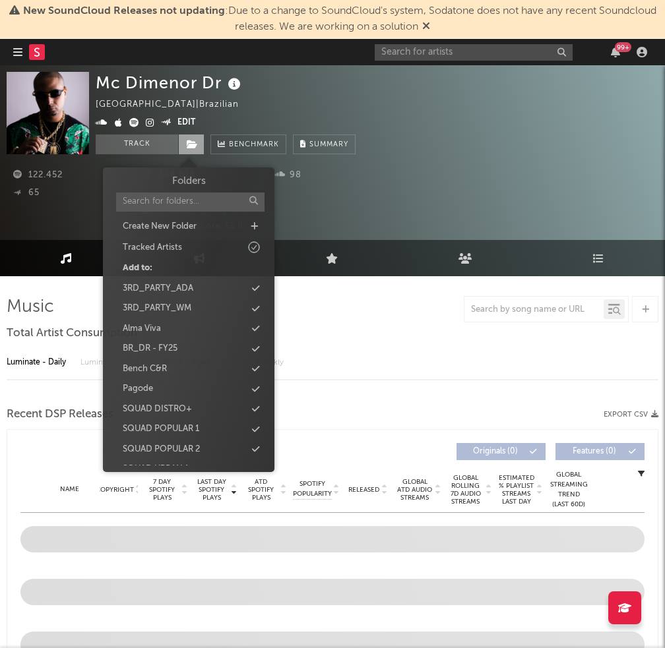
select select "1w"
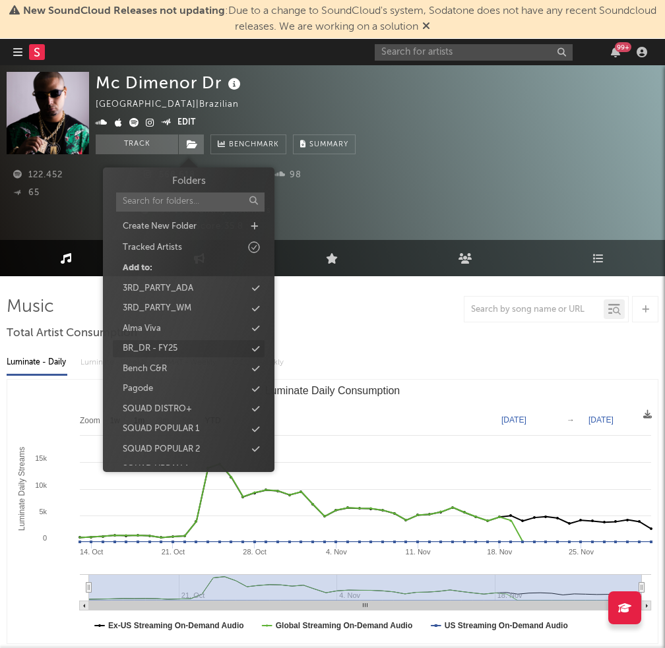
click at [252, 349] on icon at bounding box center [255, 349] width 7 height 9
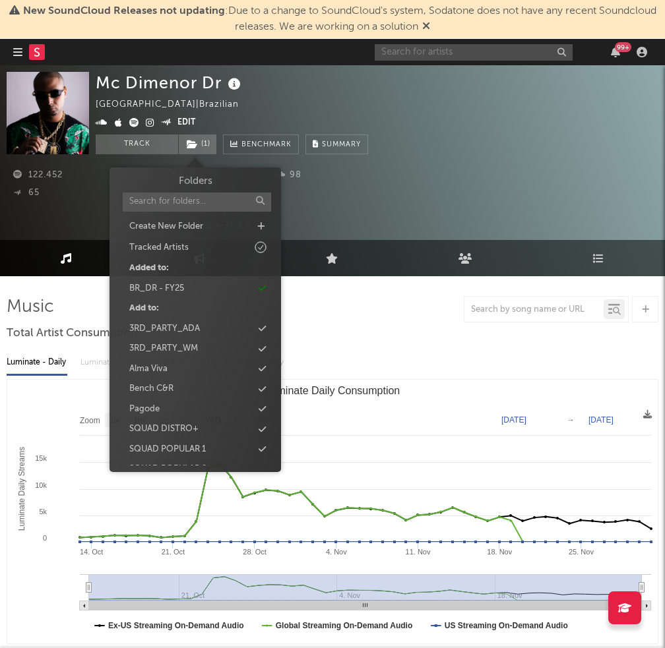
click at [411, 53] on input "text" at bounding box center [473, 52] width 198 height 16
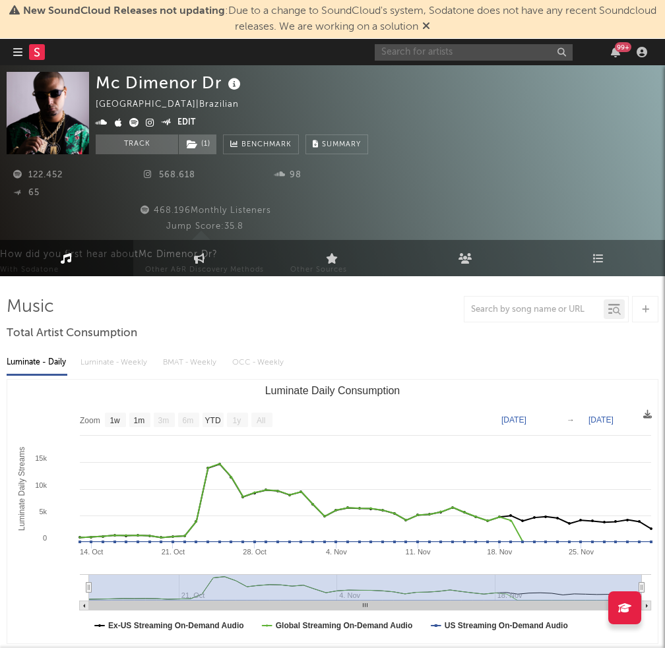
click at [495, 58] on input "text" at bounding box center [473, 52] width 198 height 16
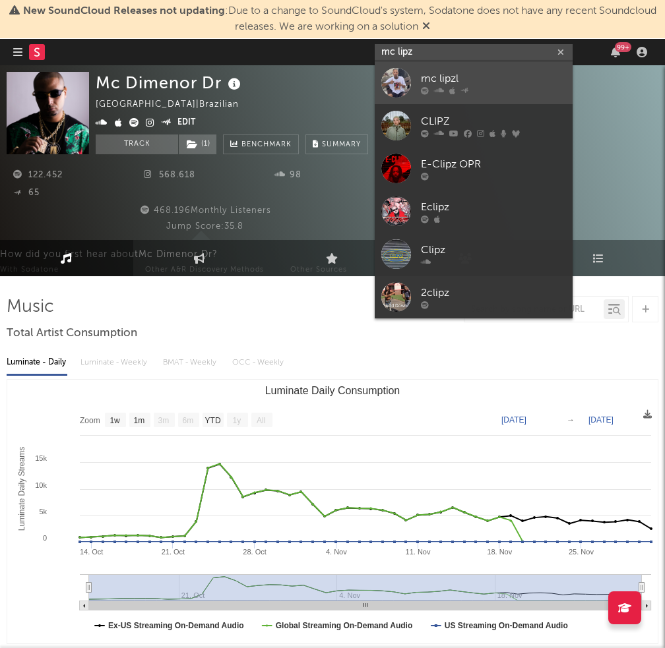
type input "mc lipz"
click at [463, 81] on div "mc lipzl" at bounding box center [493, 79] width 145 height 16
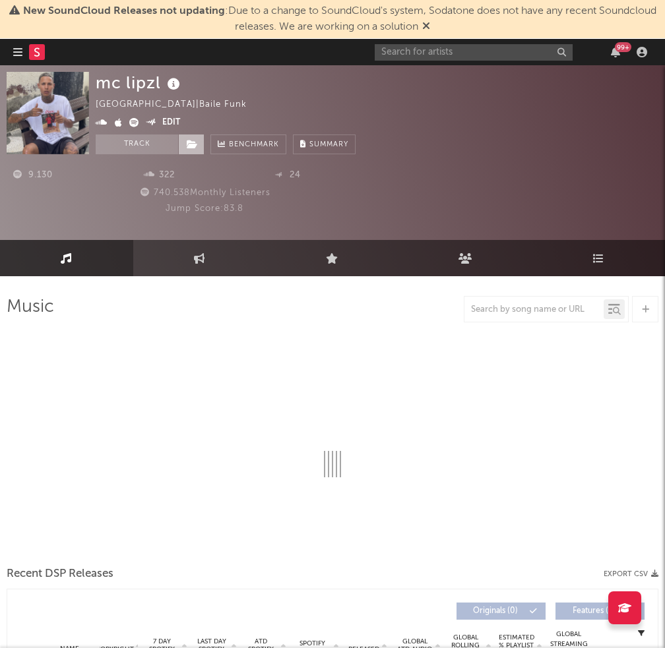
click at [192, 136] on span at bounding box center [191, 144] width 26 height 20
select select "6m"
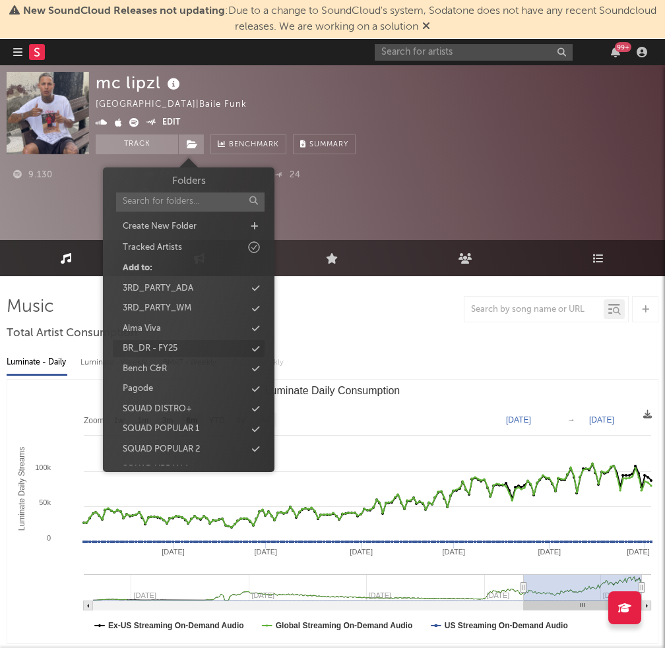
click at [249, 347] on div "BR_DR - FY25" at bounding box center [189, 348] width 152 height 17
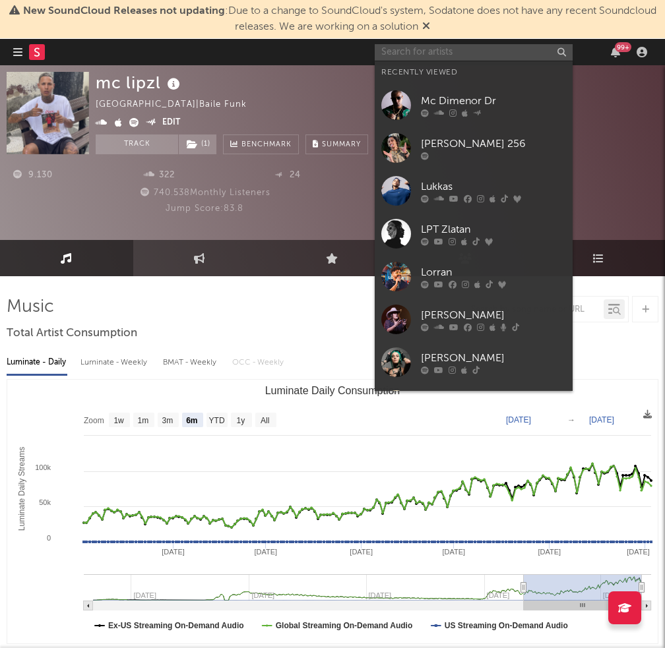
click at [447, 50] on input "text" at bounding box center [473, 52] width 198 height 16
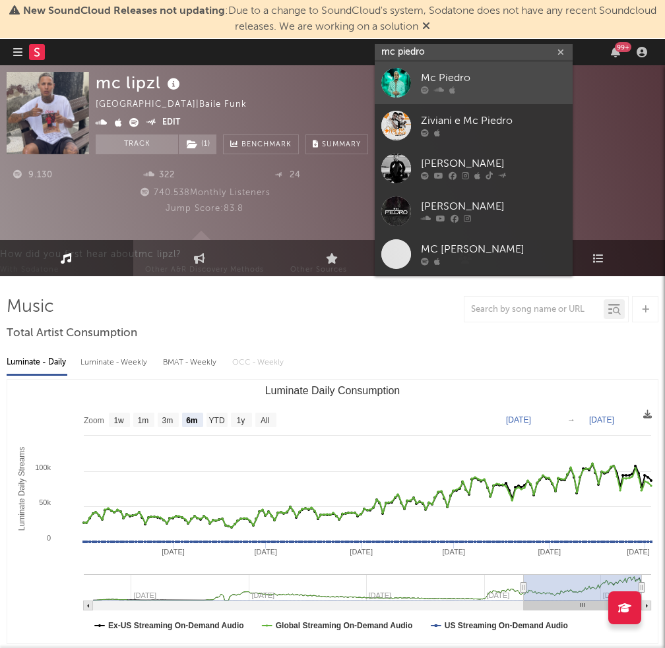
type input "mc piedro"
click at [452, 76] on div "Mc Piedro" at bounding box center [493, 79] width 145 height 16
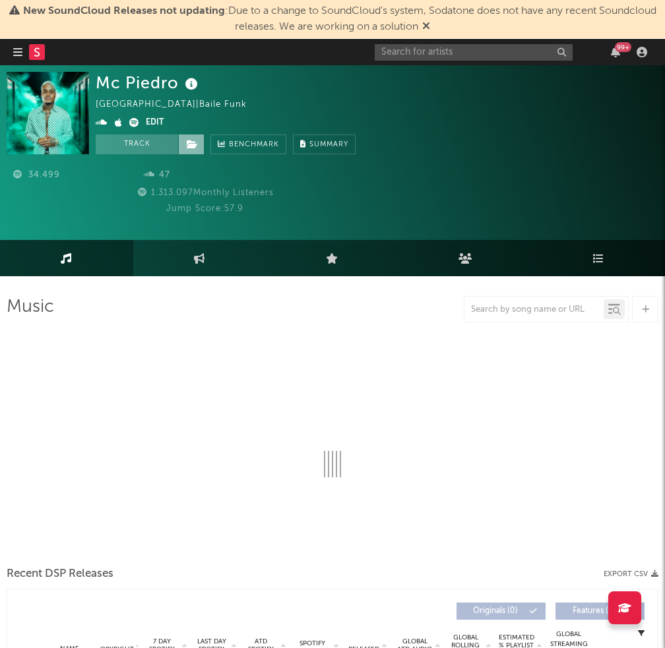
click at [189, 140] on icon at bounding box center [192, 144] width 11 height 9
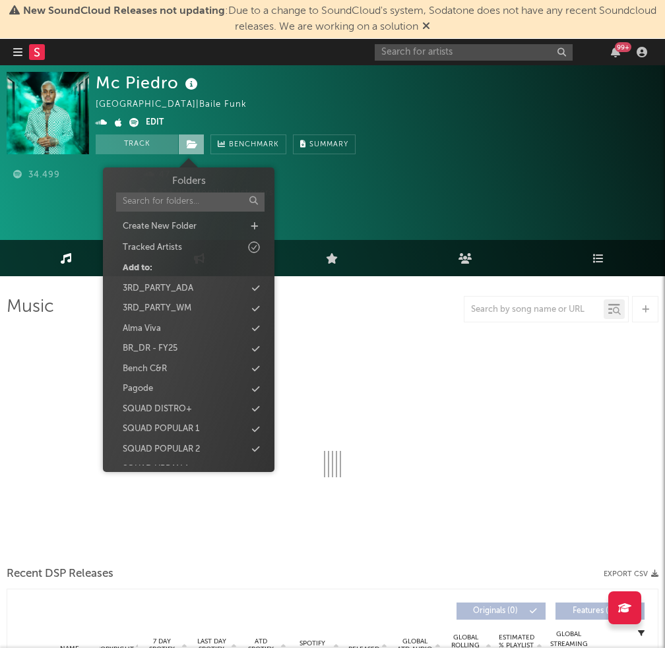
select select "1w"
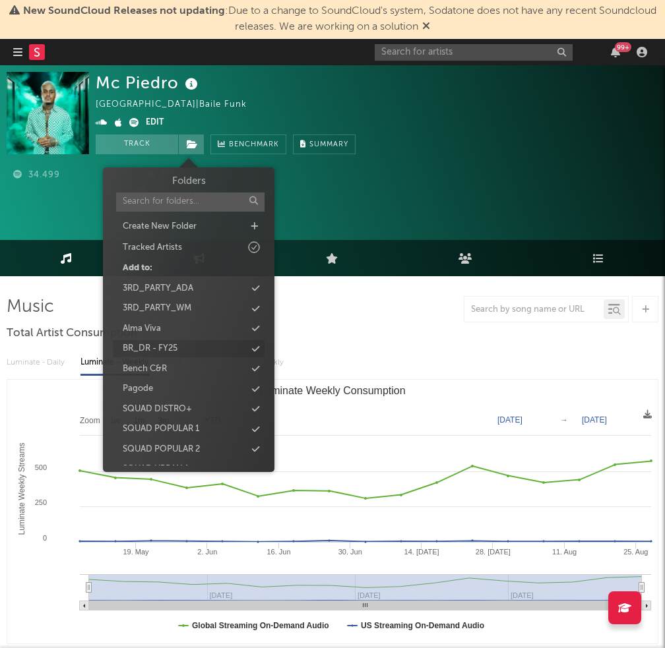
click at [256, 353] on icon at bounding box center [255, 349] width 7 height 9
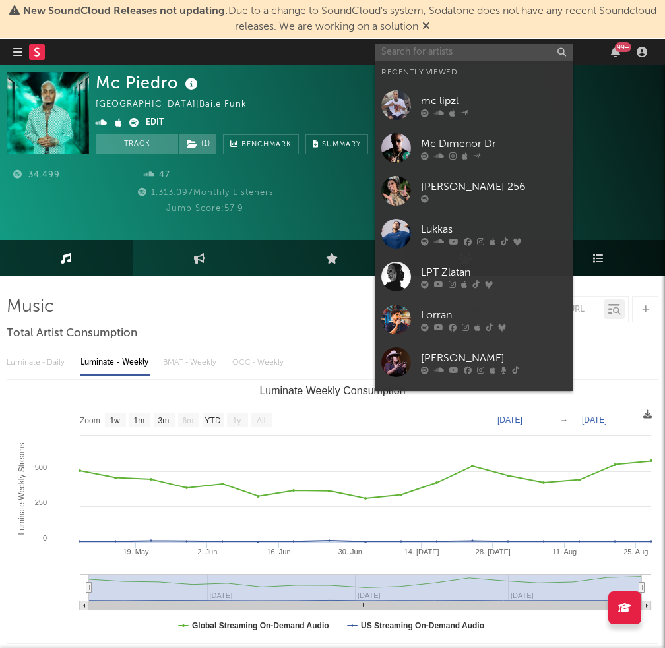
click at [427, 45] on input "text" at bounding box center [473, 52] width 198 height 16
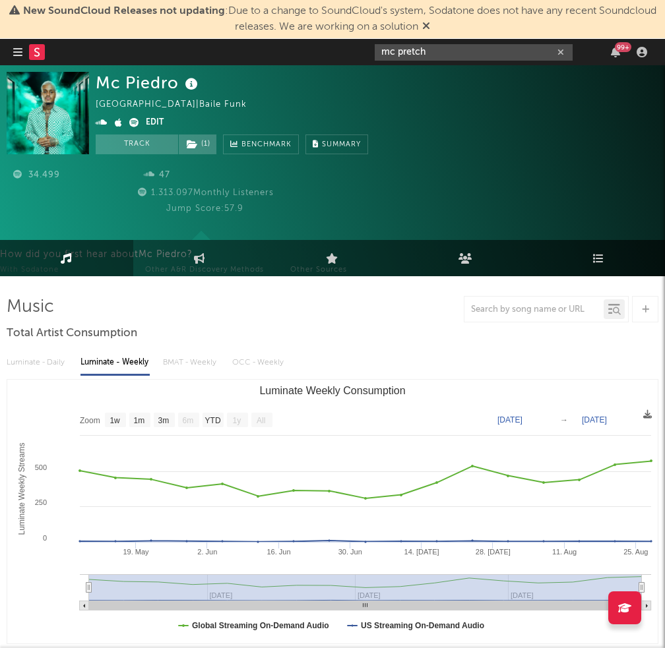
click at [440, 49] on input "mc pretch" at bounding box center [473, 52] width 198 height 16
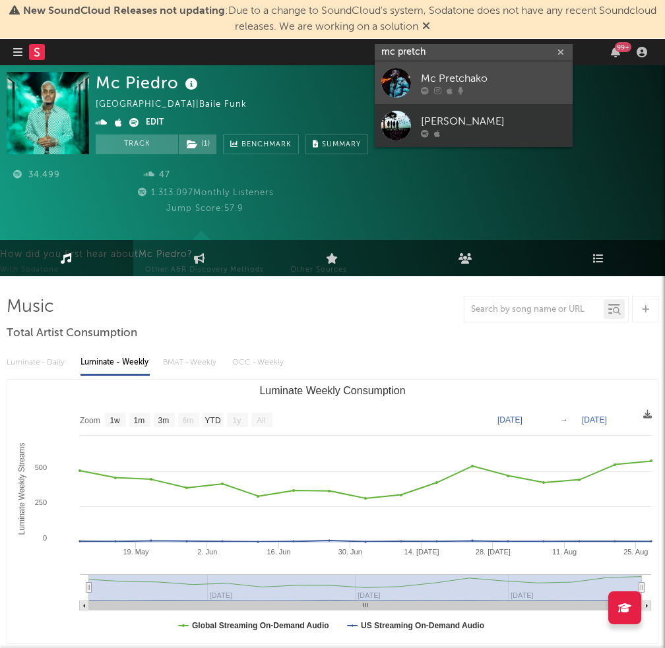
type input "mc pretch"
click at [442, 74] on div "Mc Pretchako" at bounding box center [493, 79] width 145 height 16
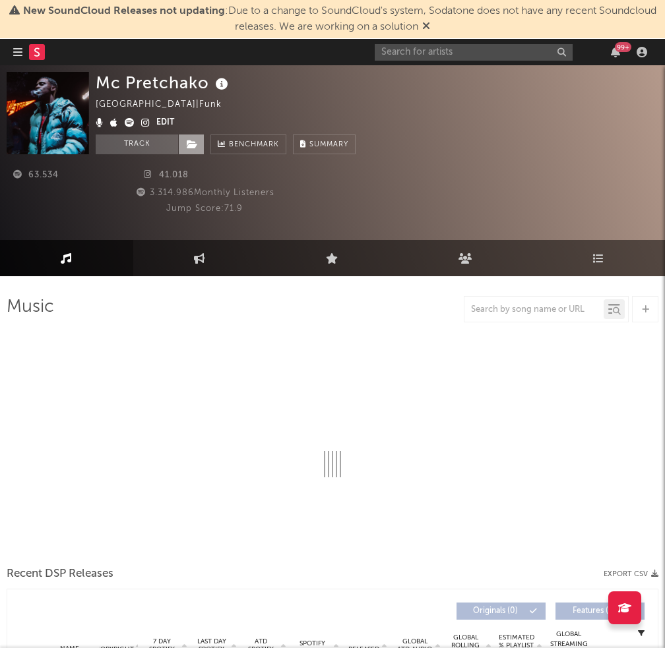
click at [191, 144] on icon at bounding box center [192, 144] width 11 height 9
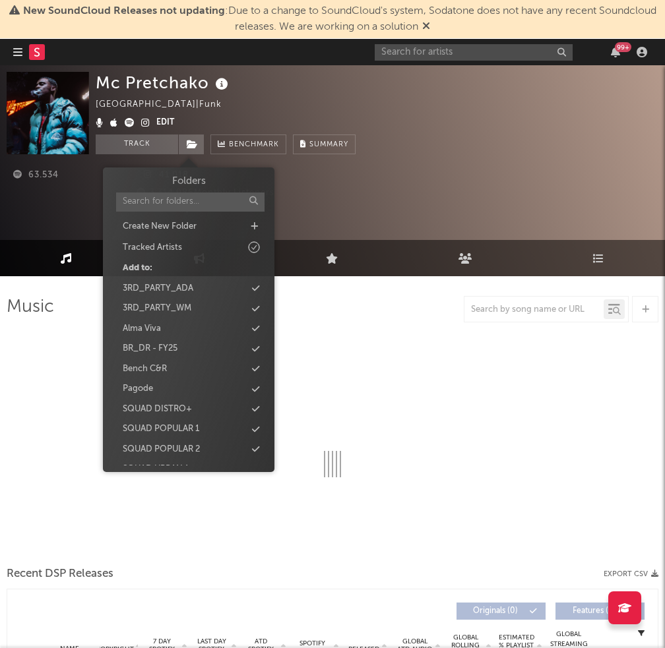
select select "1w"
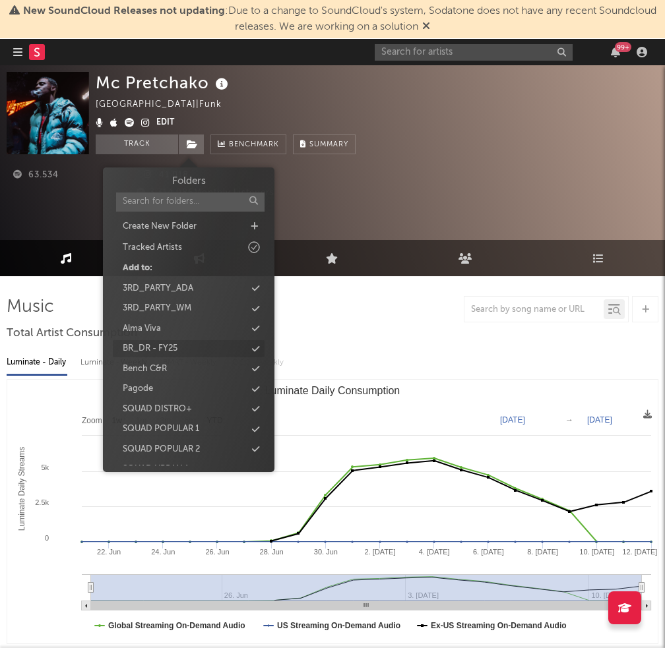
click at [251, 353] on div "BR_DR - FY25" at bounding box center [189, 348] width 152 height 17
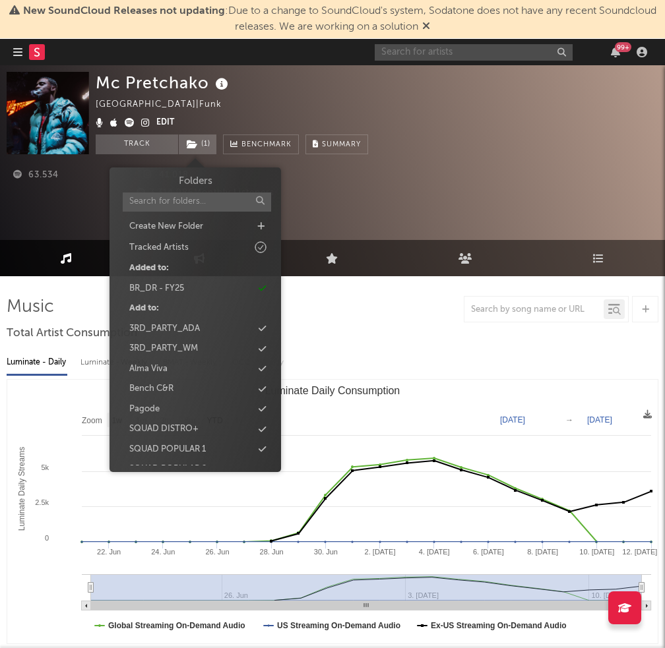
click at [476, 50] on input "text" at bounding box center [473, 52] width 198 height 16
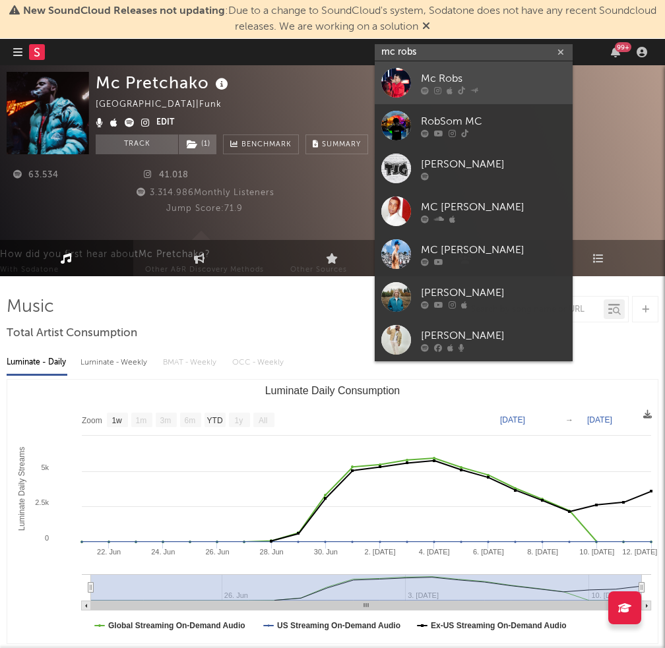
type input "mc robs"
click at [468, 72] on div "Mc Robs" at bounding box center [493, 79] width 145 height 16
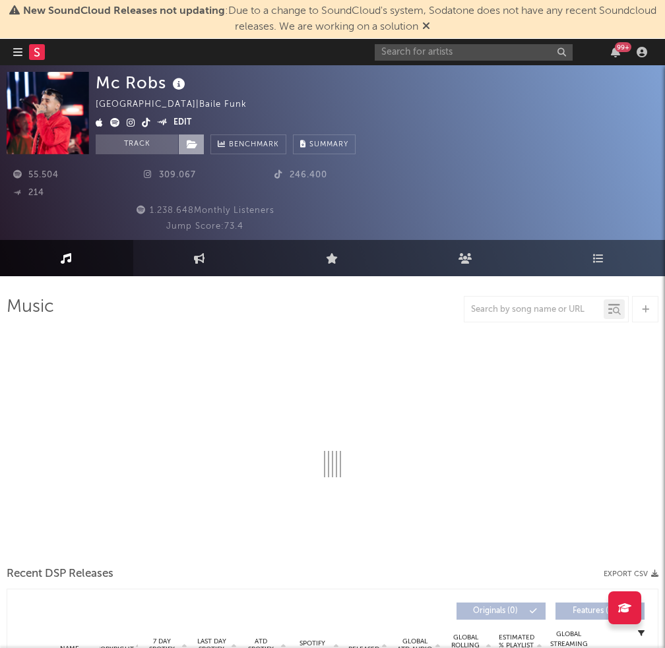
click at [196, 142] on icon at bounding box center [192, 144] width 11 height 9
select select "6m"
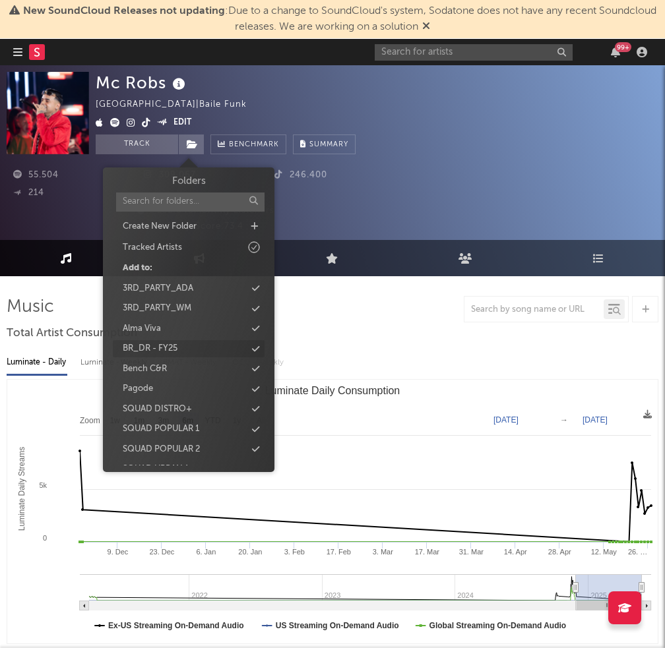
click at [255, 355] on div "BR_DR - FY25" at bounding box center [189, 348] width 152 height 17
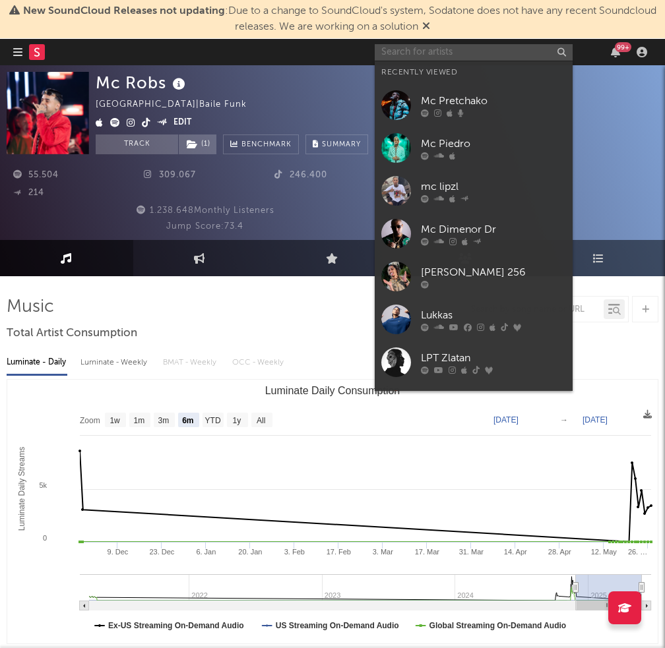
click at [412, 58] on input "text" at bounding box center [473, 52] width 198 height 16
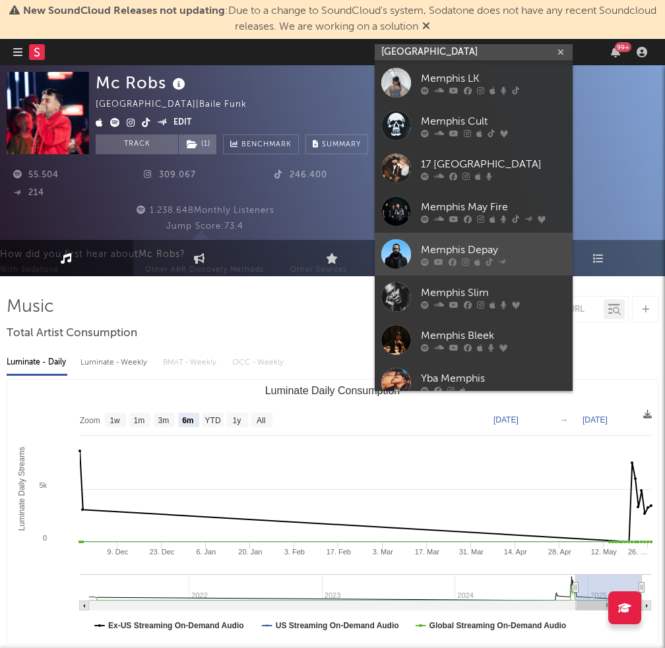
type input "[GEOGRAPHIC_DATA]"
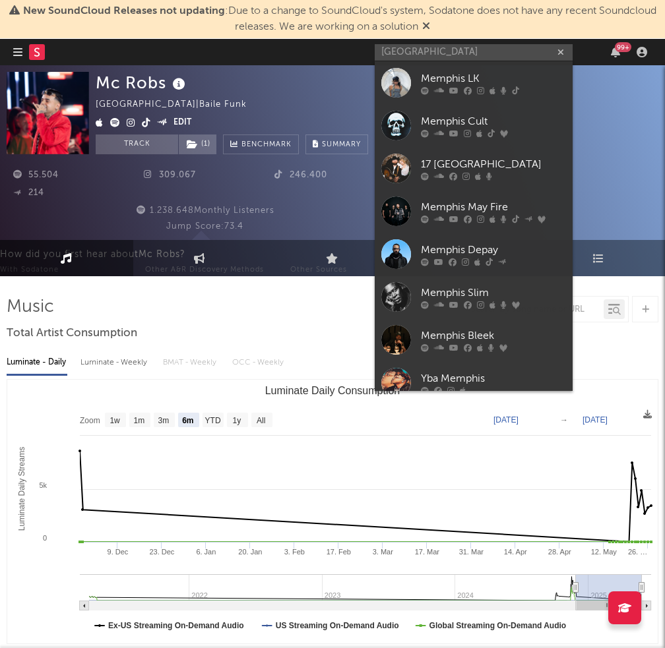
drag, startPoint x: 436, startPoint y: 241, endPoint x: 19, endPoint y: 239, distance: 416.6
click at [436, 241] on link "Memphis Depay" at bounding box center [473, 254] width 198 height 43
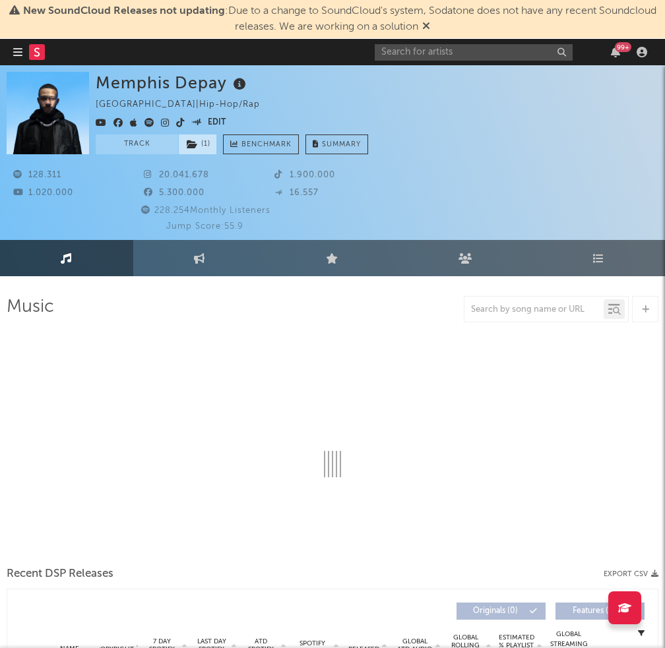
click at [201, 147] on span "( 1 )" at bounding box center [197, 144] width 39 height 20
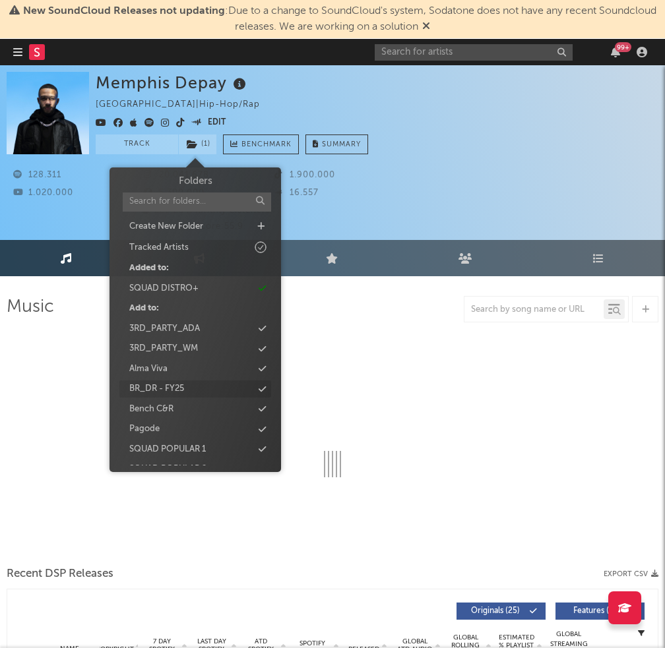
select select "6m"
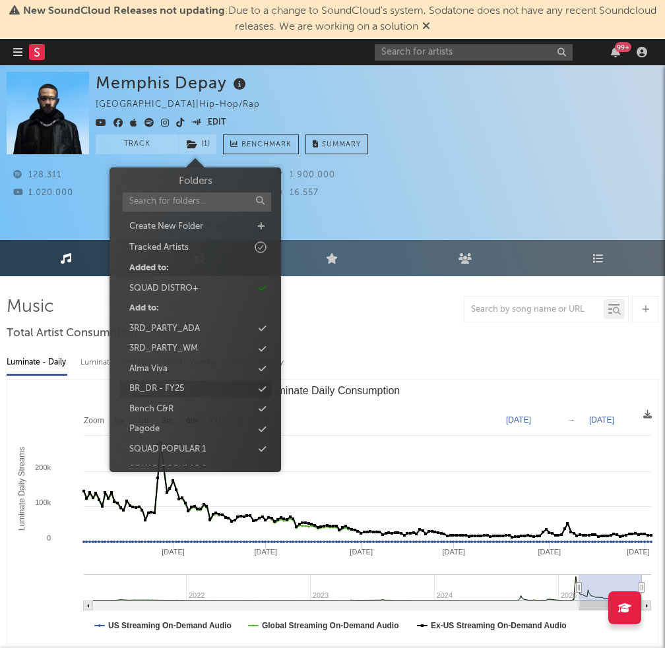
click at [254, 387] on div "BR_DR - FY25" at bounding box center [195, 388] width 152 height 17
click at [438, 51] on input "text" at bounding box center [473, 52] width 198 height 16
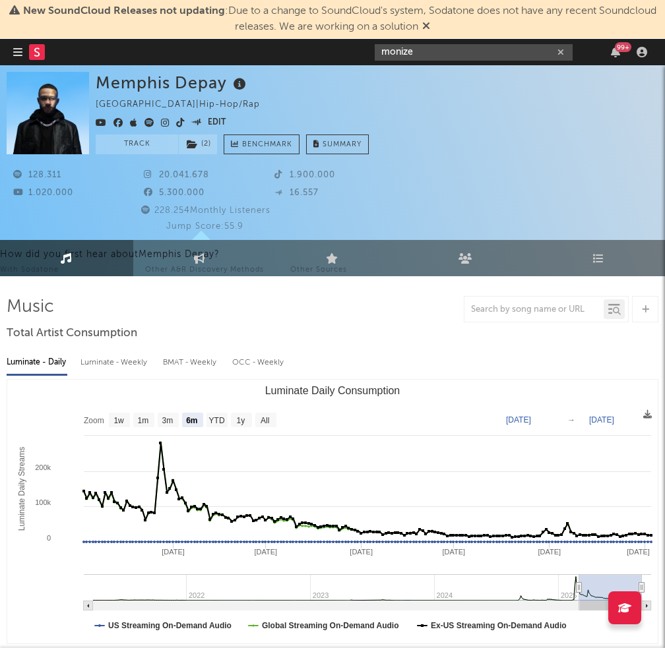
click at [470, 47] on input "monize" at bounding box center [473, 52] width 198 height 16
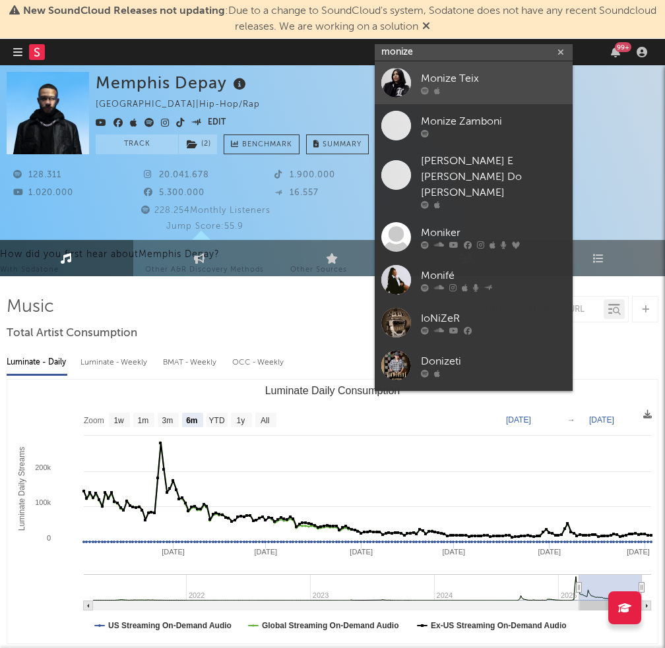
type input "monize"
click at [471, 78] on div "Monize Teix" at bounding box center [493, 79] width 145 height 16
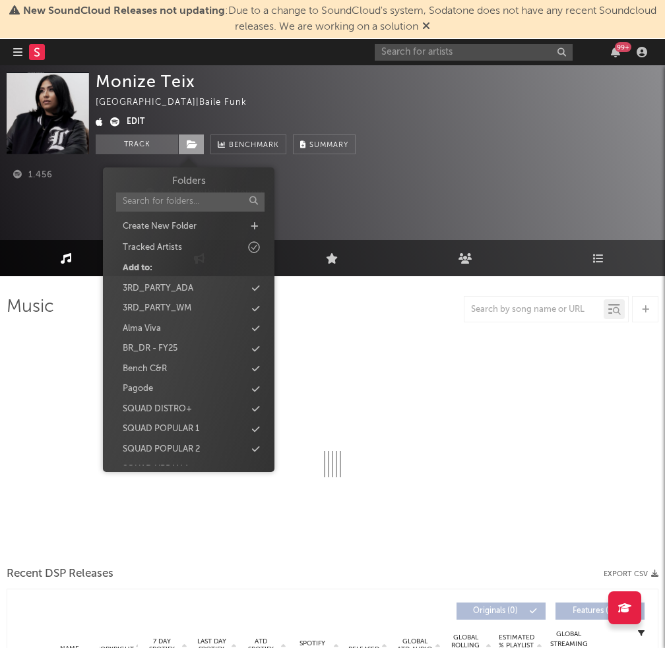
click at [197, 143] on icon at bounding box center [192, 144] width 11 height 9
select select "1w"
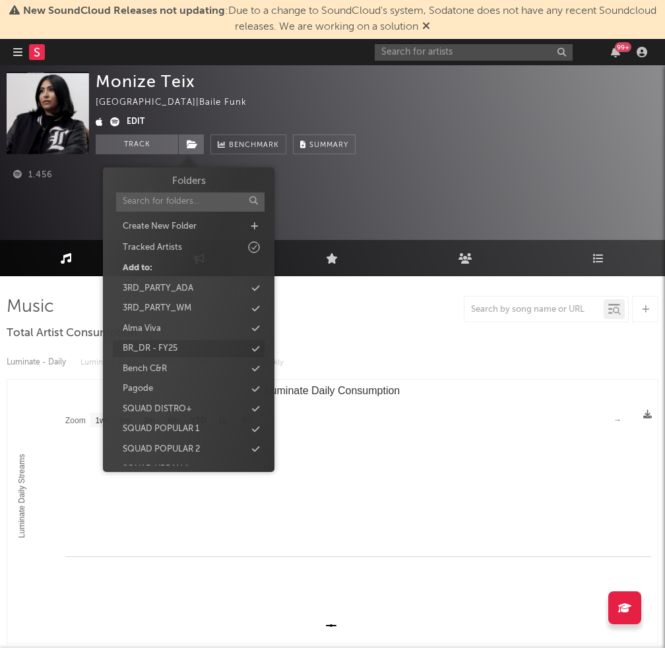
click at [258, 345] on icon at bounding box center [255, 349] width 7 height 9
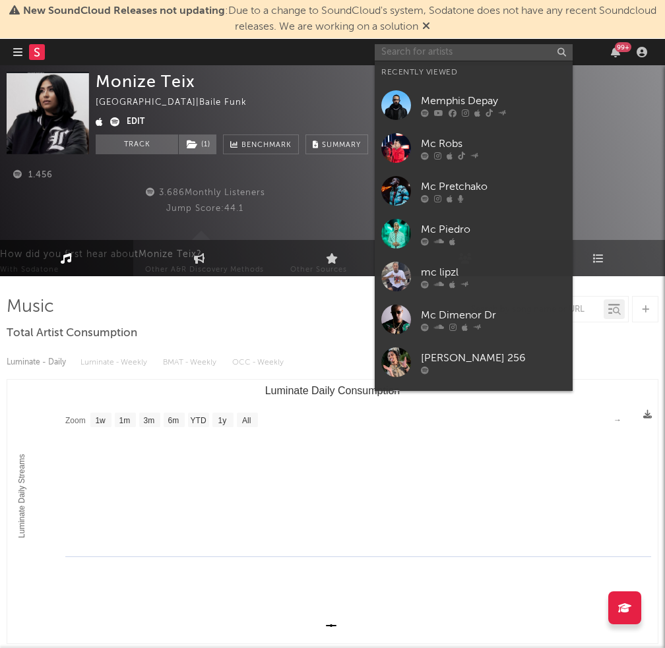
click at [413, 56] on input "text" at bounding box center [473, 52] width 198 height 16
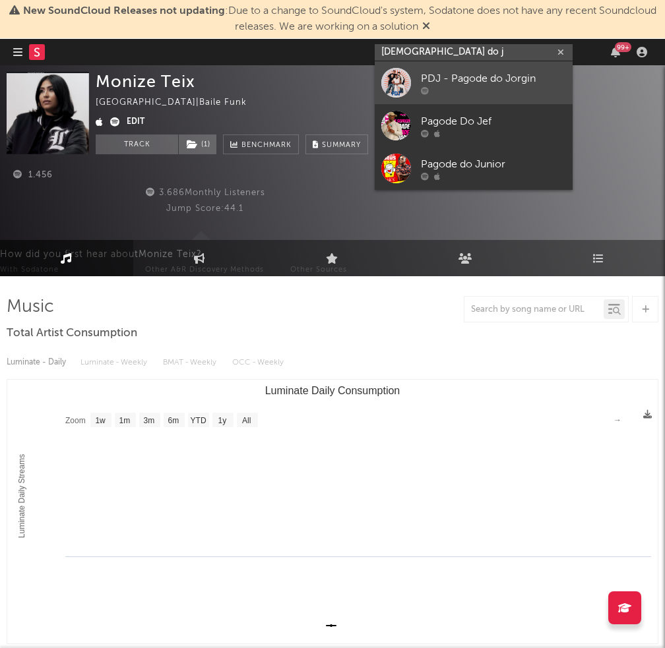
type input "[DEMOGRAPHIC_DATA] do j"
click at [398, 71] on div at bounding box center [396, 83] width 30 height 30
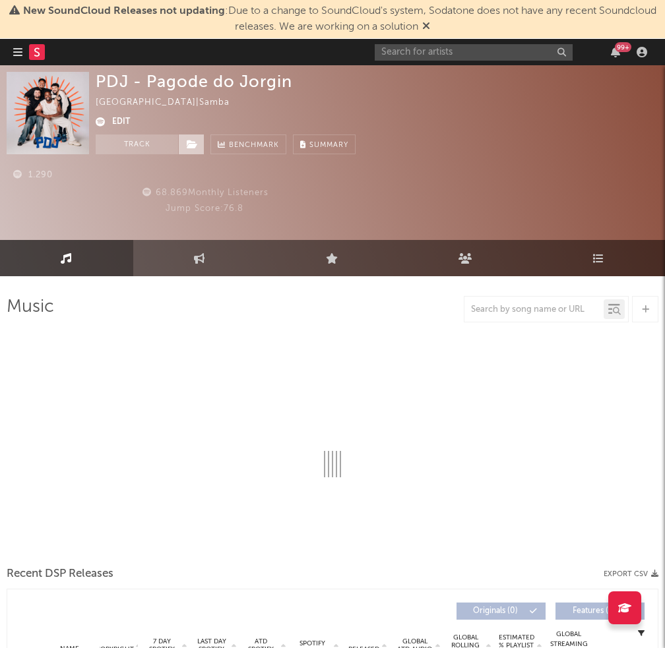
click at [198, 152] on span at bounding box center [191, 144] width 26 height 20
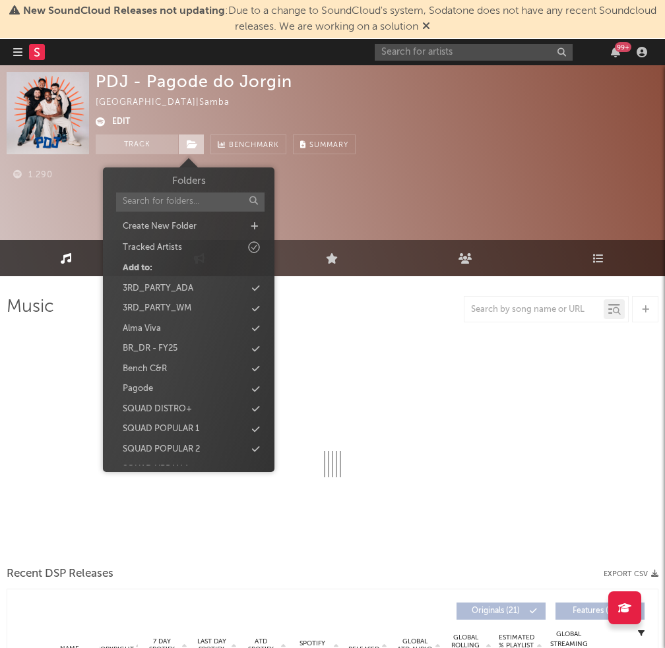
select select "1w"
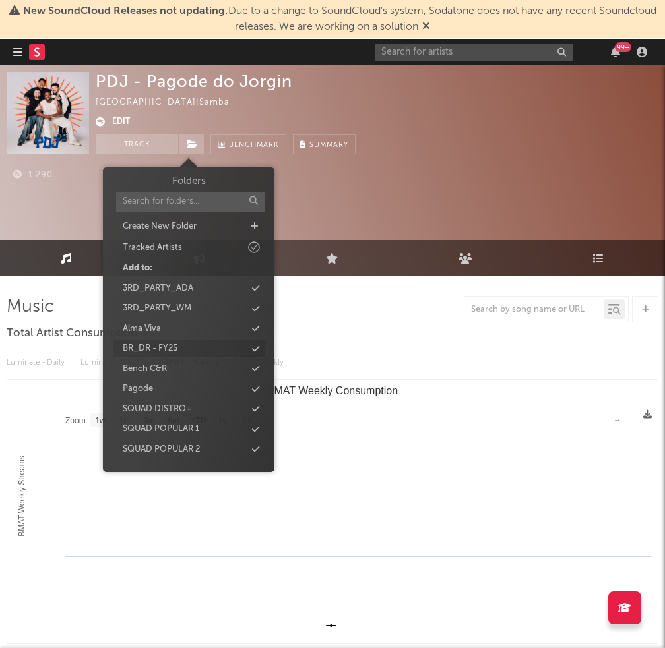
click at [253, 353] on div "BR_DR - FY25" at bounding box center [189, 348] width 152 height 17
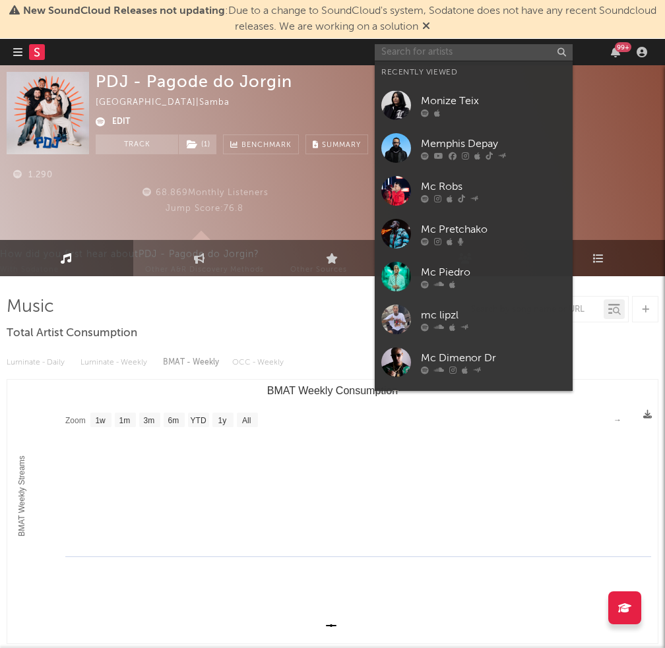
click at [431, 51] on input "text" at bounding box center [473, 52] width 198 height 16
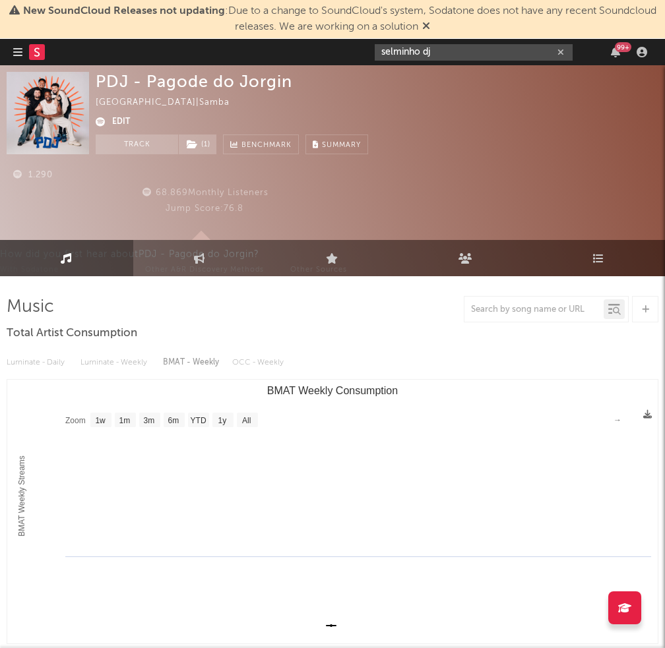
click at [497, 56] on input "selminho dj" at bounding box center [473, 52] width 198 height 16
click at [488, 55] on input "selminho dj" at bounding box center [473, 52] width 198 height 16
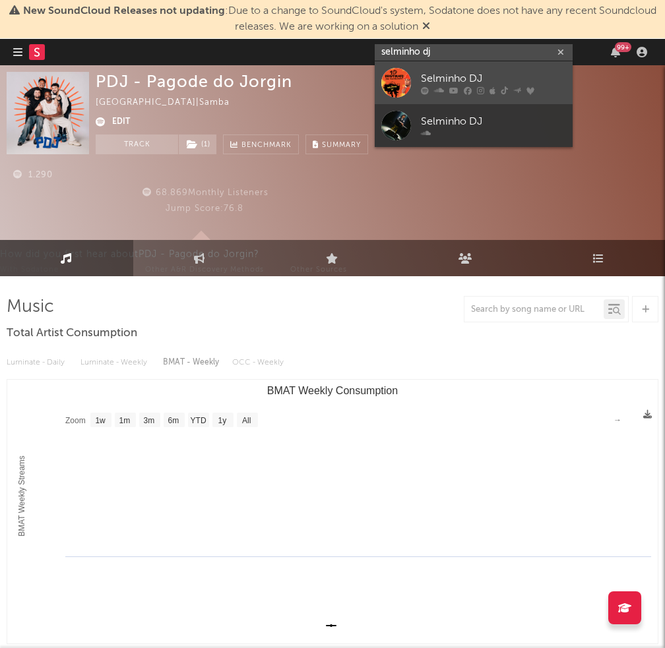
type input "selminho dj"
click at [477, 73] on div "Selminho DJ" at bounding box center [493, 79] width 145 height 16
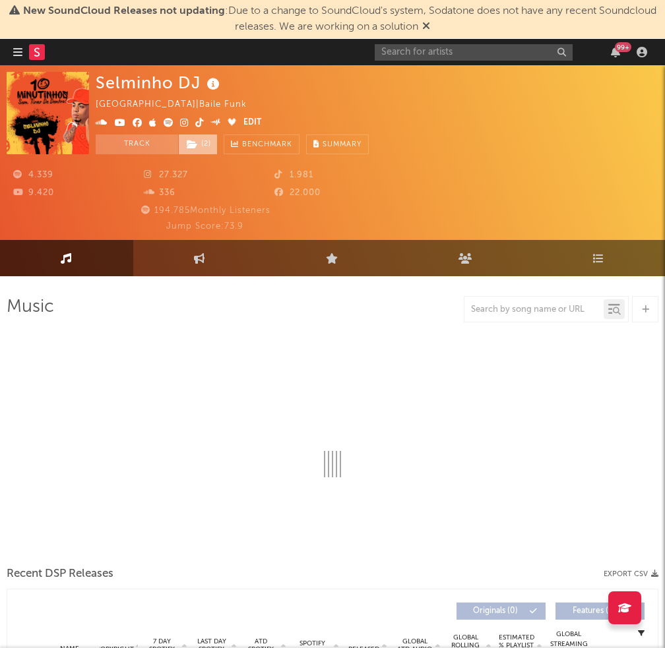
select select "6m"
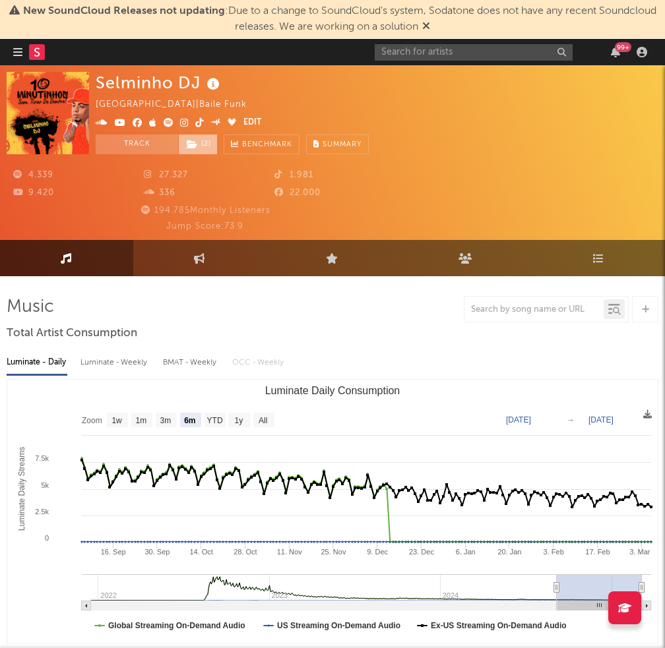
click at [211, 142] on span "( 2 )" at bounding box center [198, 144] width 40 height 20
click at [209, 146] on span "( 2 )" at bounding box center [198, 144] width 40 height 20
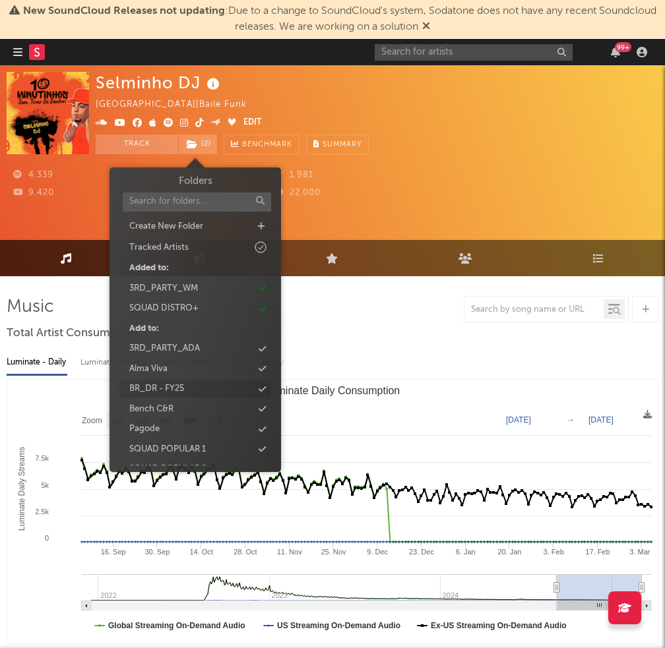
click at [252, 385] on div "BR_DR - FY25" at bounding box center [195, 388] width 152 height 17
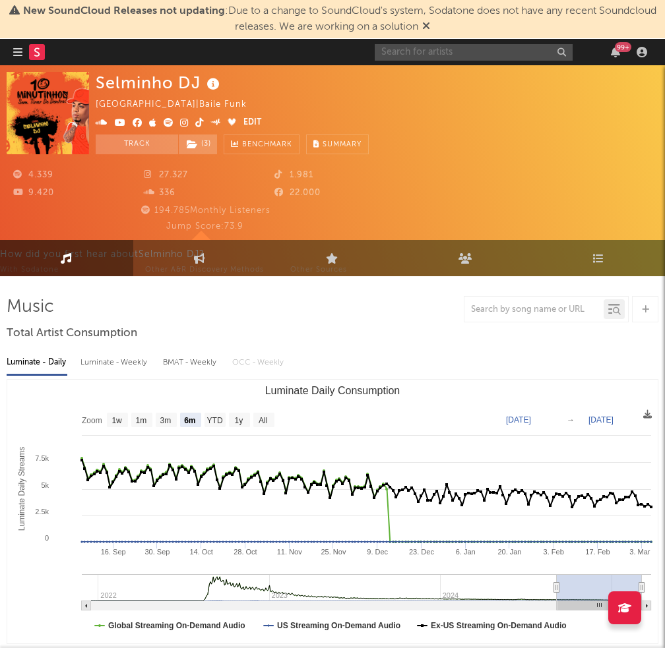
click at [399, 50] on input "text" at bounding box center [473, 52] width 198 height 16
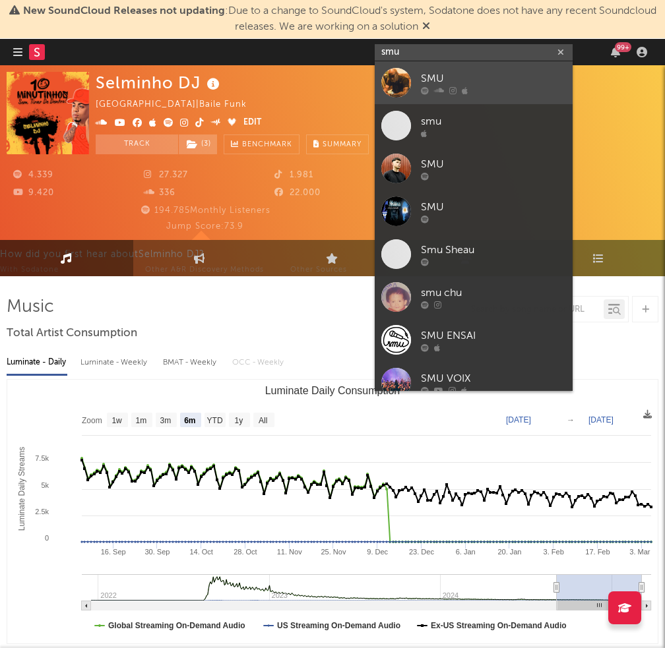
type input "smu"
click at [391, 73] on div at bounding box center [396, 83] width 30 height 30
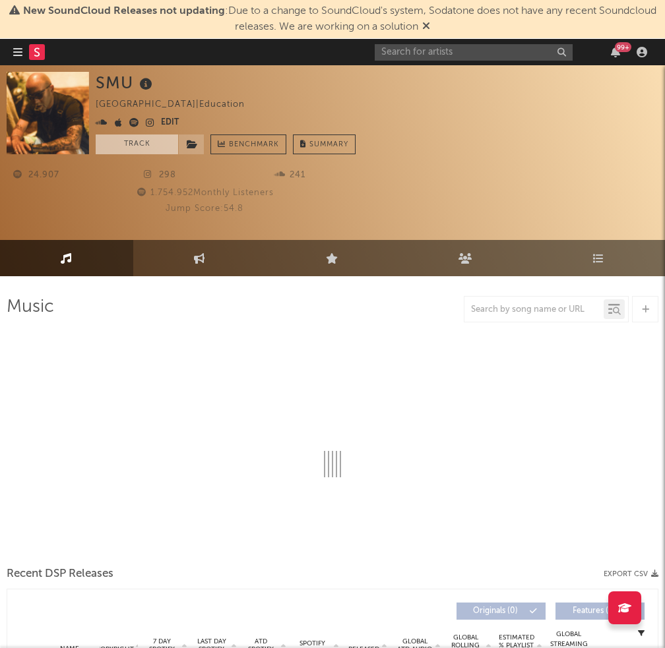
select select "1w"
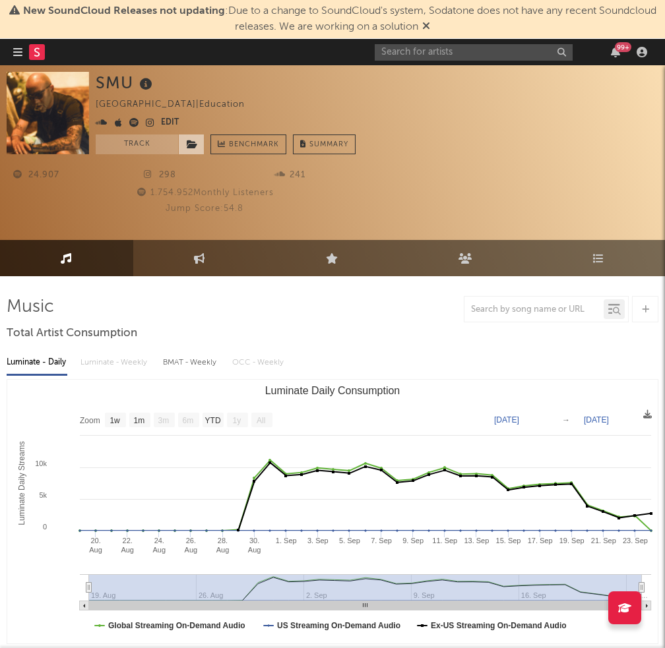
click at [185, 147] on span at bounding box center [191, 144] width 26 height 20
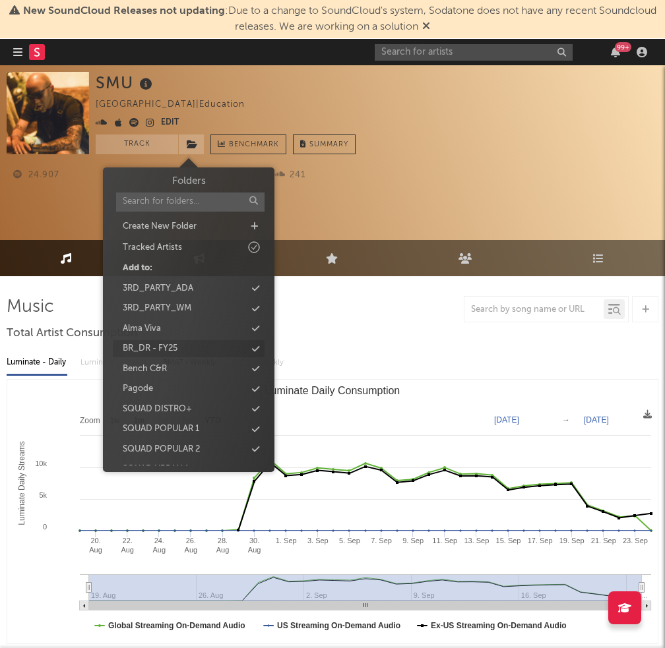
click at [251, 347] on div "BR_DR - FY25" at bounding box center [189, 348] width 152 height 17
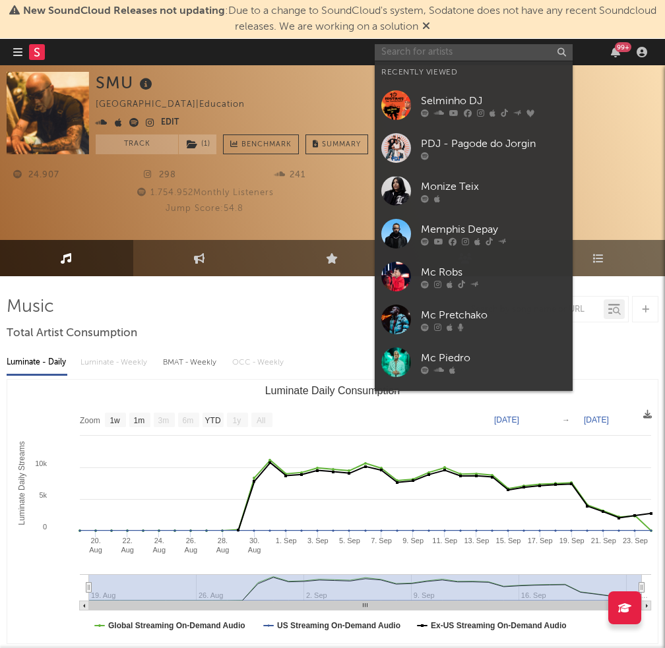
click at [417, 55] on input "text" at bounding box center [473, 52] width 198 height 16
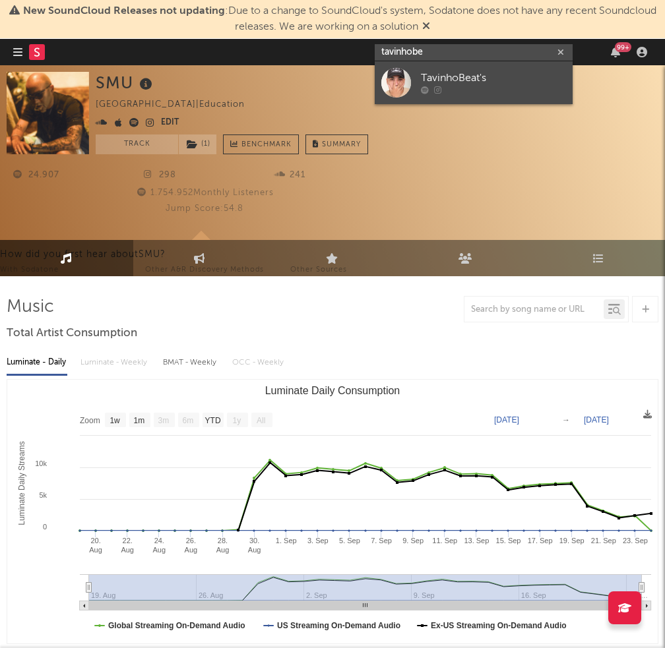
type input "tavinhobe"
click at [488, 83] on div "TavinhoBeat's" at bounding box center [493, 79] width 145 height 16
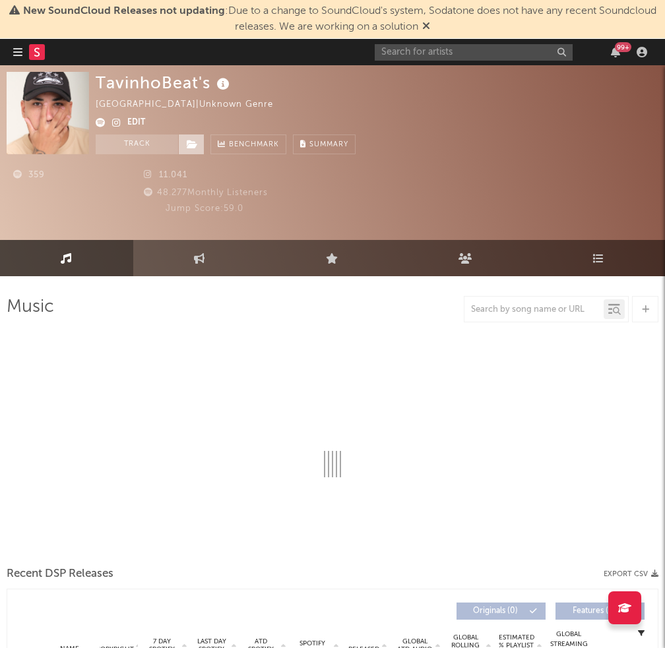
select select "1w"
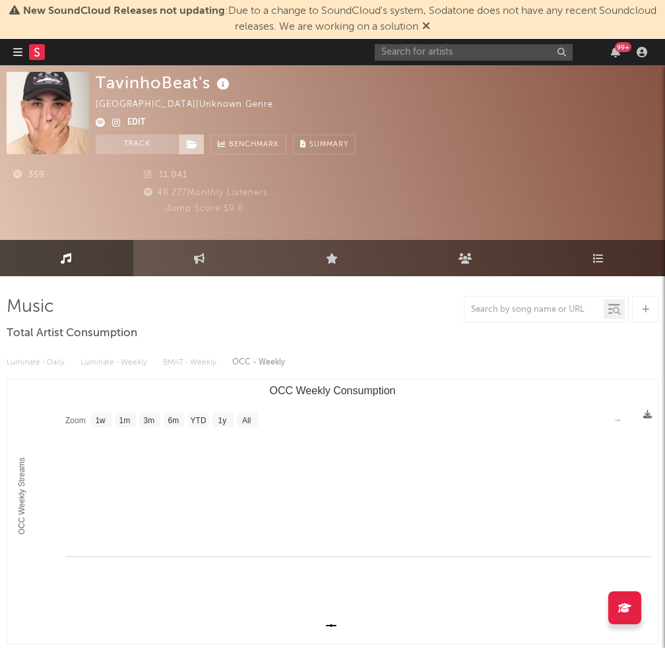
click at [190, 152] on span at bounding box center [191, 144] width 26 height 20
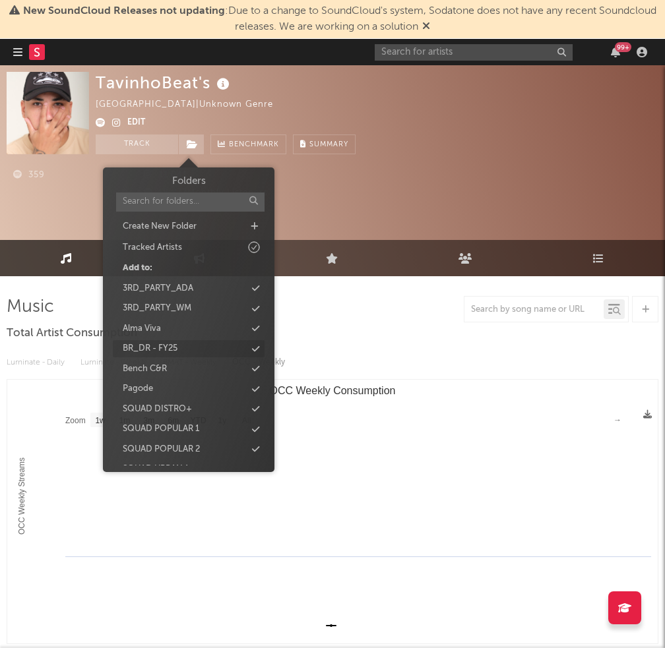
click at [252, 346] on icon at bounding box center [255, 349] width 7 height 9
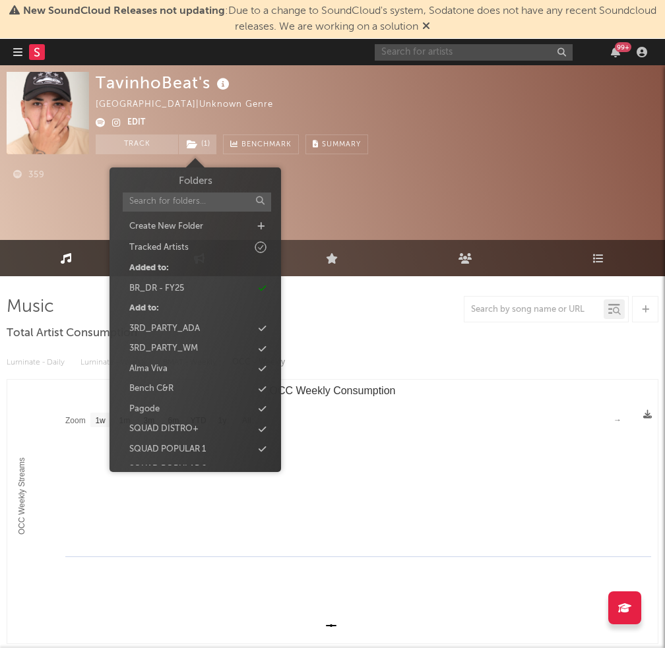
click at [393, 52] on input "text" at bounding box center [473, 52] width 198 height 16
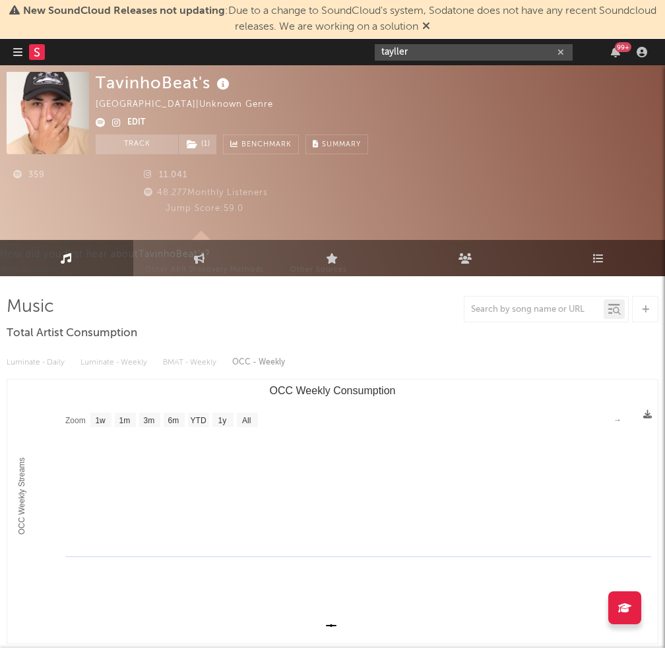
click at [430, 46] on input "tayller" at bounding box center [473, 52] width 198 height 16
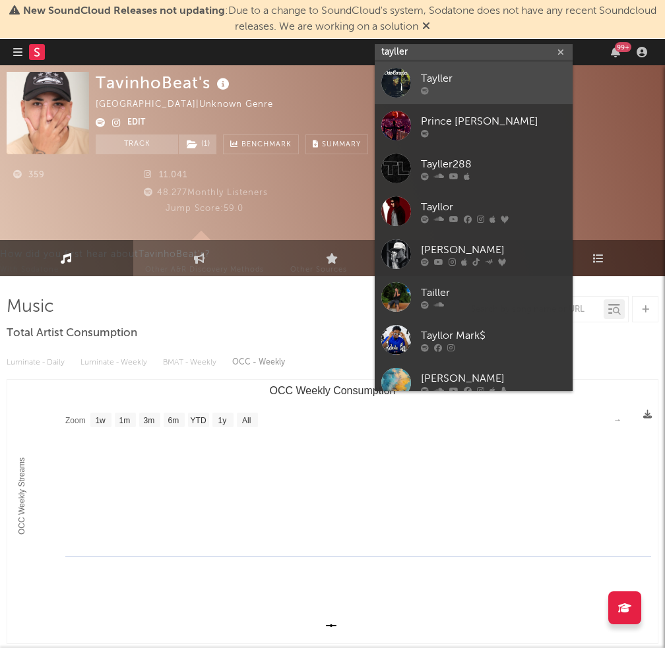
type input "tayller"
click at [446, 72] on div "Tayller" at bounding box center [493, 79] width 145 height 16
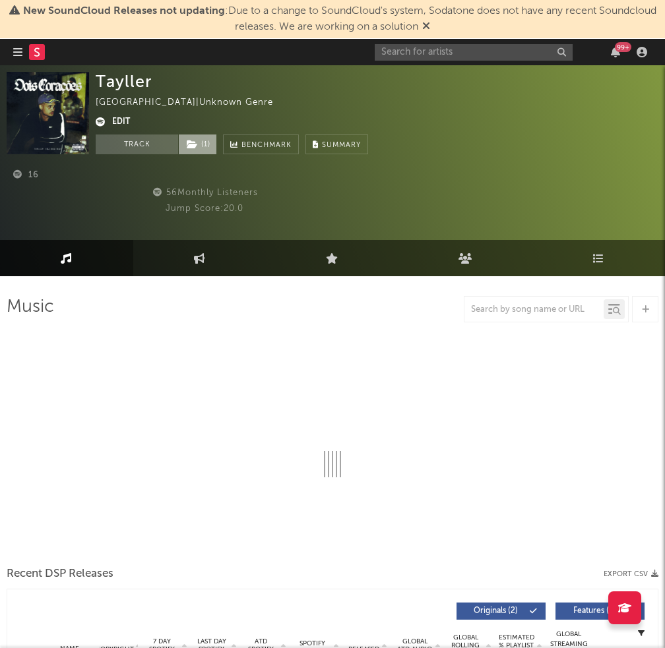
click at [205, 144] on span "( 1 )" at bounding box center [197, 144] width 39 height 20
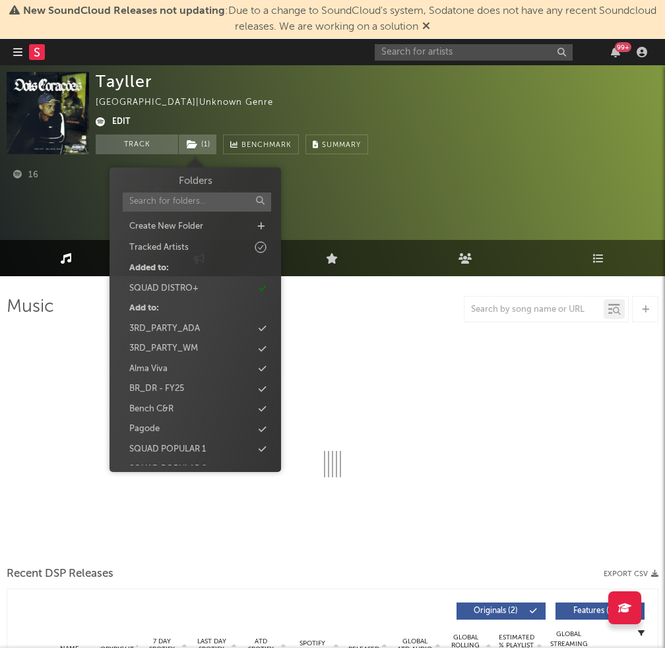
select select "1w"
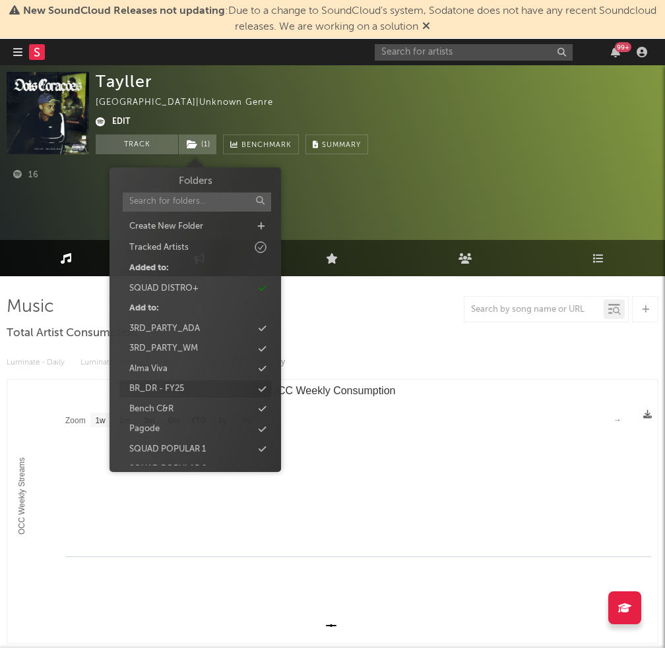
click at [258, 382] on div "BR_DR - FY25" at bounding box center [195, 388] width 152 height 17
click at [423, 55] on input "text" at bounding box center [473, 52] width 198 height 16
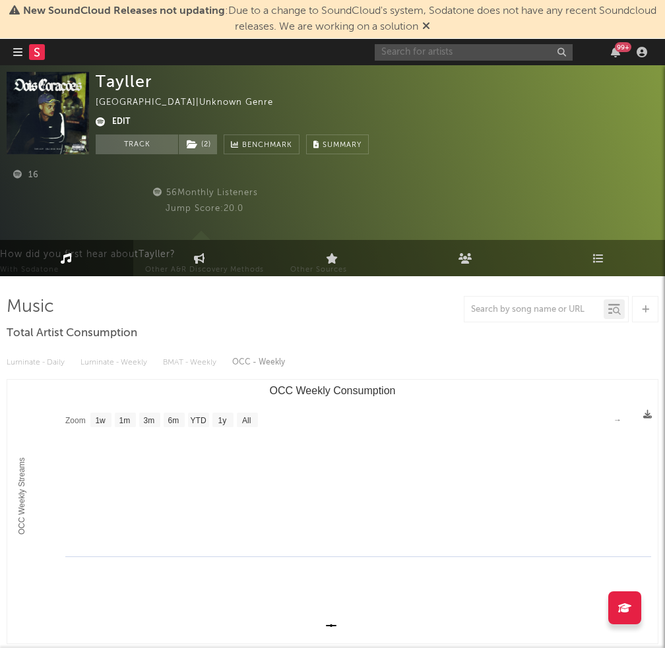
click at [475, 59] on input "text" at bounding box center [473, 52] width 198 height 16
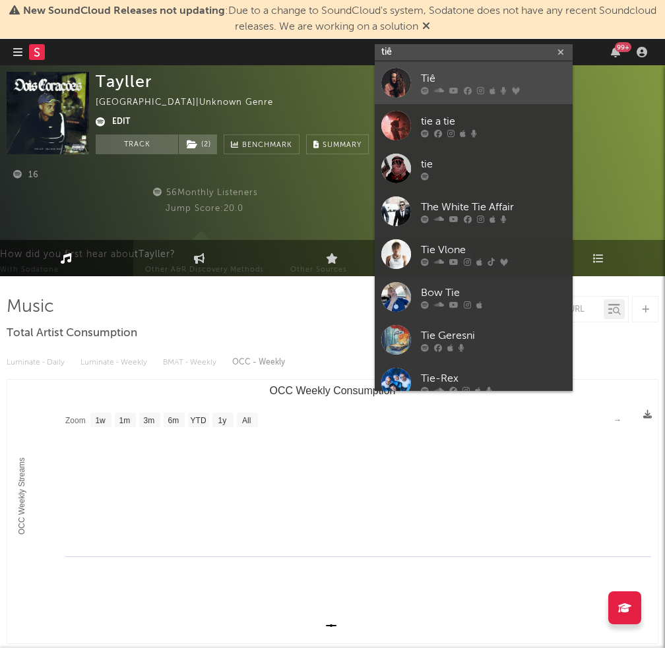
type input "tiê"
click at [483, 76] on div "Tiê" at bounding box center [493, 79] width 145 height 16
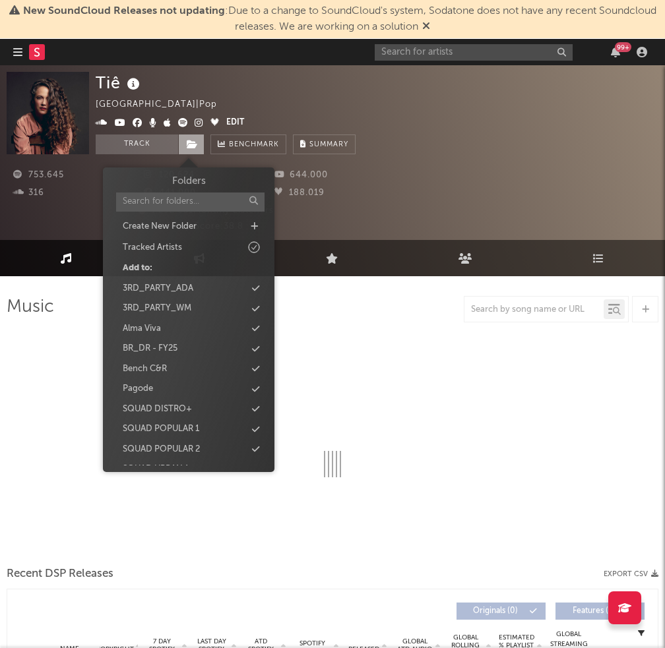
click at [192, 147] on icon at bounding box center [192, 144] width 11 height 9
select select "6m"
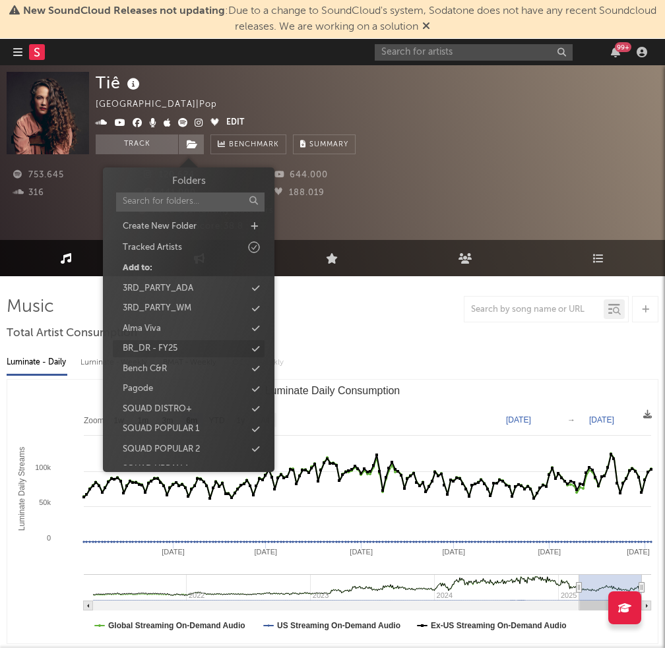
click at [255, 353] on icon at bounding box center [255, 349] width 7 height 9
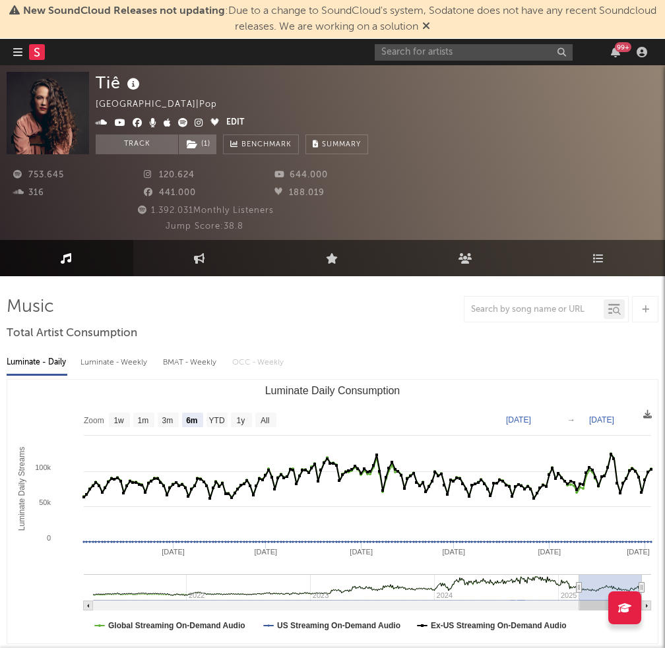
click at [548, 119] on div "Tiê [GEOGRAPHIC_DATA] | Pop Edit Track ( 1 ) Benchmark Summary" at bounding box center [377, 113] width 562 height 82
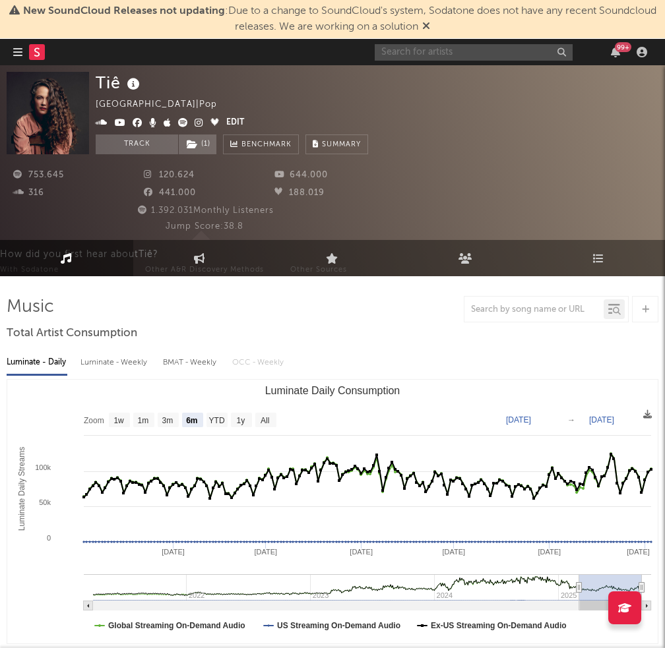
click at [512, 54] on input "text" at bounding box center [473, 52] width 198 height 16
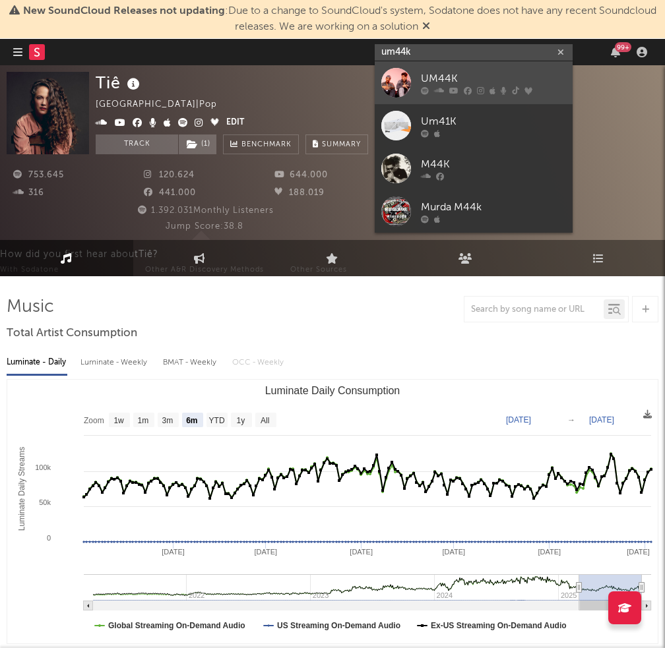
type input "um44k"
click at [472, 81] on div "UM44K" at bounding box center [493, 79] width 145 height 16
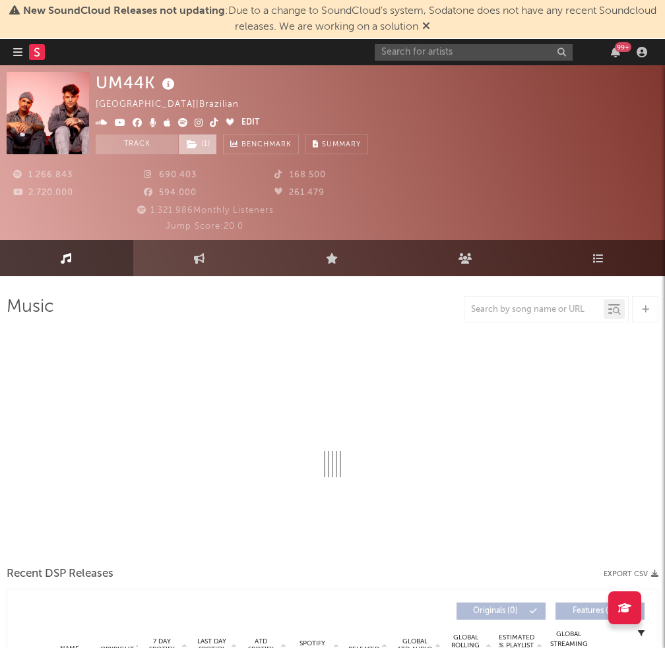
click at [192, 150] on span "( 1 )" at bounding box center [197, 144] width 39 height 20
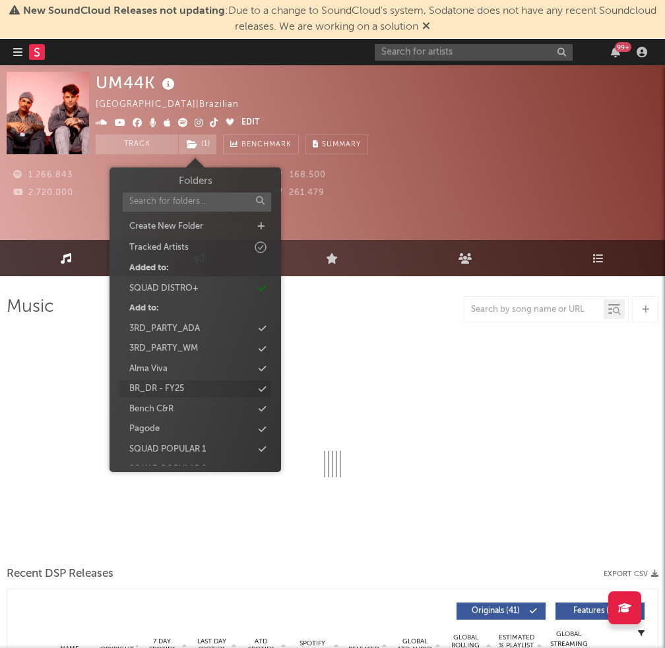
click at [245, 386] on div "BR_DR - FY25" at bounding box center [195, 388] width 152 height 17
select select "6m"
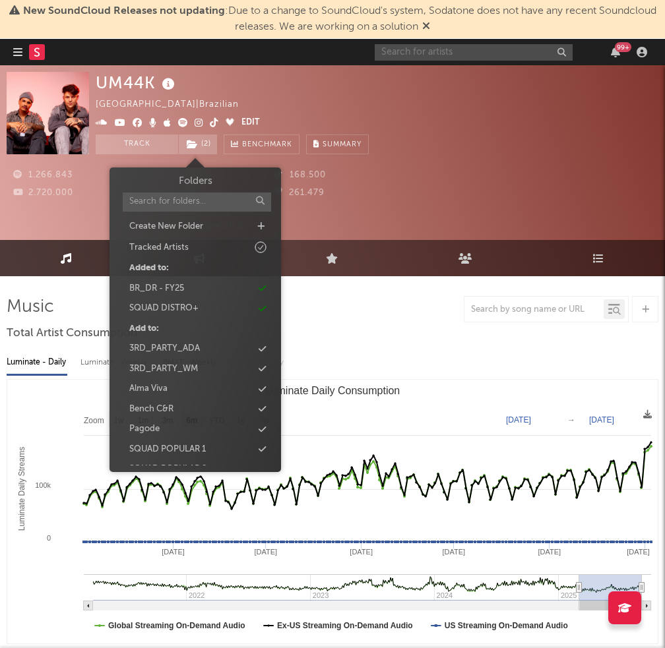
click at [411, 49] on input "text" at bounding box center [473, 52] width 198 height 16
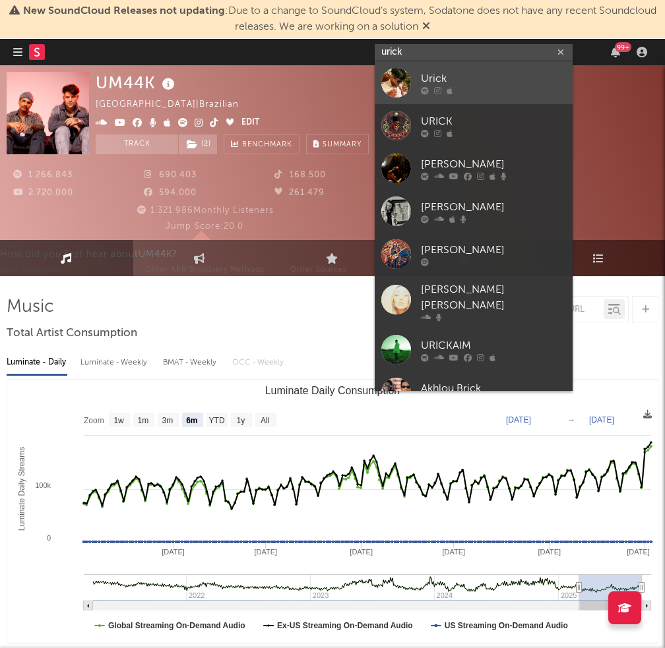
type input "urick"
click at [477, 70] on link "Urick" at bounding box center [473, 82] width 198 height 43
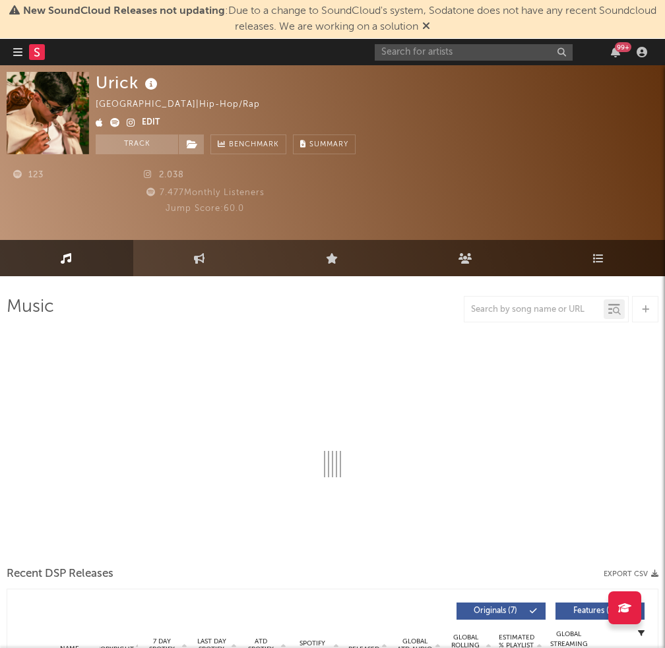
select select "1w"
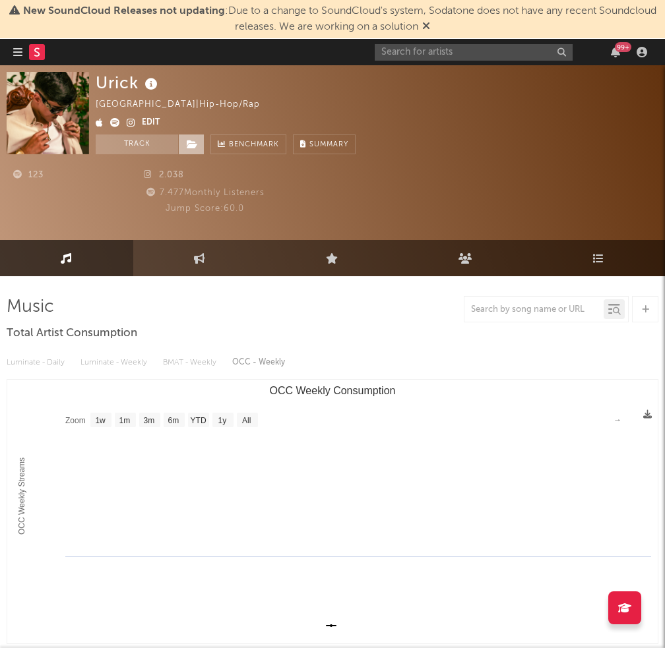
click at [190, 149] on icon at bounding box center [192, 144] width 11 height 9
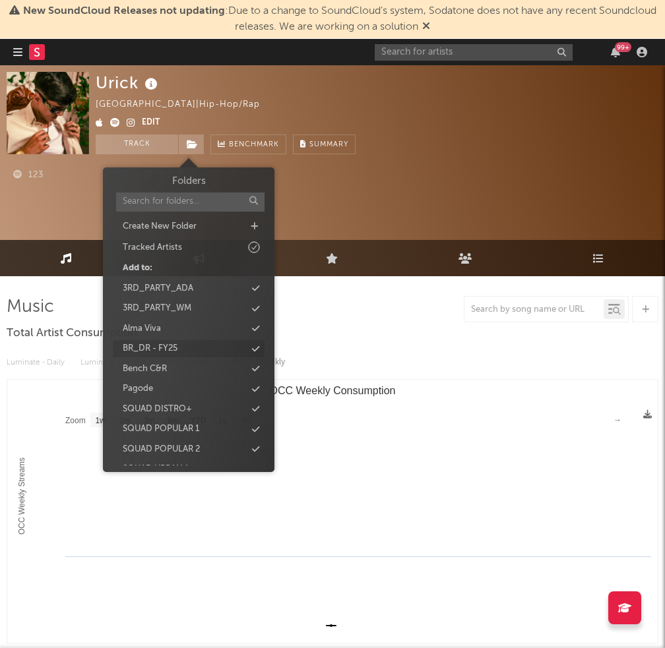
click at [251, 347] on div "BR_DR - FY25" at bounding box center [189, 348] width 152 height 17
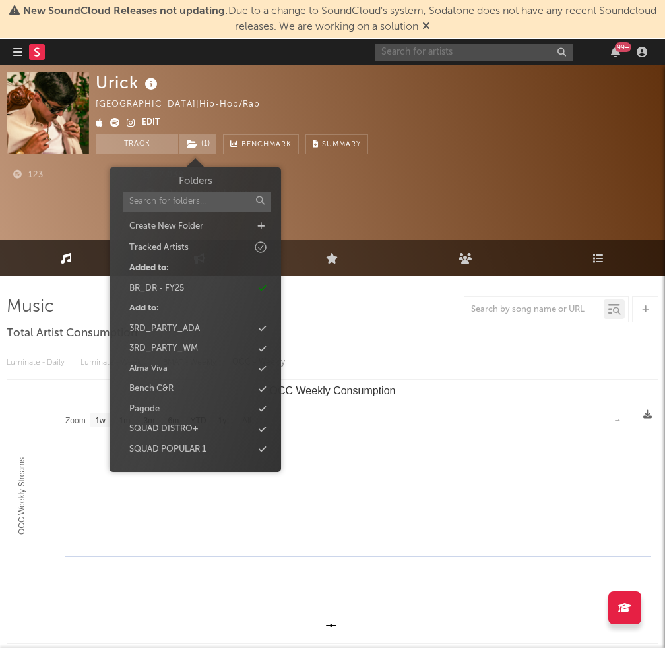
click at [443, 53] on input "text" at bounding box center [473, 52] width 198 height 16
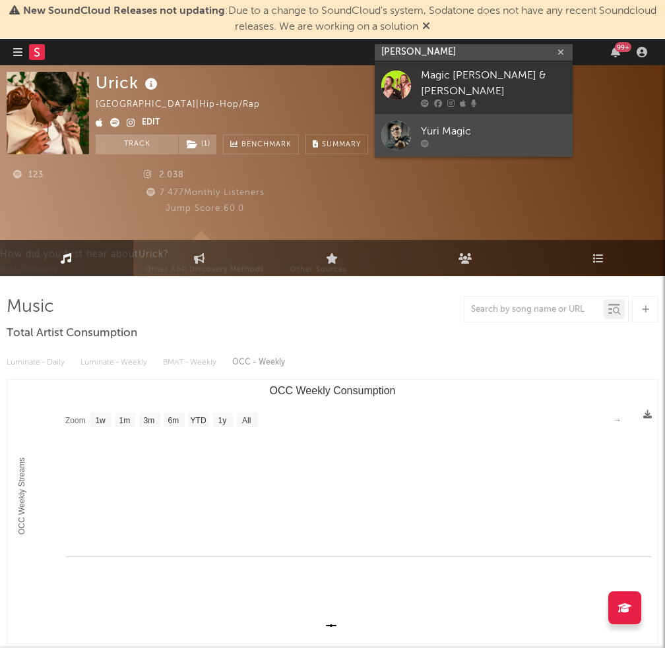
type input "[PERSON_NAME]"
click at [478, 125] on div "Yuri Magic" at bounding box center [493, 131] width 145 height 16
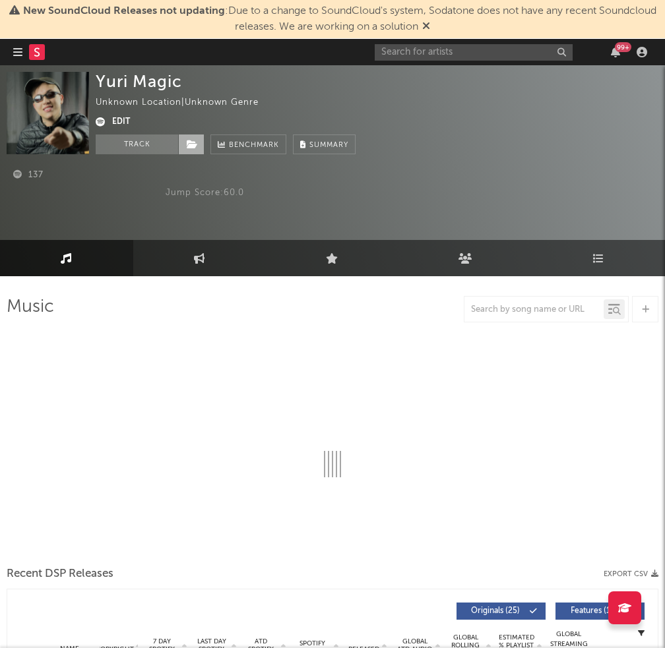
click at [190, 142] on icon at bounding box center [192, 144] width 11 height 9
select select "1w"
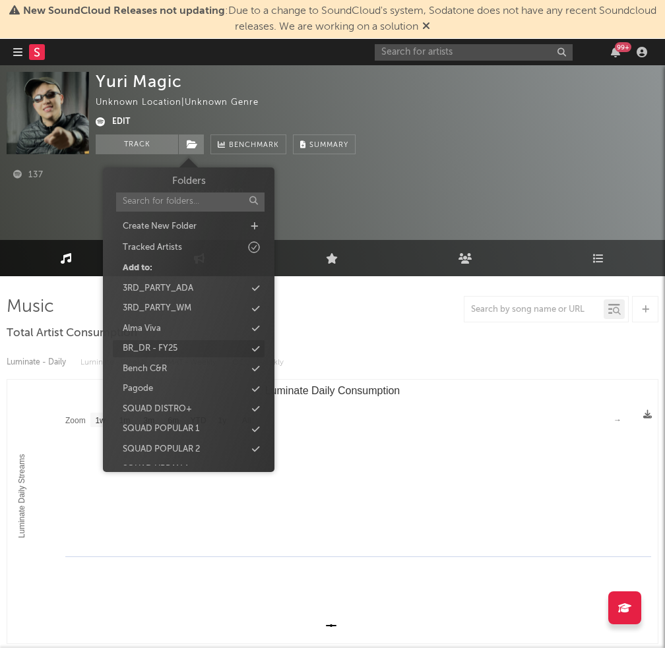
click at [251, 353] on div "BR_DR - FY25" at bounding box center [189, 348] width 152 height 17
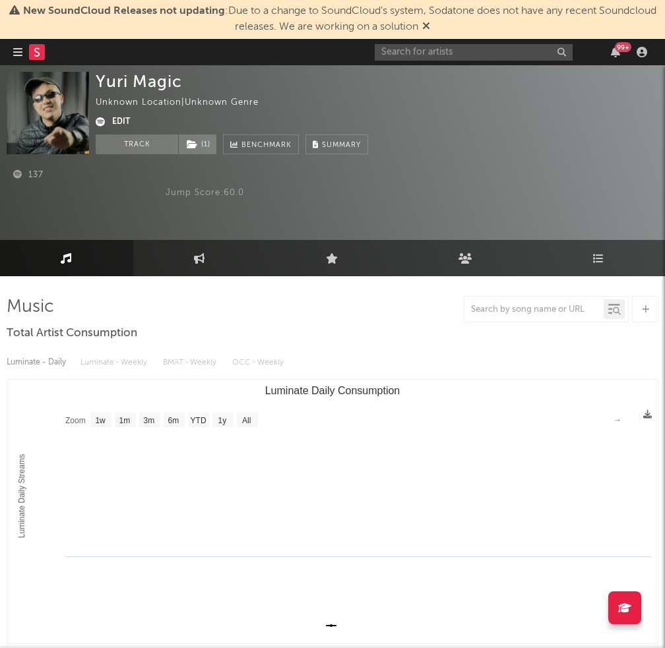
click at [390, 216] on div "137 Jump Score: 60.0" at bounding box center [332, 193] width 651 height 79
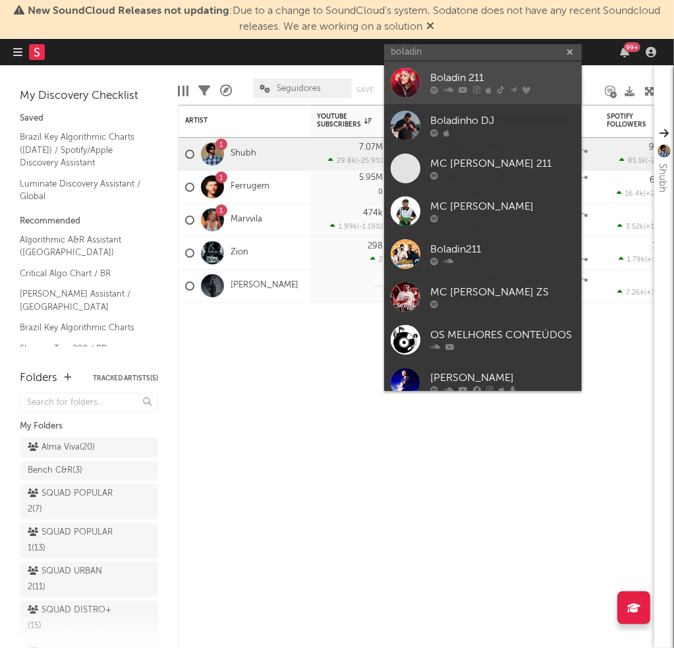
type input "boladin"
click at [503, 72] on div "Boladin 211" at bounding box center [502, 79] width 145 height 16
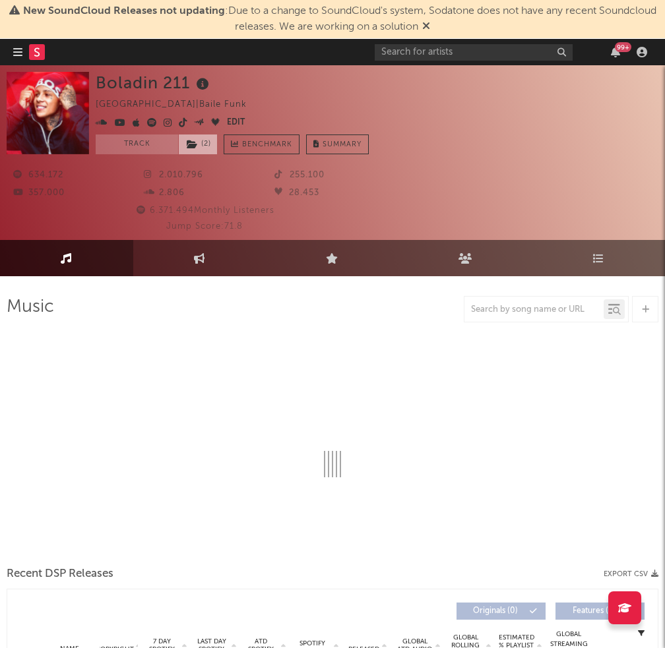
click at [200, 148] on span "( 2 )" at bounding box center [198, 144] width 40 height 20
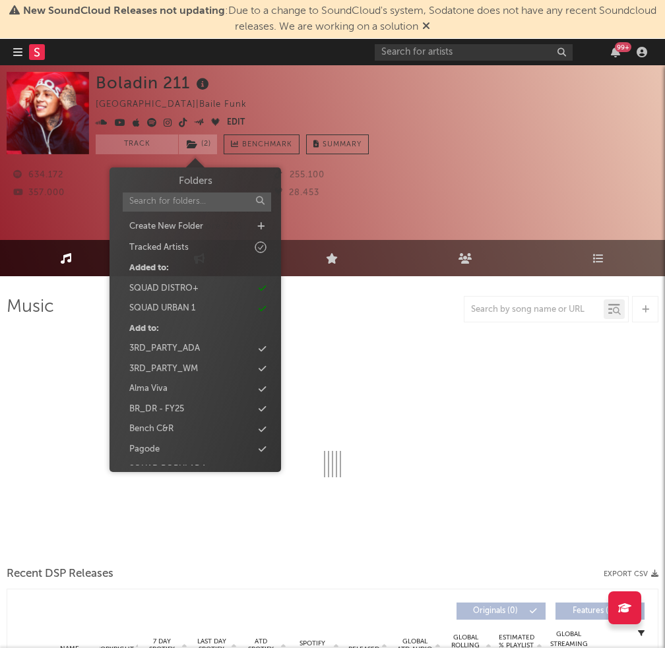
select select "6m"
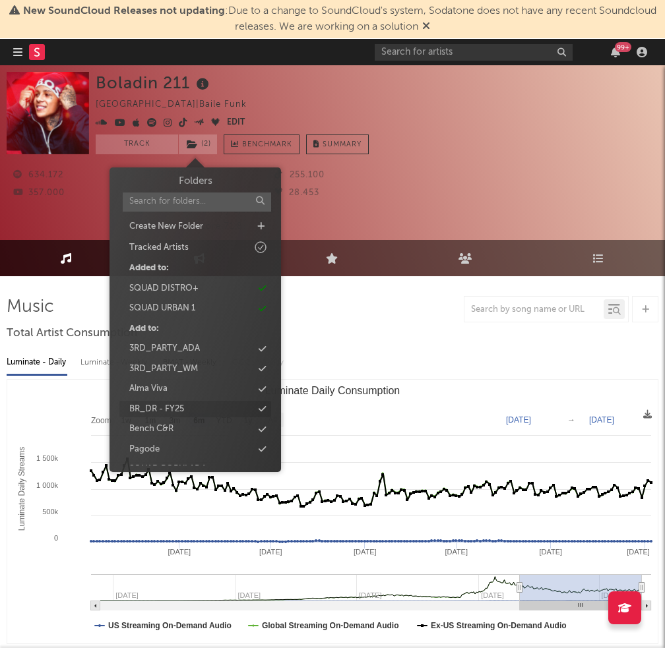
click at [221, 401] on div "BR_DR - FY25" at bounding box center [195, 409] width 152 height 17
